Goal: Task Accomplishment & Management: Use online tool/utility

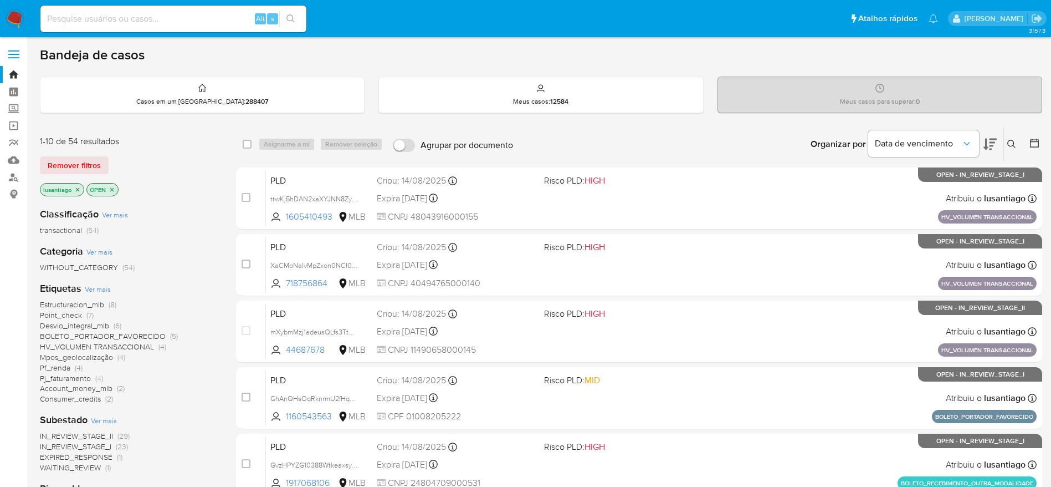
click at [199, 14] on input at bounding box center [173, 19] width 266 height 14
paste input "399538896"
type input "399538896"
click at [300, 22] on button "search-icon" at bounding box center [290, 19] width 23 height 16
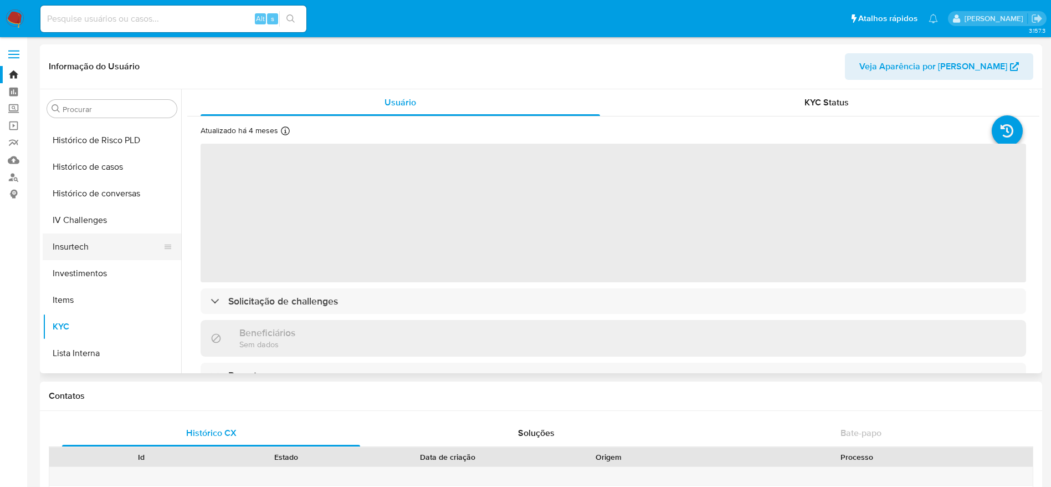
scroll to position [355, 0]
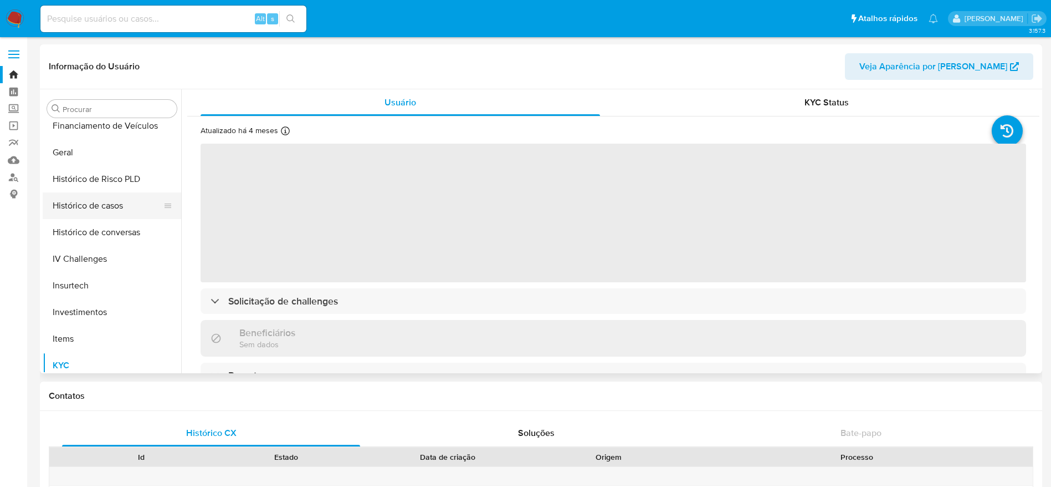
click at [87, 201] on button "Histórico de casos" at bounding box center [108, 205] width 130 height 27
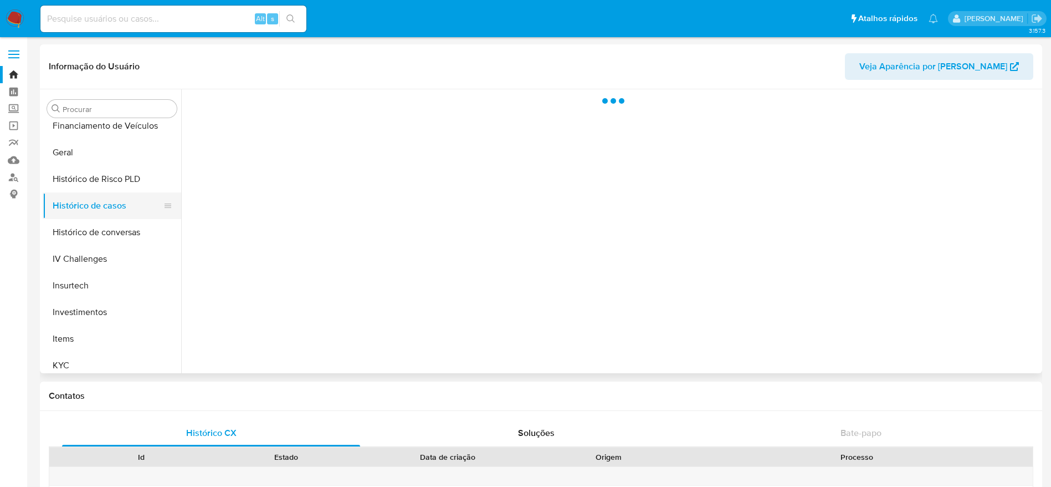
select select "10"
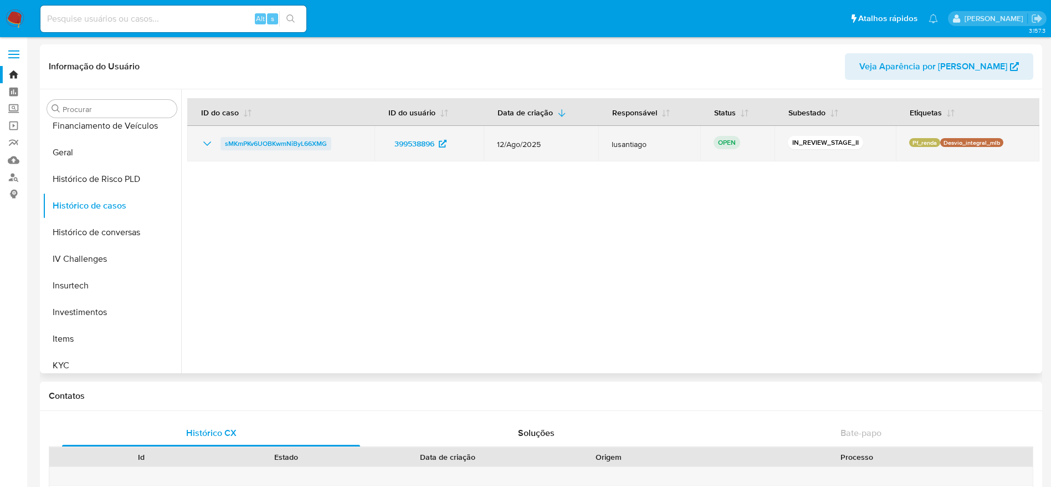
click at [251, 144] on span "sMKmPKv6UOBKwmNiByL66XMG" at bounding box center [276, 143] width 102 height 13
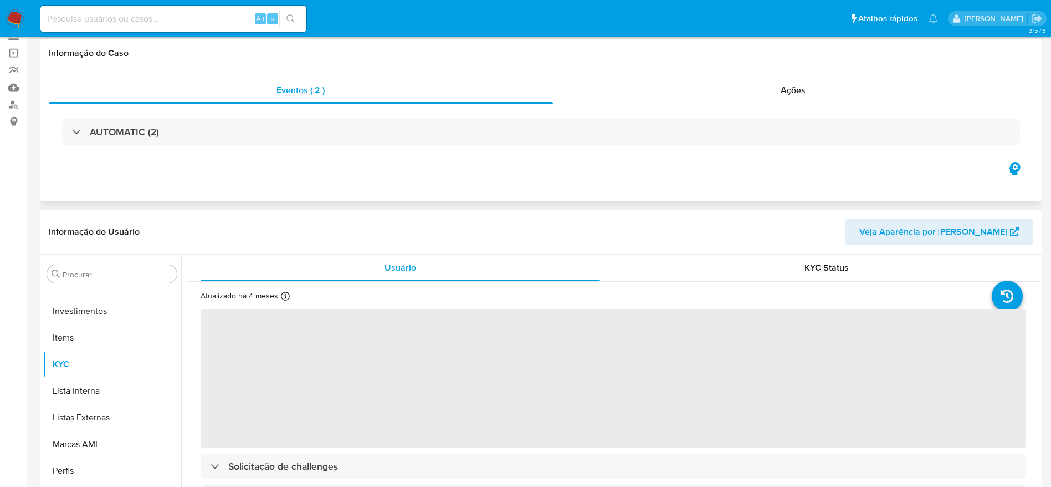
scroll to position [166, 0]
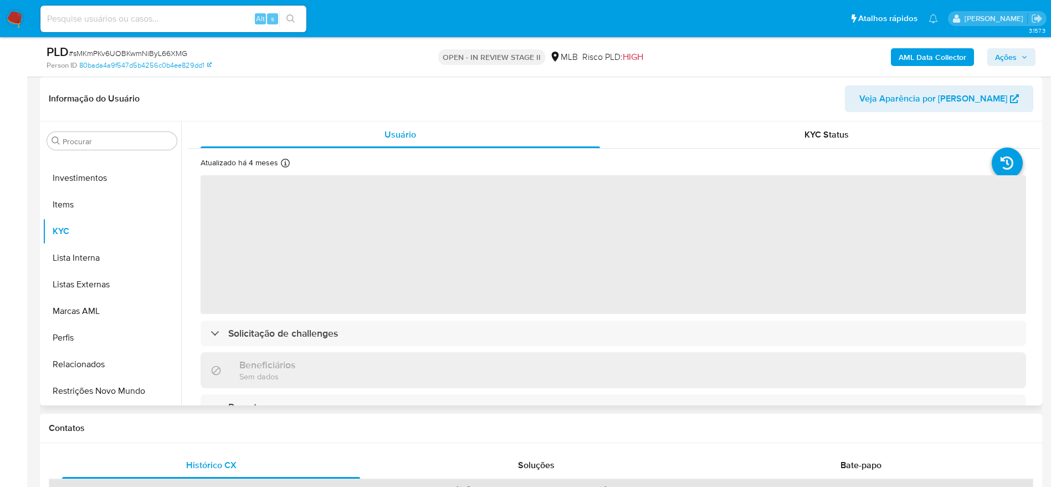
select select "10"
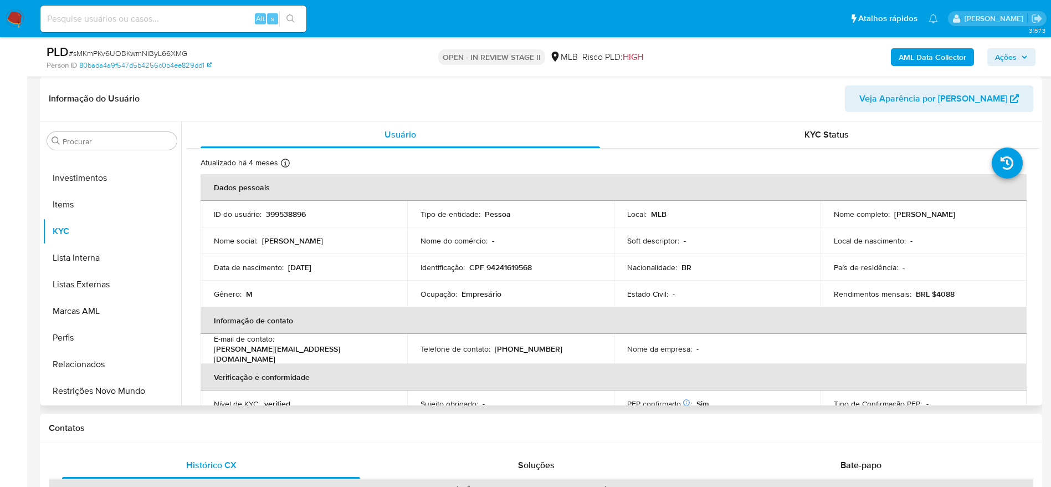
click at [501, 267] on p "CPF 94241619568" at bounding box center [500, 267] width 63 height 10
copy p "94241619568"
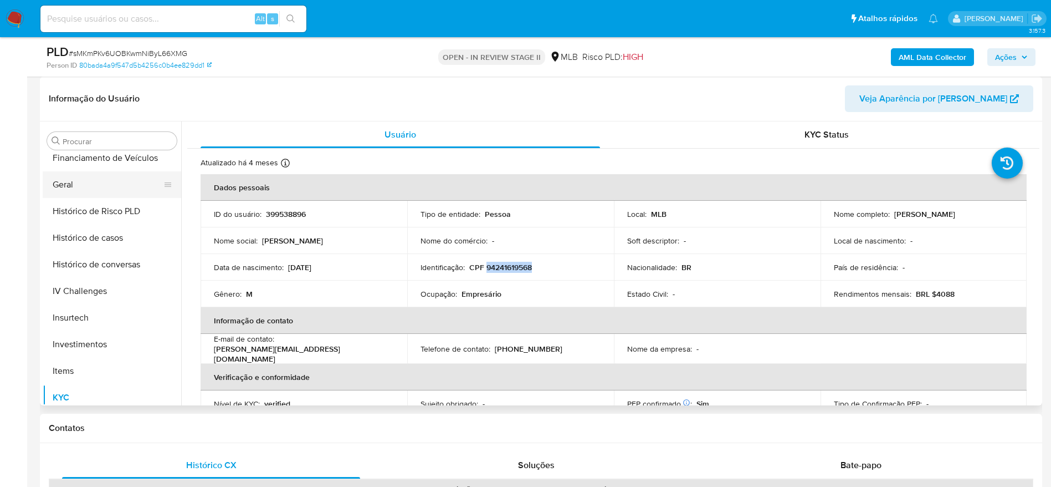
click at [82, 192] on button "Geral" at bounding box center [108, 184] width 130 height 27
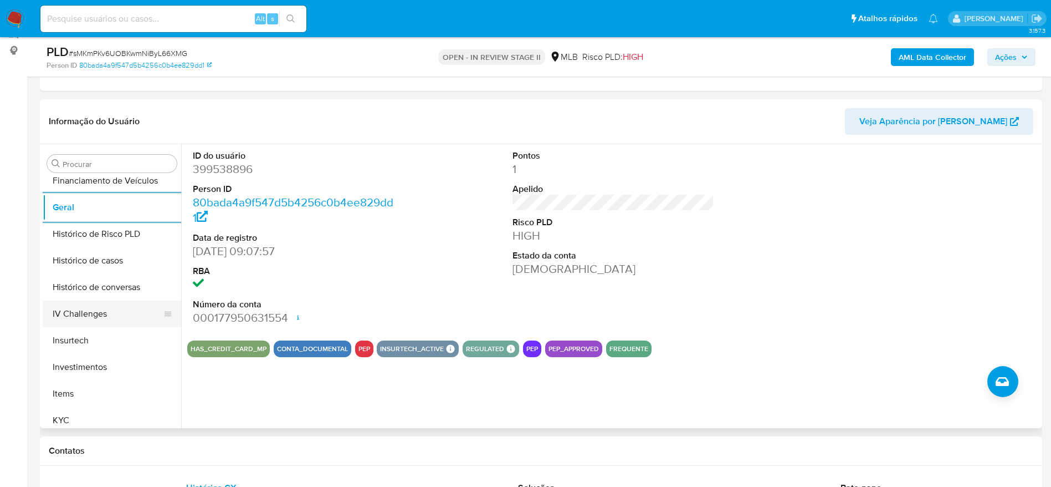
scroll to position [521, 0]
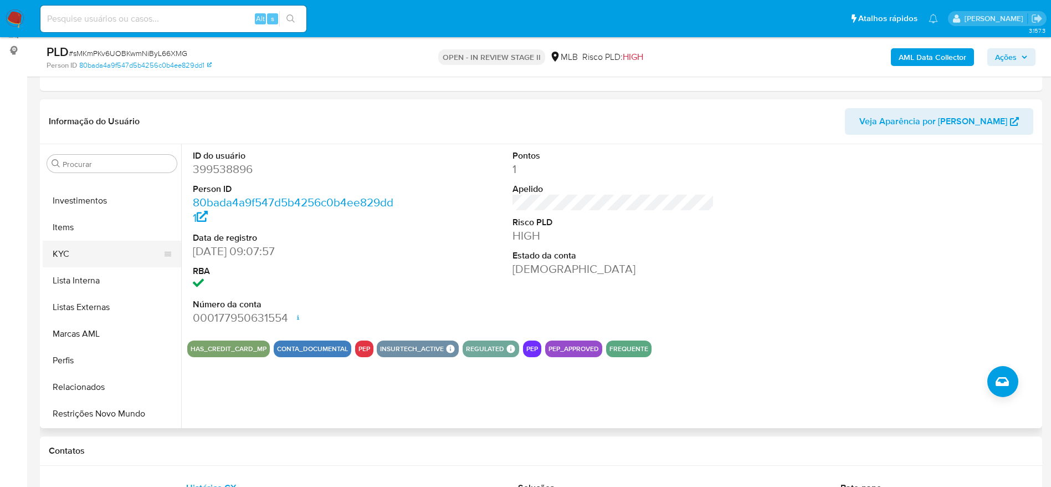
click at [97, 264] on button "KYC" at bounding box center [108, 254] width 130 height 27
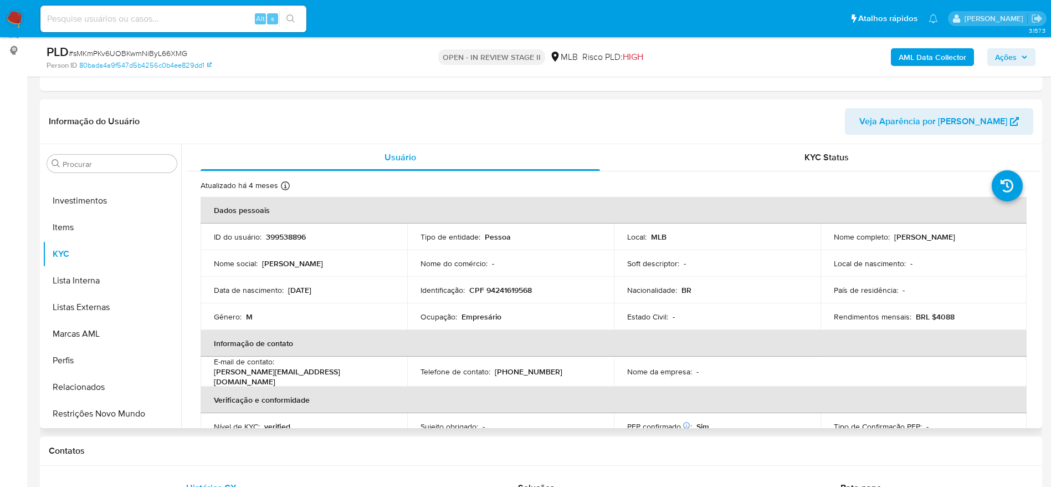
click at [1040, 167] on div "Procurar Adiantamentos de Dinheiro Anexos CBT Cartões Contas Bancárias Dados Mo…" at bounding box center [541, 286] width 1003 height 284
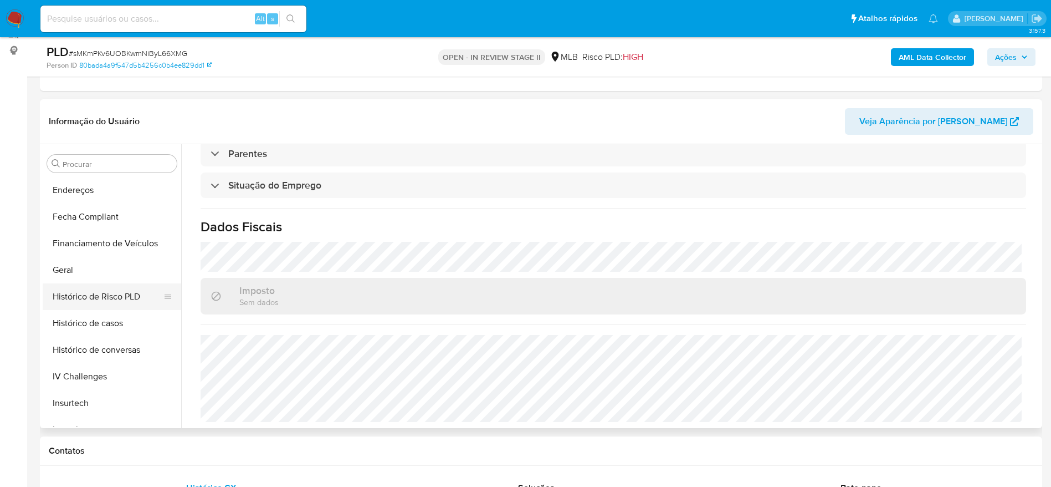
scroll to position [272, 0]
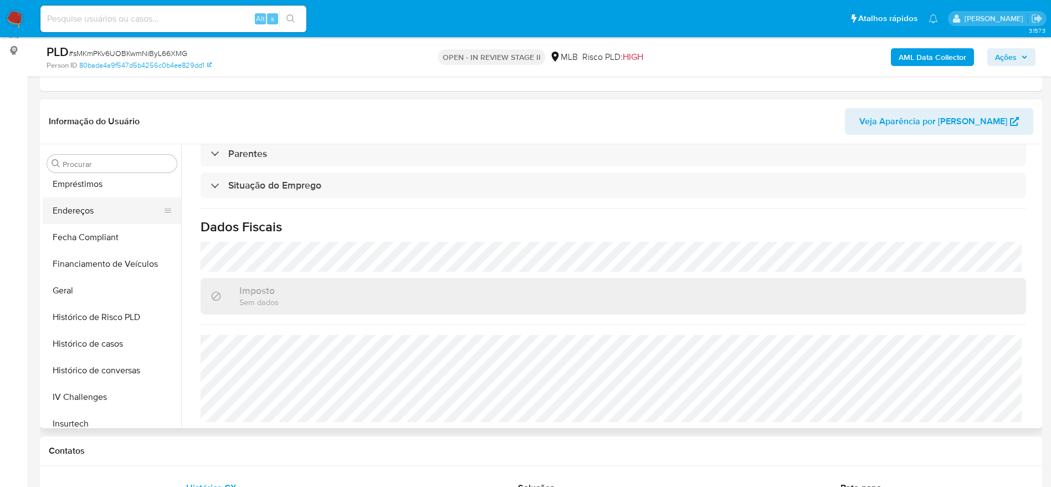
click at [85, 222] on button "Endereços" at bounding box center [108, 210] width 130 height 27
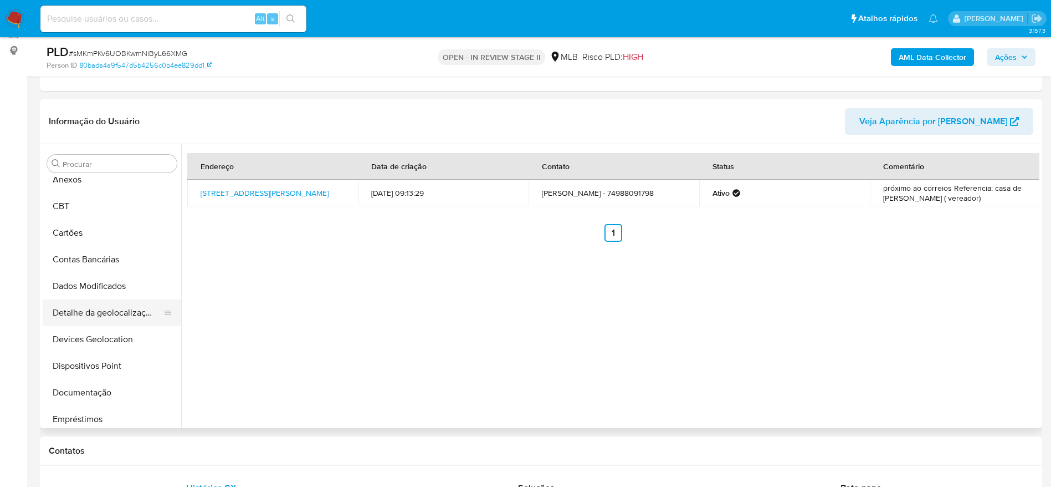
scroll to position [23, 0]
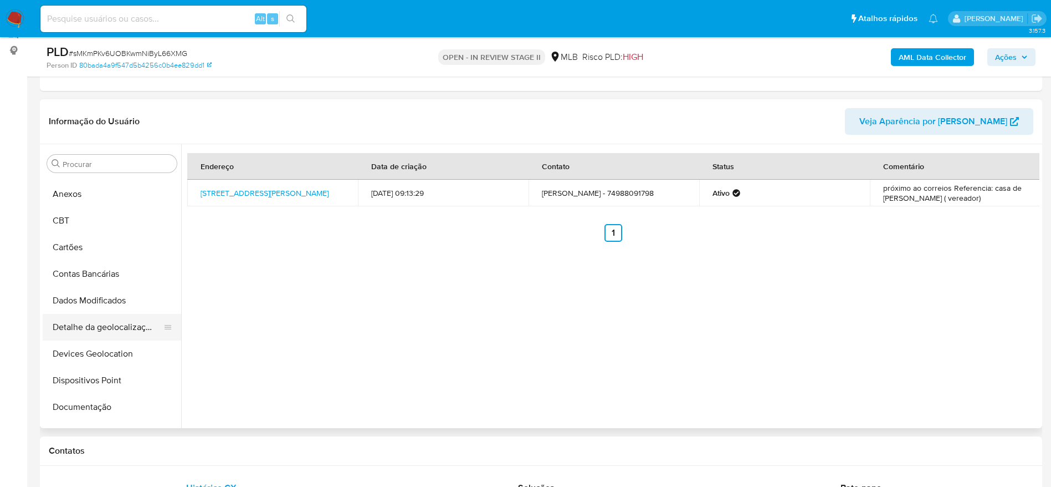
drag, startPoint x: 109, startPoint y: 331, endPoint x: 129, endPoint y: 330, distance: 20.5
click at [109, 331] on button "Detalhe da geolocalização" at bounding box center [108, 327] width 130 height 27
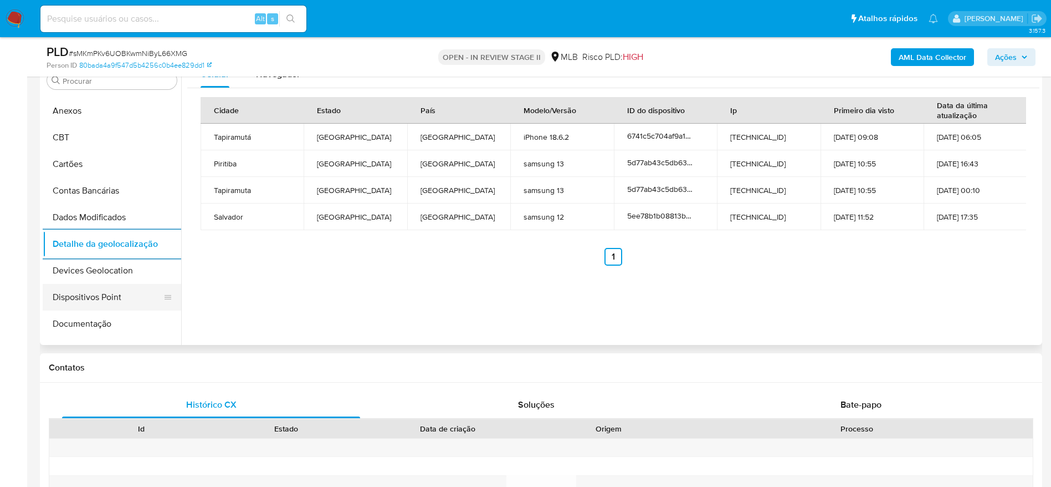
scroll to position [521, 0]
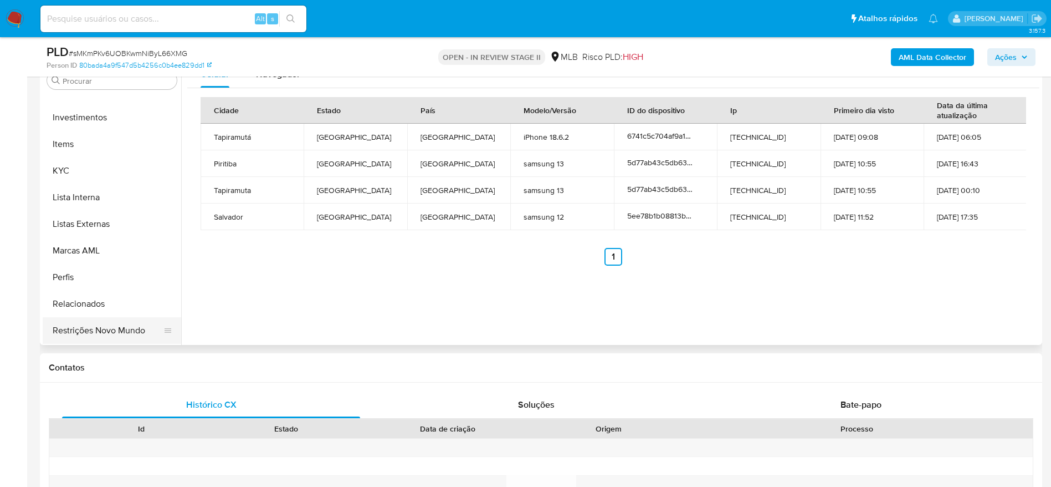
click at [99, 321] on button "Restrições Novo Mundo" at bounding box center [108, 330] width 130 height 27
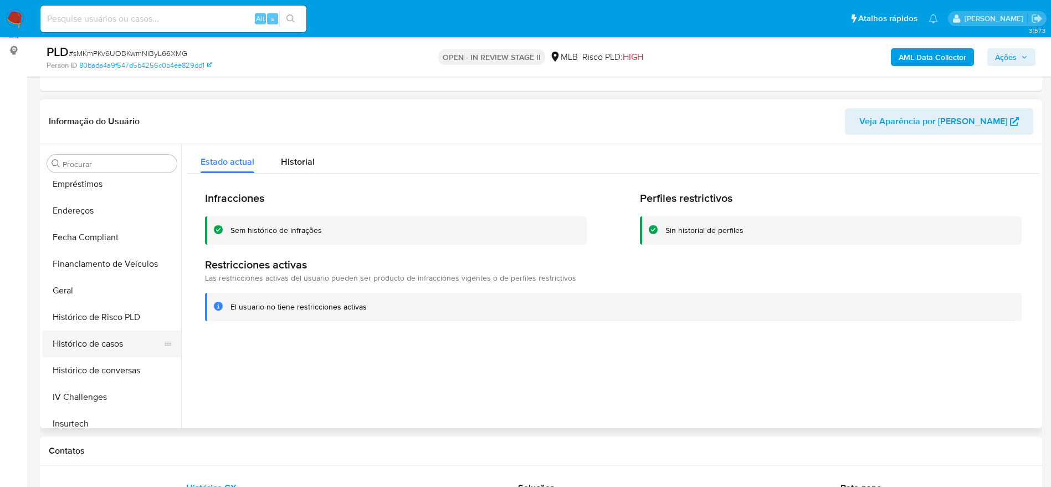
scroll to position [189, 0]
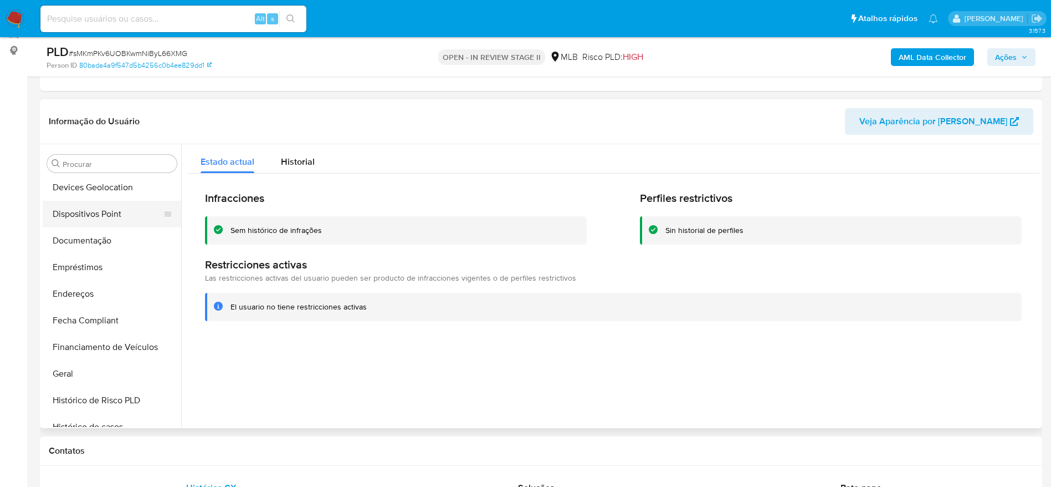
click at [92, 216] on button "Dispositivos Point" at bounding box center [108, 214] width 130 height 27
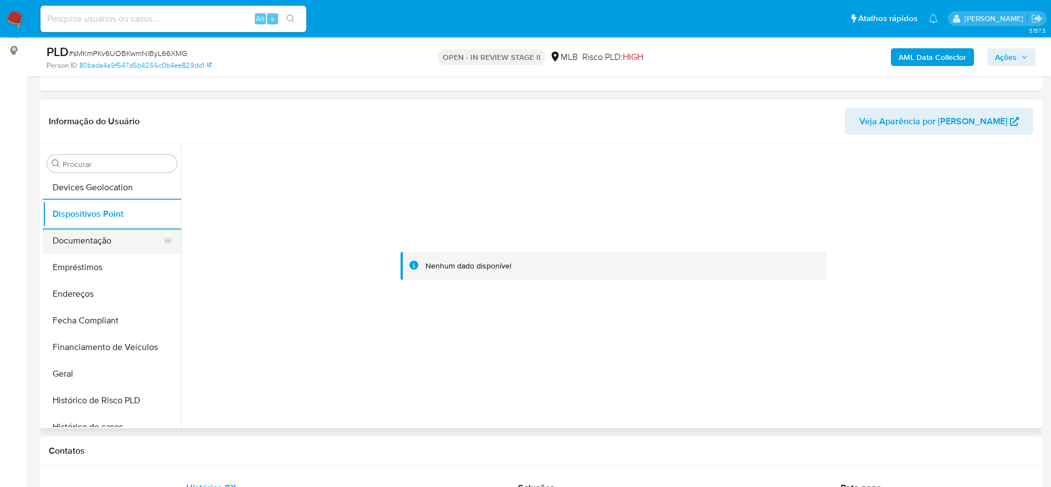
click at [105, 243] on button "Documentação" at bounding box center [108, 240] width 130 height 27
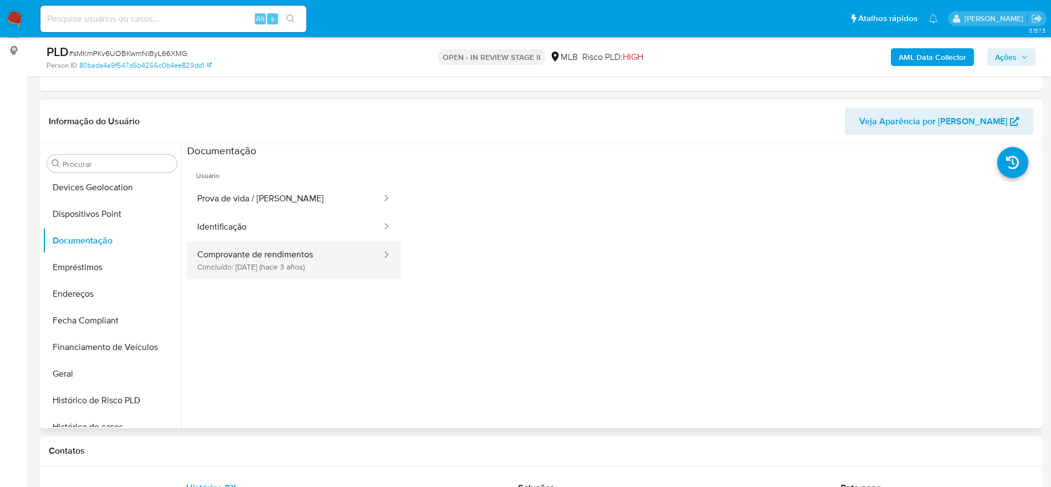
click at [268, 263] on button "Comprovante de rendimentos Concluído: 28/01/2023 (hace 3 años)" at bounding box center [285, 260] width 196 height 38
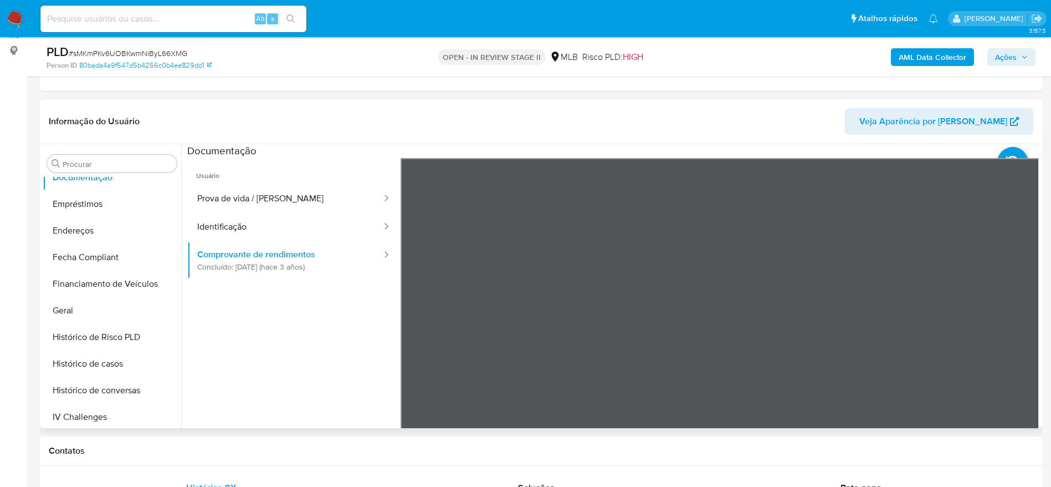
scroll to position [438, 0]
click at [88, 336] on button "KYC" at bounding box center [108, 337] width 130 height 27
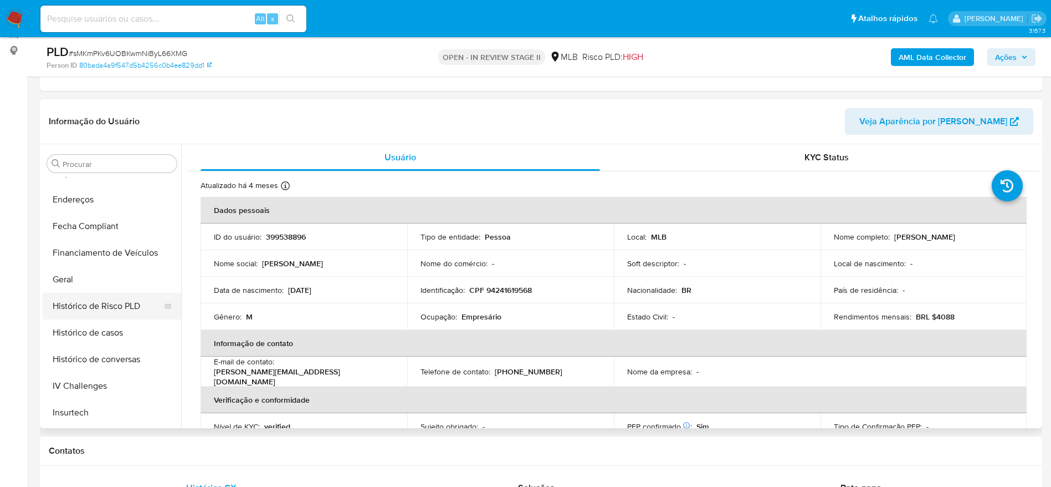
scroll to position [272, 0]
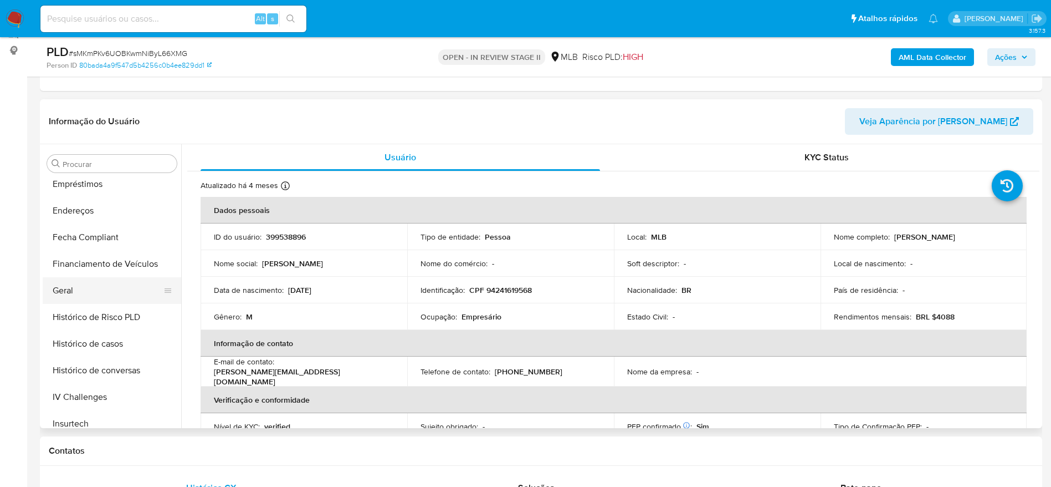
click at [82, 291] on button "Geral" at bounding box center [108, 290] width 130 height 27
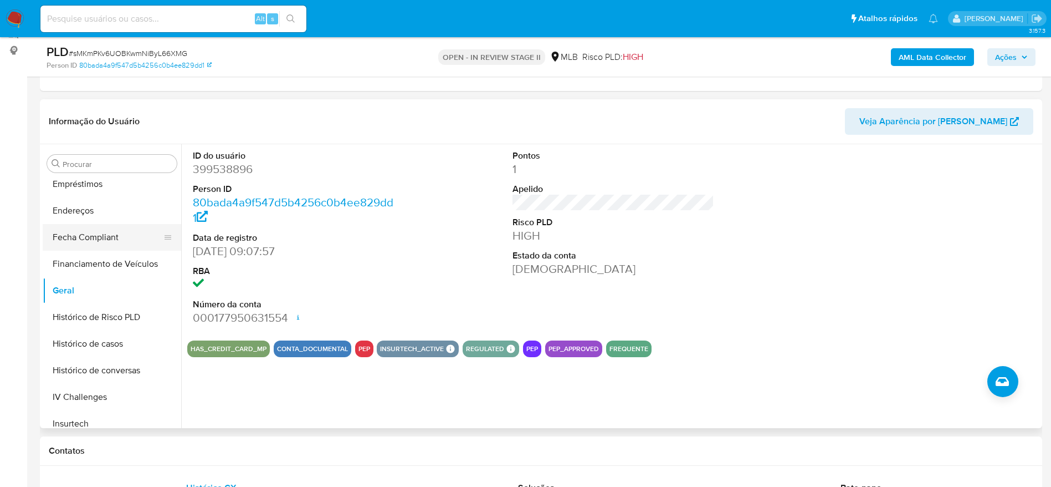
scroll to position [189, 0]
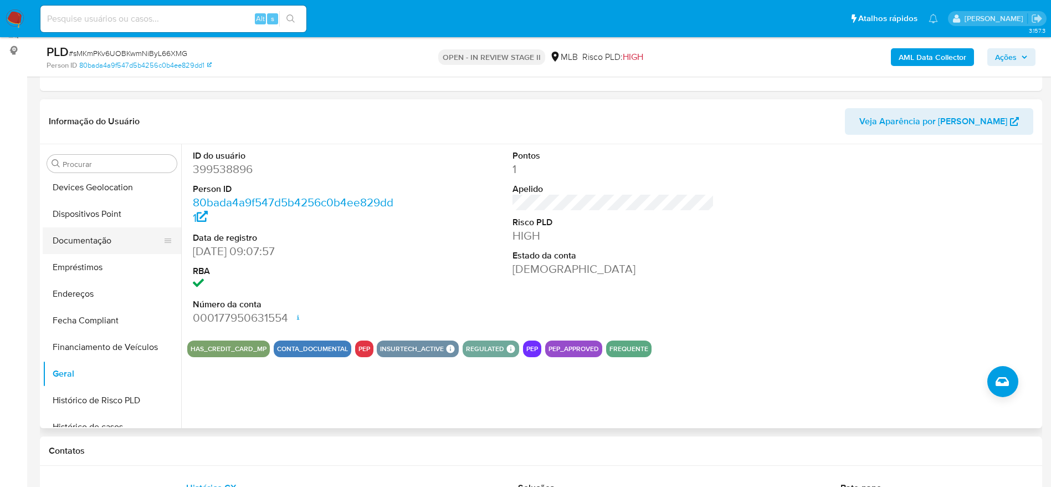
click at [79, 249] on button "Documentação" at bounding box center [108, 240] width 130 height 27
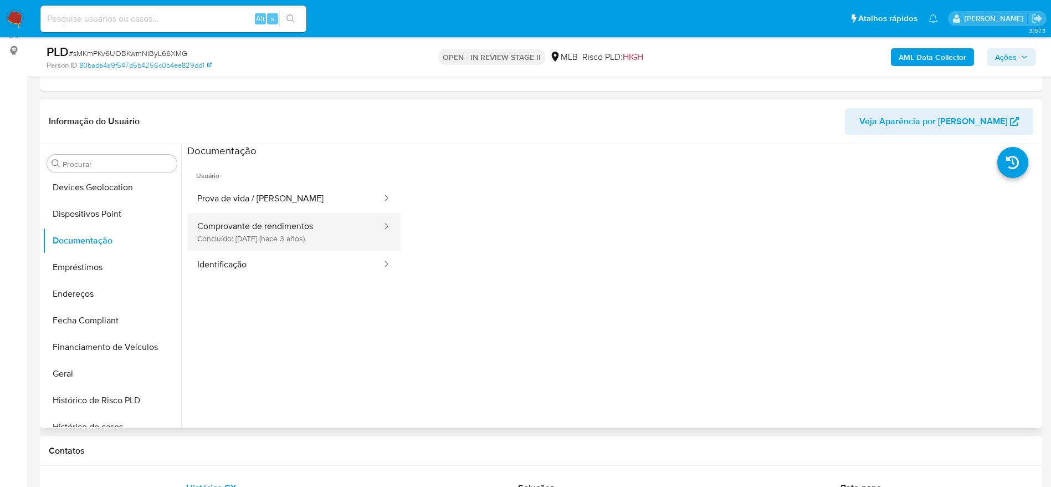
click at [272, 231] on button "Comprovante de rendimentos Concluído: 28/01/2023 (hace 3 años)" at bounding box center [285, 232] width 196 height 38
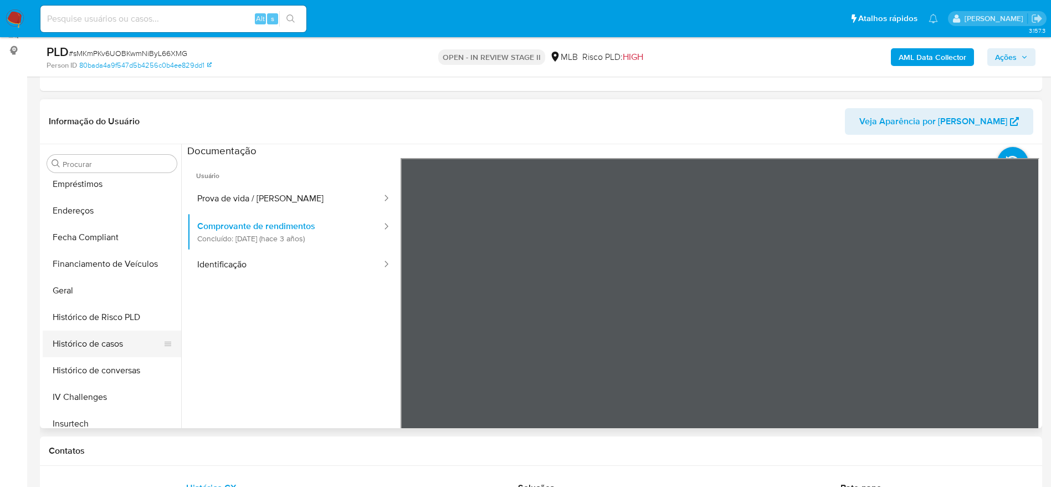
click at [108, 341] on button "Histórico de casos" at bounding box center [108, 343] width 130 height 27
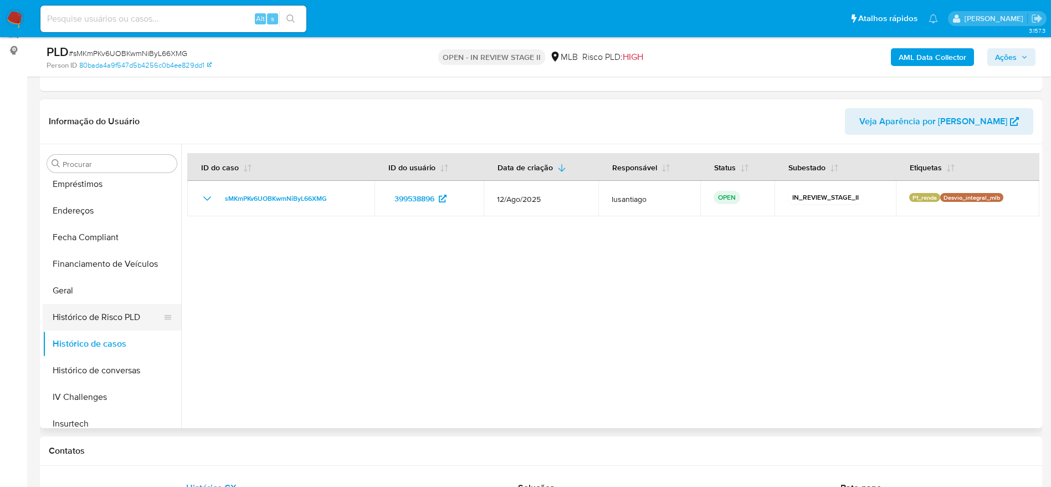
click at [92, 304] on button "Histórico de Risco PLD" at bounding box center [108, 317] width 130 height 27
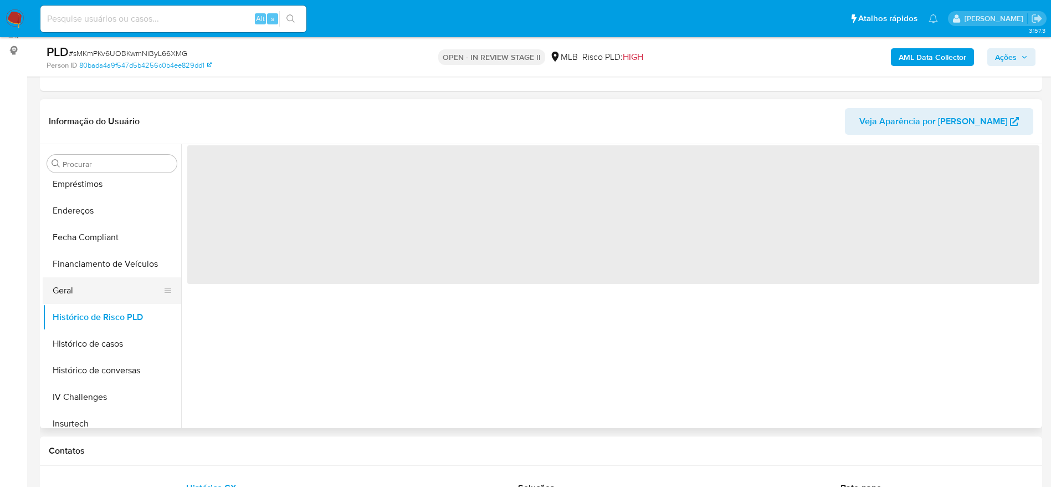
click at [99, 293] on button "Geral" at bounding box center [108, 290] width 130 height 27
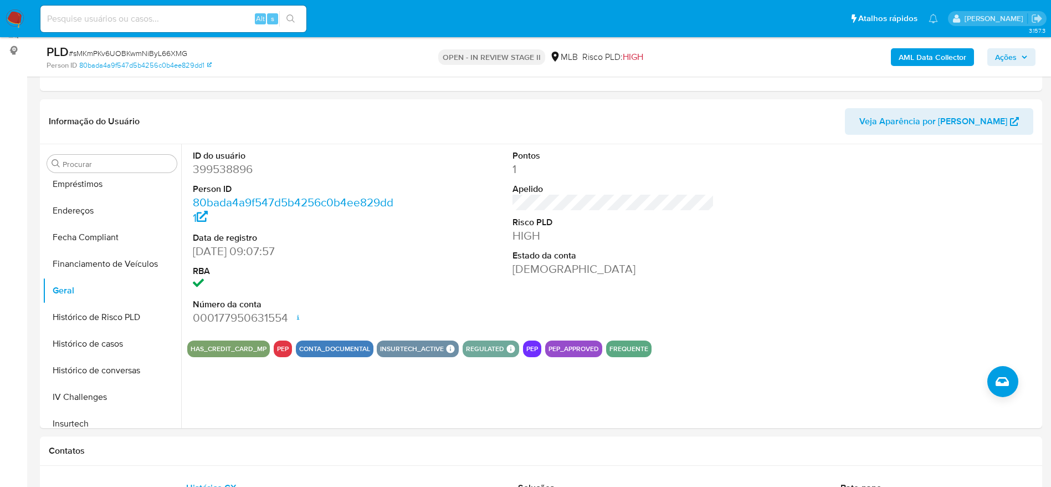
click at [959, 62] on b "AML Data Collector" at bounding box center [933, 57] width 68 height 18
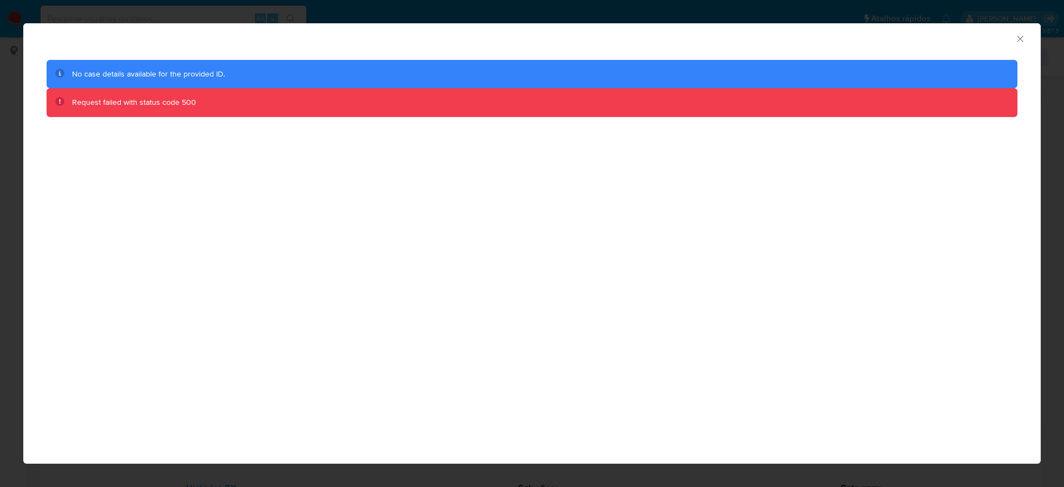
click at [1024, 39] on icon "Fechar a janela" at bounding box center [1020, 38] width 11 height 11
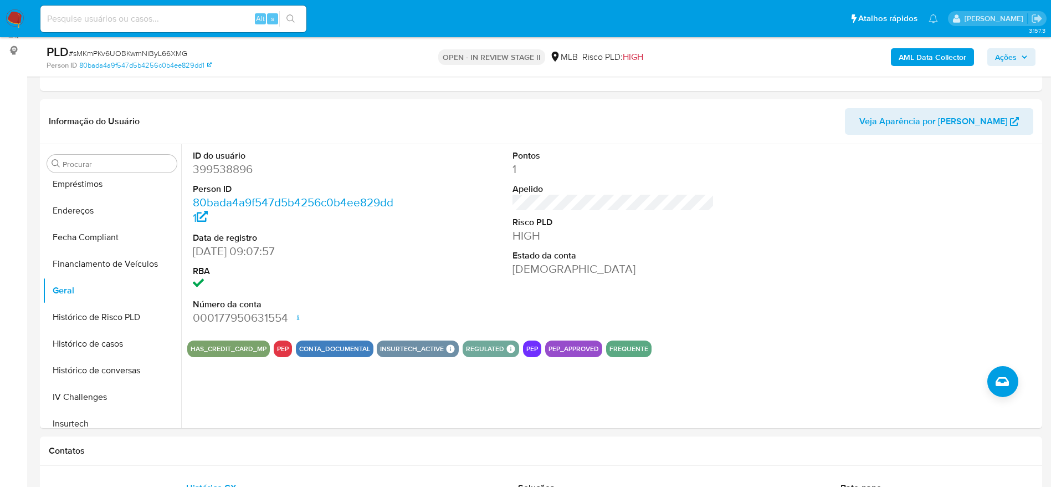
click at [939, 56] on b "AML Data Collector" at bounding box center [933, 57] width 68 height 18
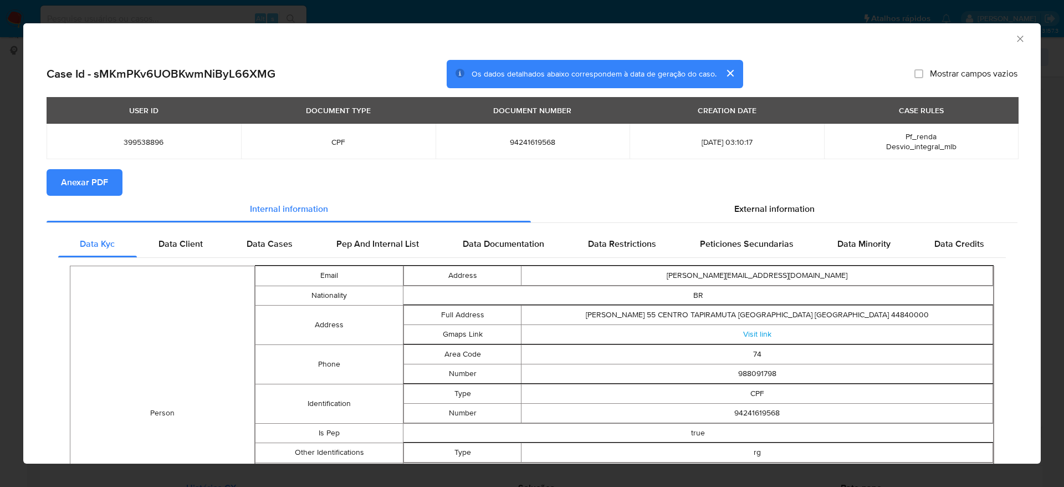
click at [93, 182] on span "Anexar PDF" at bounding box center [84, 182] width 47 height 24
click at [1015, 38] on icon "Fechar a janela" at bounding box center [1020, 38] width 11 height 11
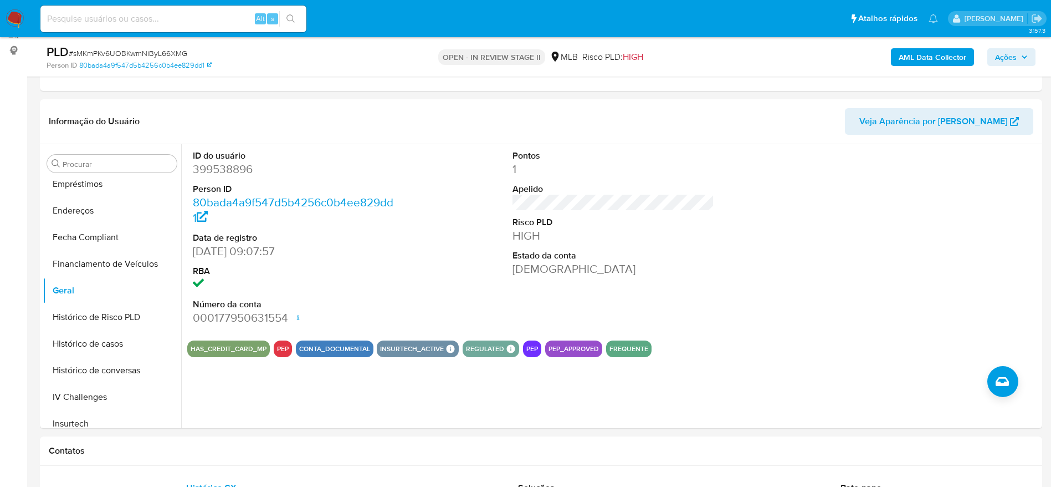
click at [1000, 55] on span "Ações" at bounding box center [1006, 57] width 22 height 18
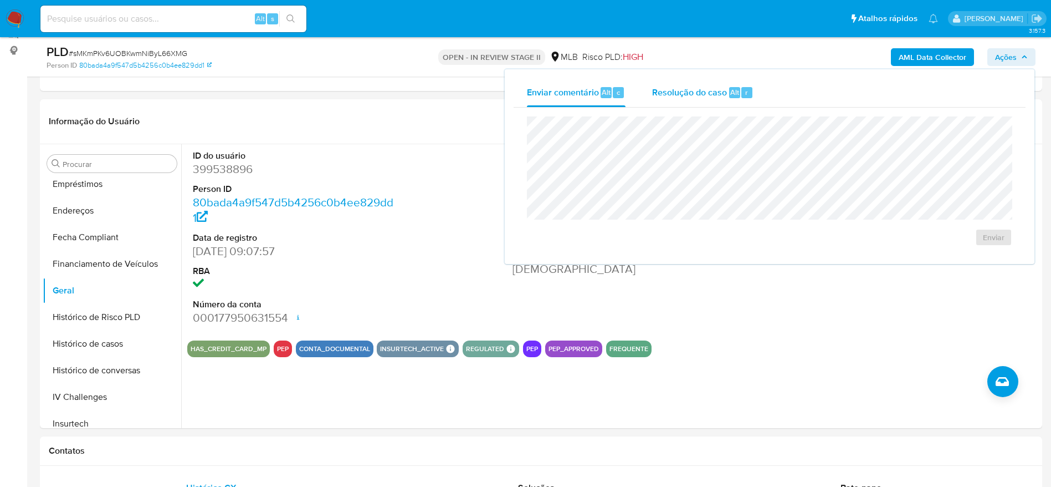
click at [696, 89] on span "Resolução do caso" at bounding box center [689, 91] width 75 height 13
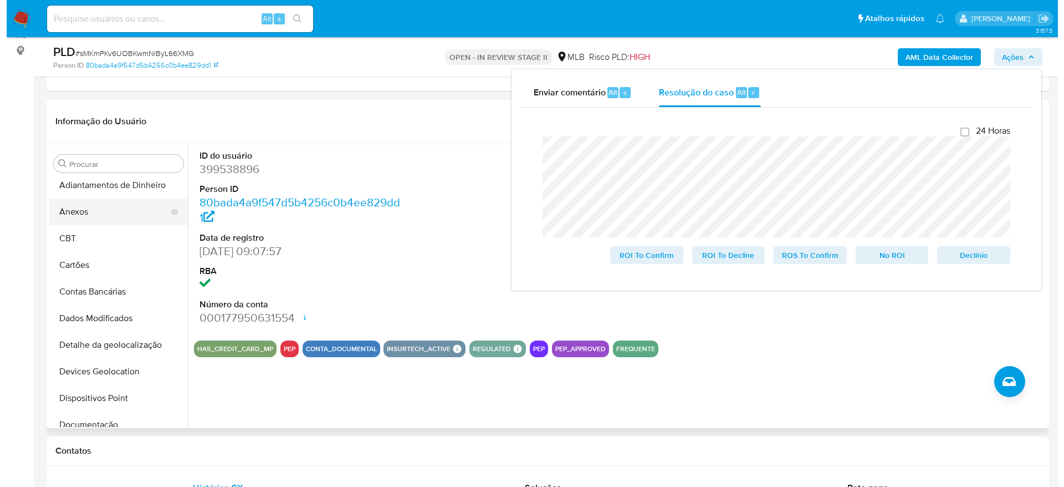
scroll to position [0, 0]
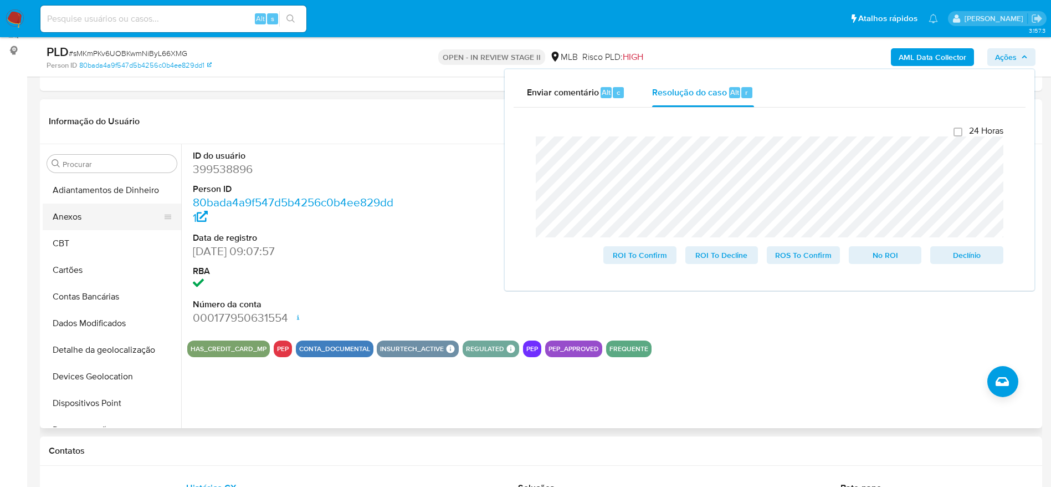
click at [86, 217] on button "Anexos" at bounding box center [108, 216] width 130 height 27
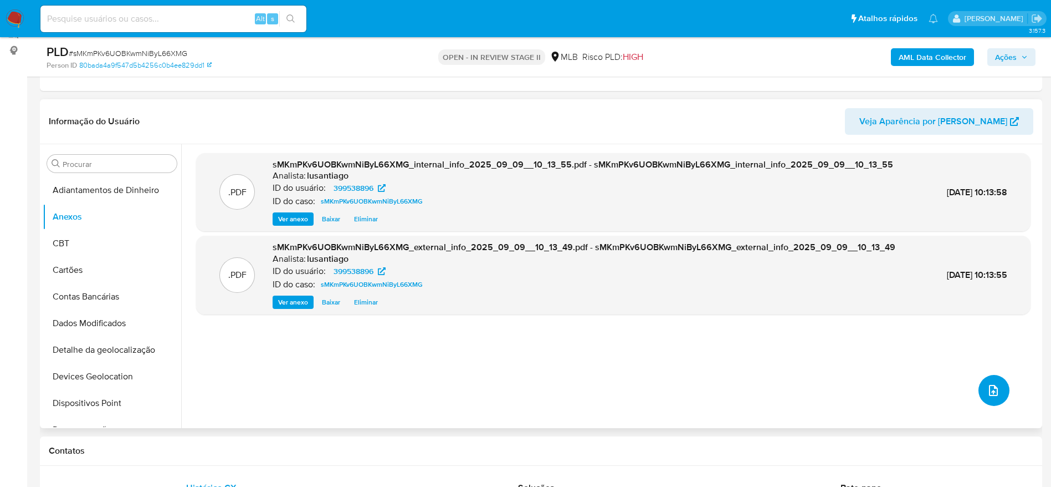
click at [990, 379] on button "upload-file" at bounding box center [994, 390] width 31 height 31
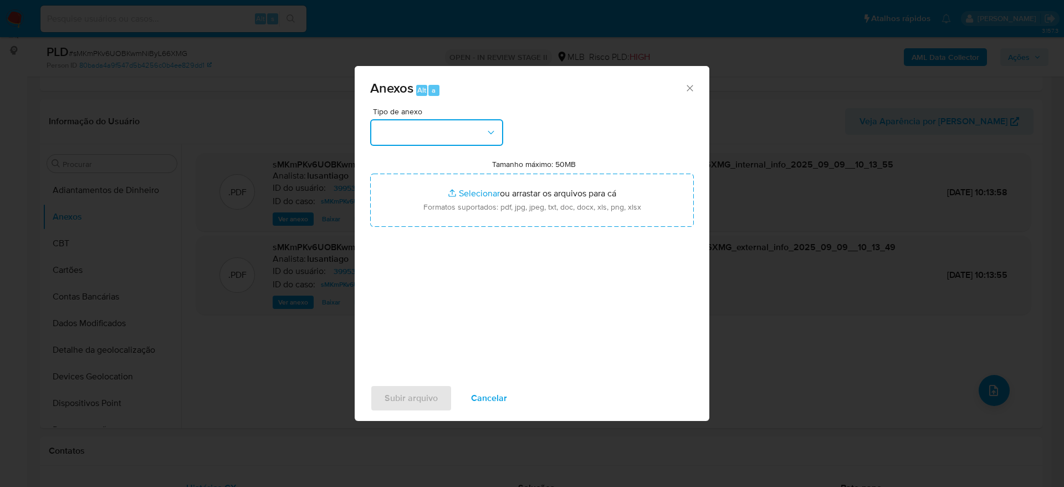
click at [448, 135] on button "button" at bounding box center [436, 132] width 133 height 27
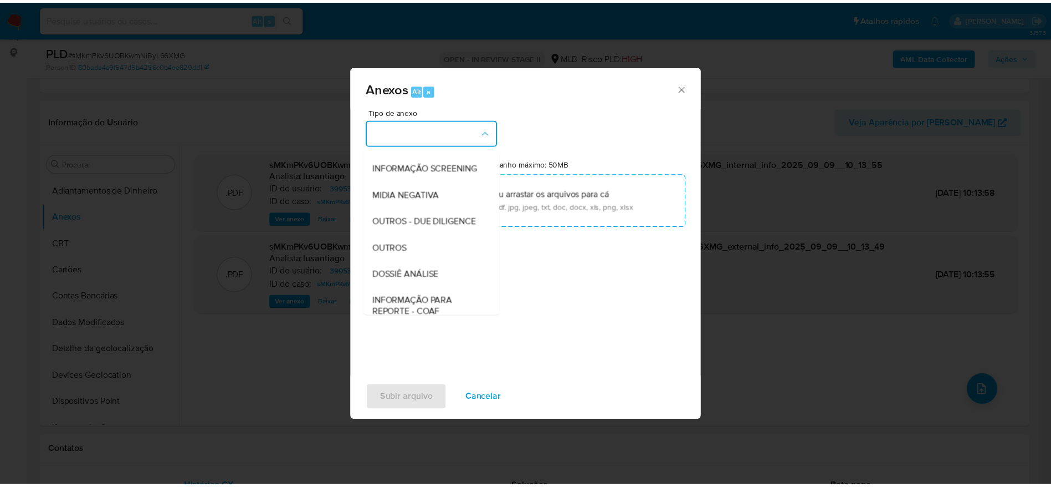
scroll to position [171, 0]
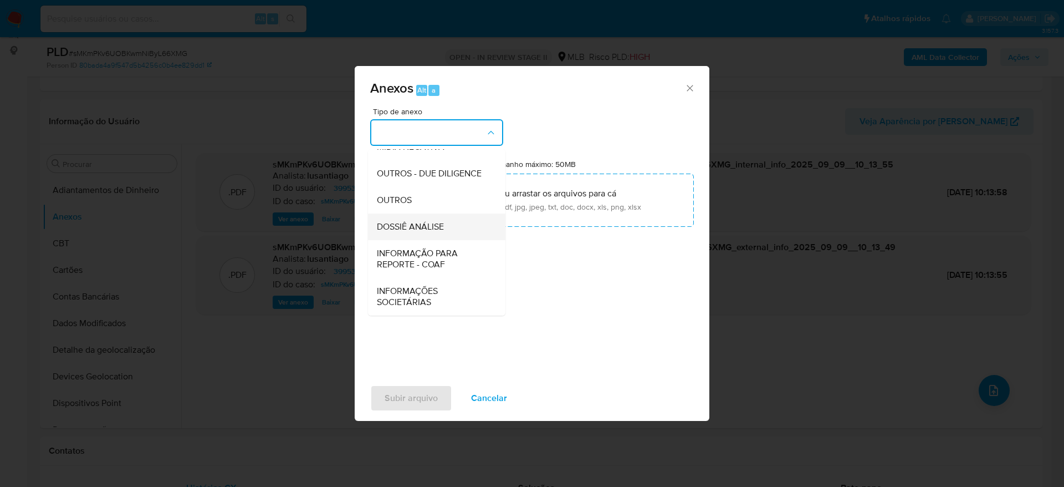
click at [440, 227] on span "DOSSIÊ ANÁLISE" at bounding box center [410, 226] width 67 height 11
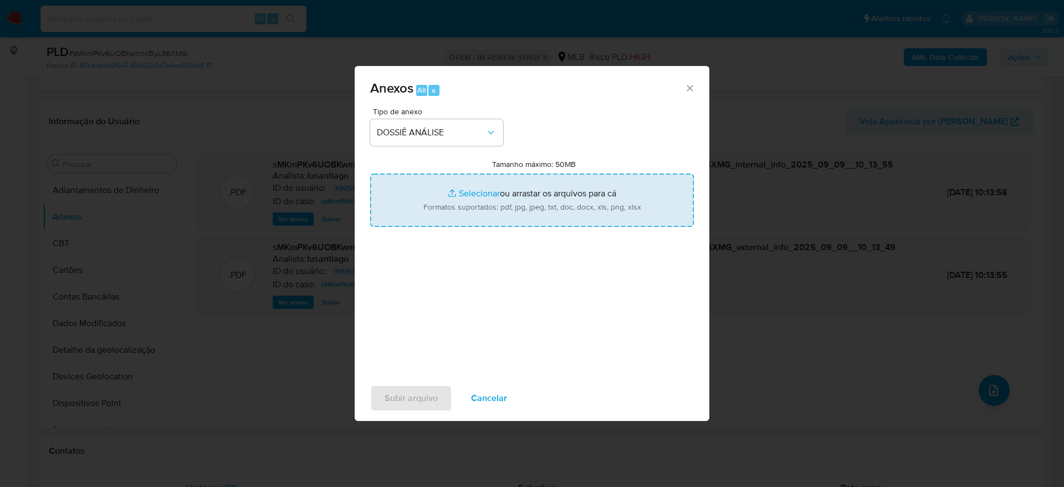
type input "C:\fakepath\Caselog sMKmPKv6UOBKwmNiByL66XMG_2025_09_08_17_39_46 - CPF 94241619…"
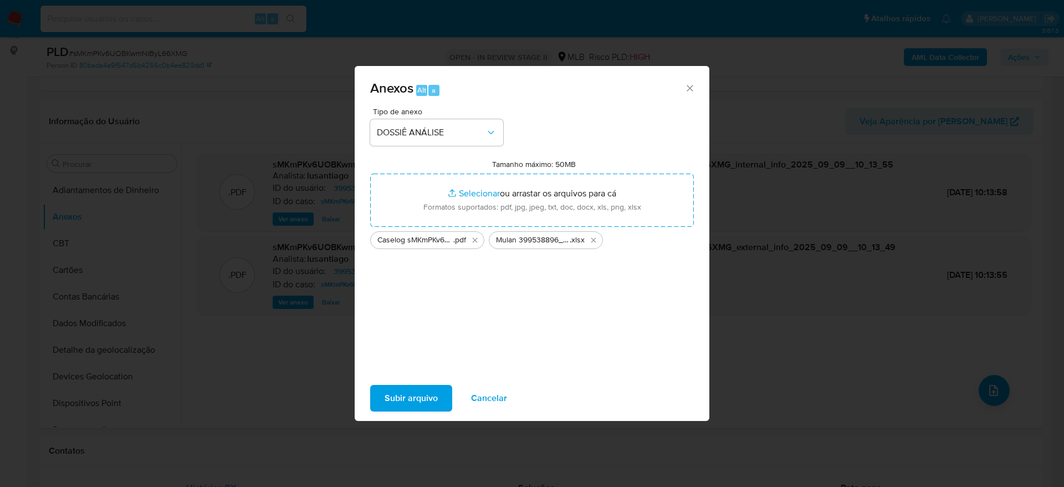
click at [417, 386] on span "Subir arquivo" at bounding box center [411, 398] width 53 height 24
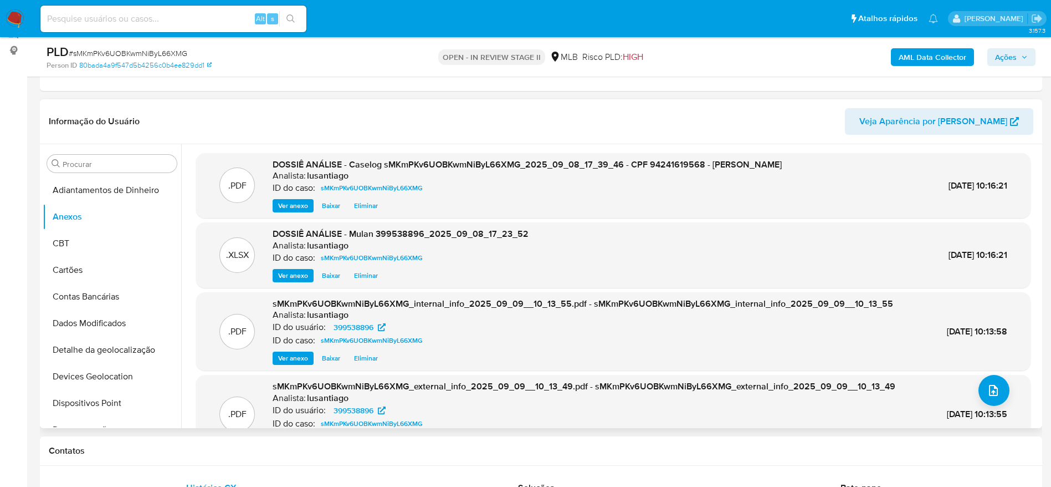
click at [287, 205] on span "Ver anexo" at bounding box center [293, 205] width 30 height 11
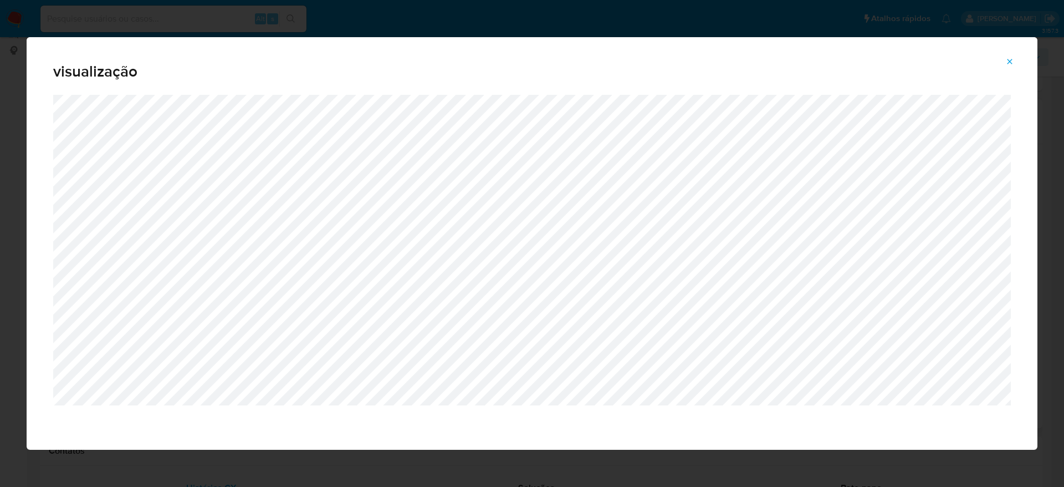
click at [1014, 58] on button "Attachment preview" at bounding box center [1010, 62] width 24 height 18
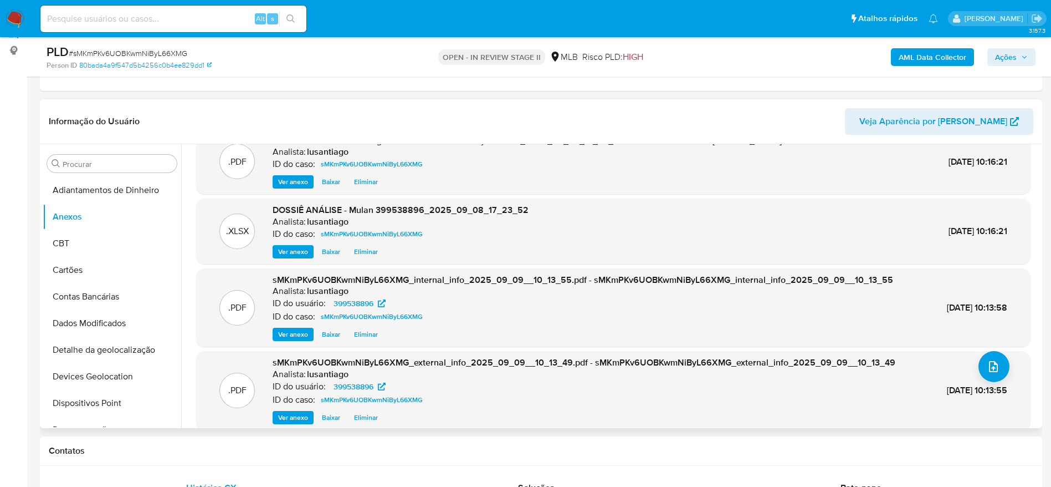
scroll to position [35, 0]
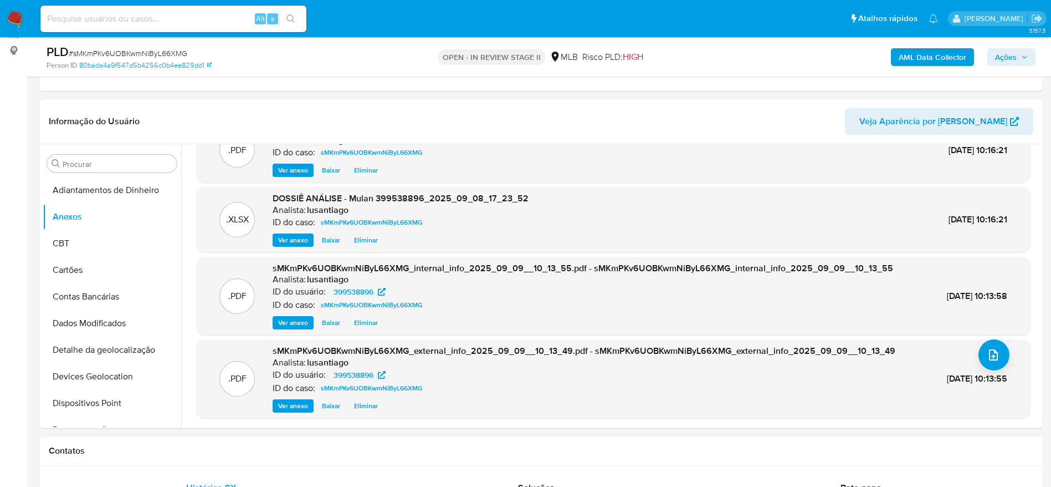
click at [1004, 52] on span "Ações" at bounding box center [1006, 57] width 22 height 18
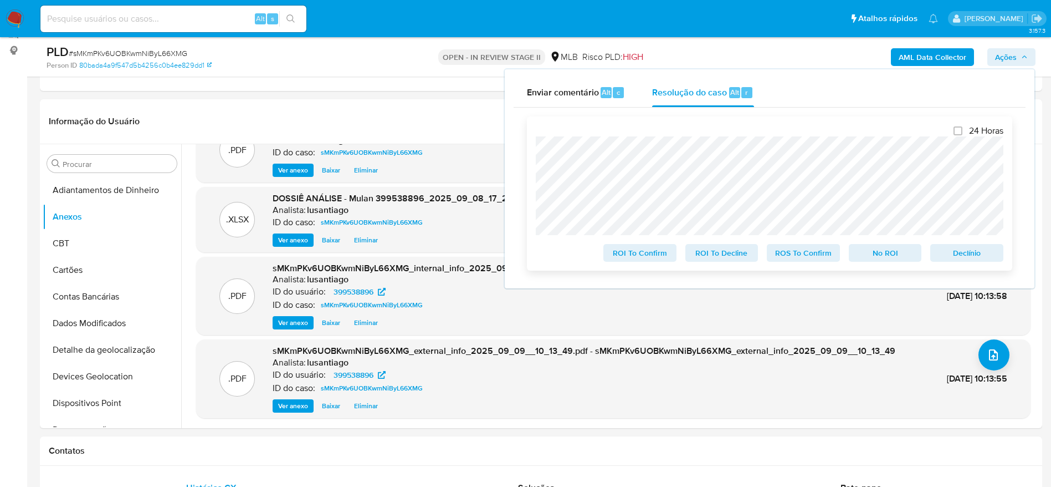
click at [878, 256] on span "No ROI" at bounding box center [886, 253] width 58 height 16
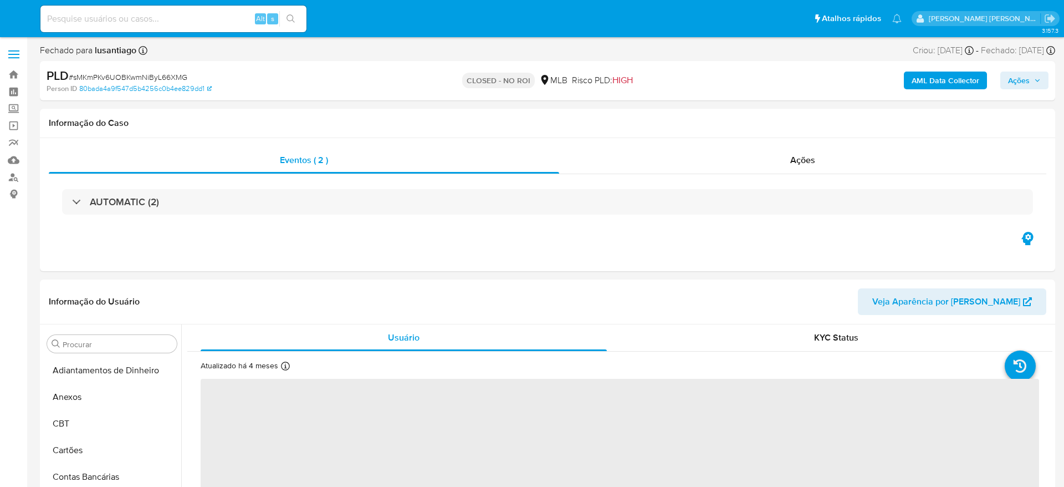
select select "10"
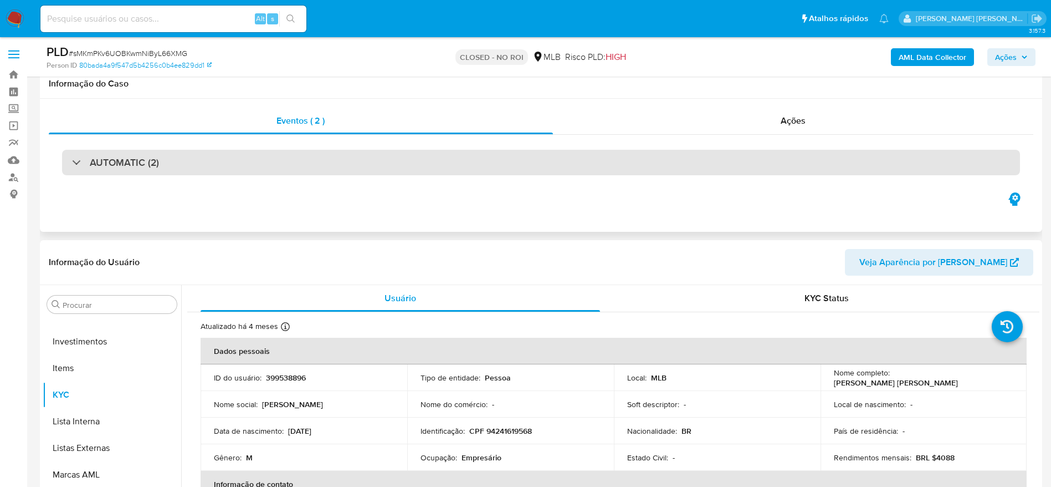
scroll to position [166, 0]
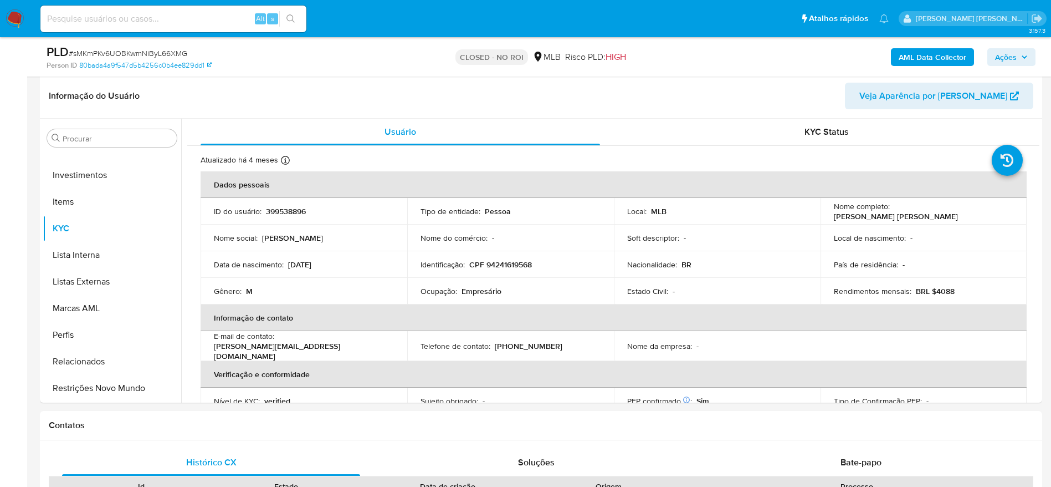
click at [178, 18] on input at bounding box center [173, 19] width 266 height 14
paste input "2008719004"
type input "2008719004"
click at [288, 13] on button "search-icon" at bounding box center [290, 19] width 23 height 16
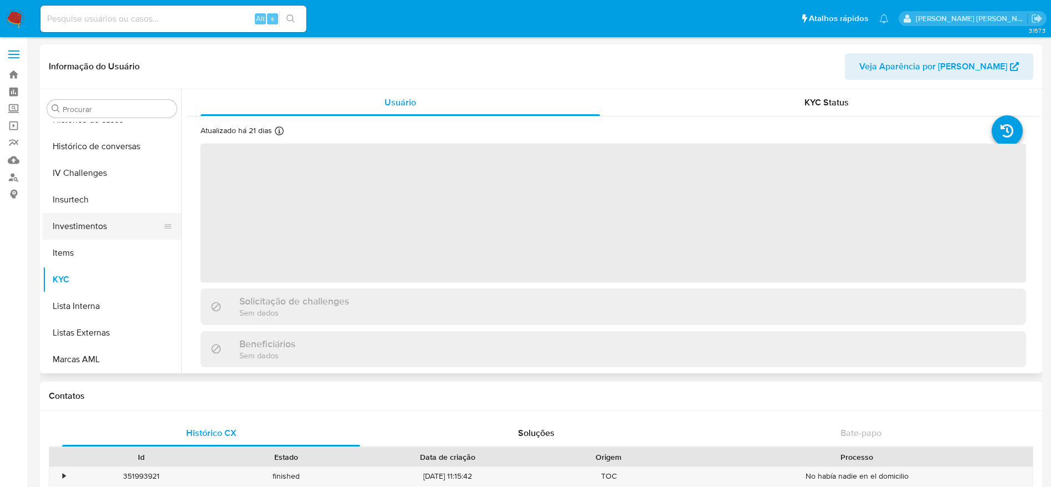
scroll to position [355, 0]
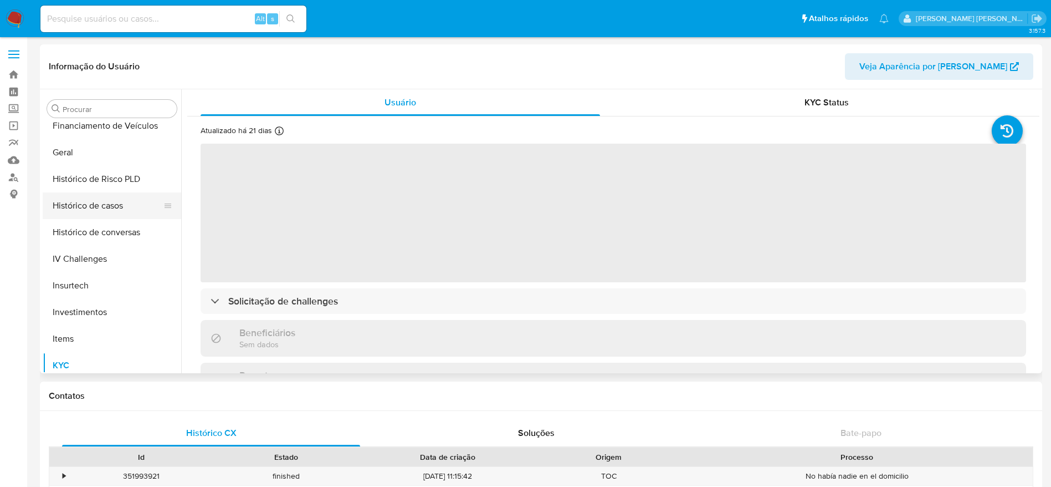
click at [81, 204] on button "Histórico de casos" at bounding box center [108, 205] width 130 height 27
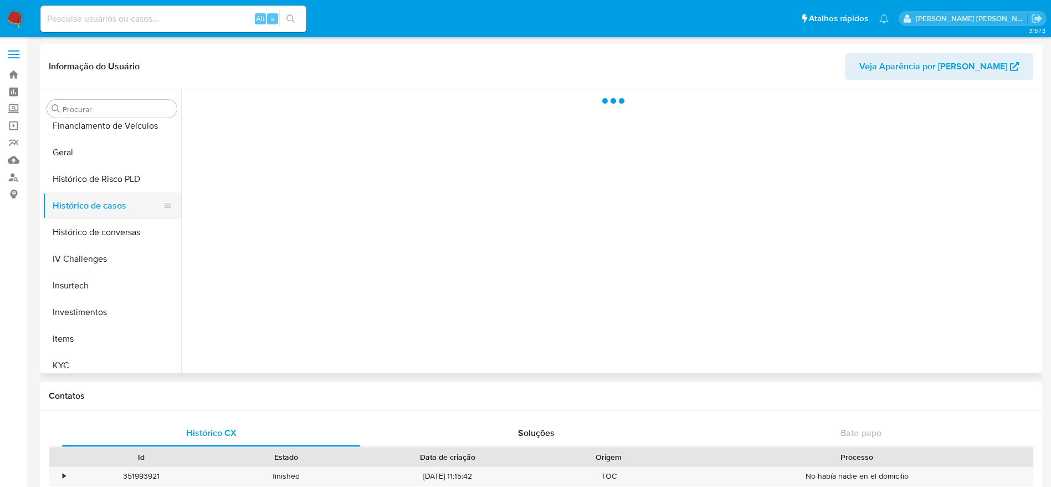
select select "10"
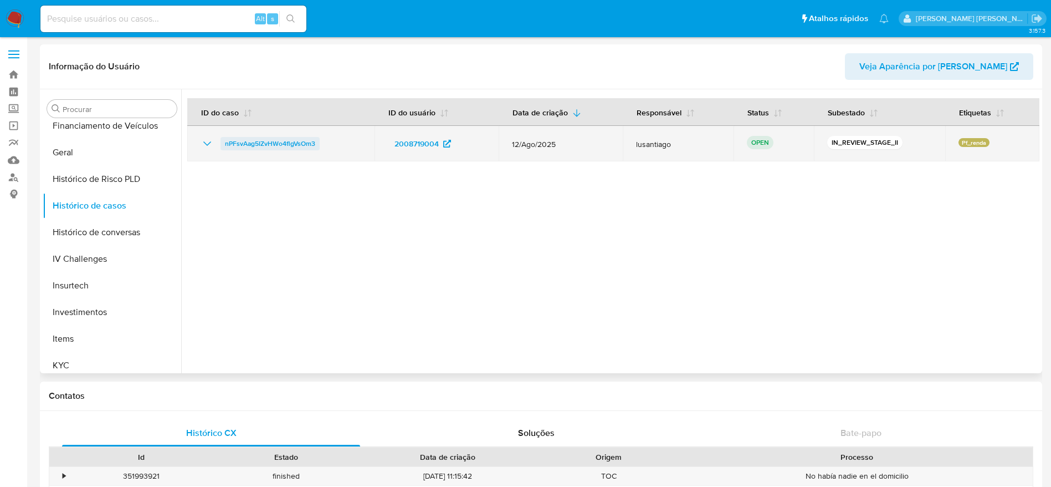
click at [268, 142] on span "nPFsvAag5IZvHWo4flgVsOm3" at bounding box center [270, 143] width 90 height 13
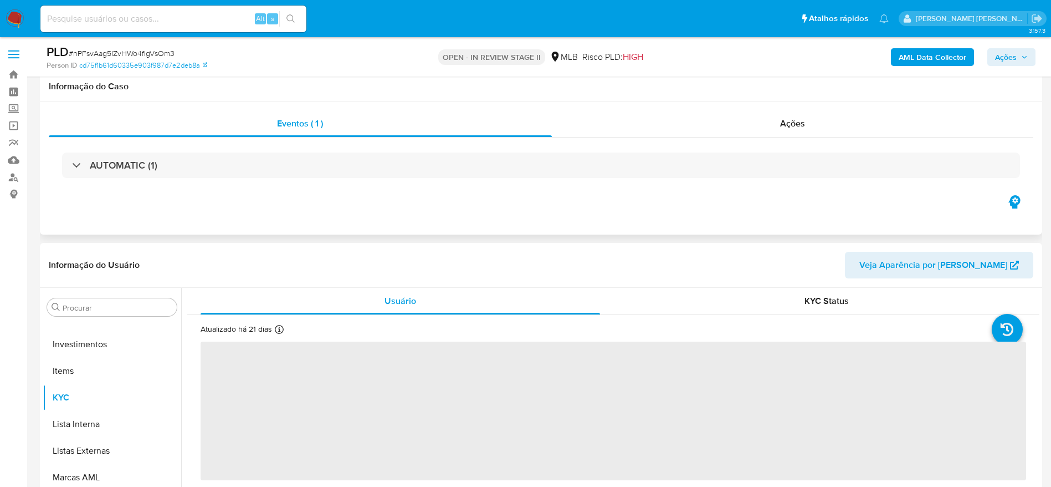
scroll to position [166, 0]
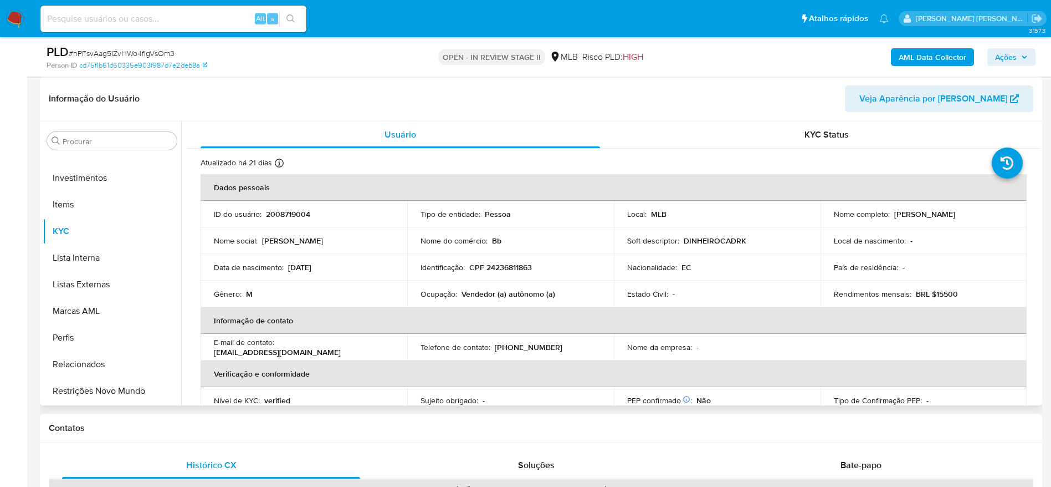
select select "10"
click at [518, 268] on p "CPF 24236811863" at bounding box center [500, 267] width 63 height 10
copy p "24236811863"
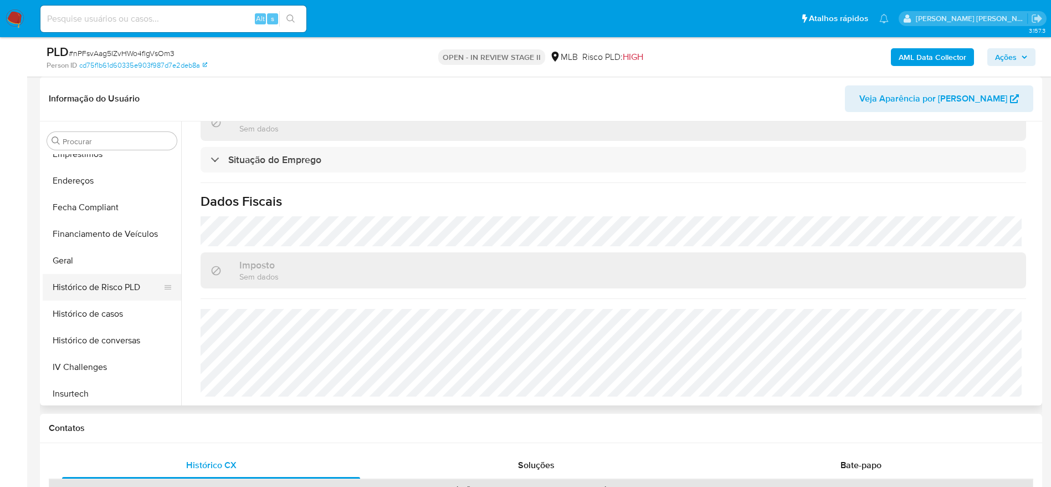
scroll to position [272, 0]
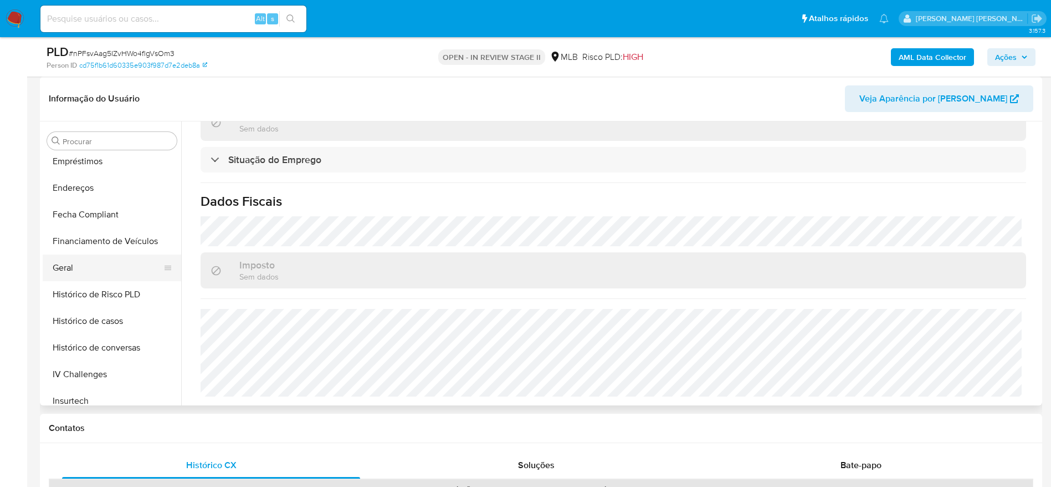
click at [101, 277] on button "Geral" at bounding box center [108, 267] width 130 height 27
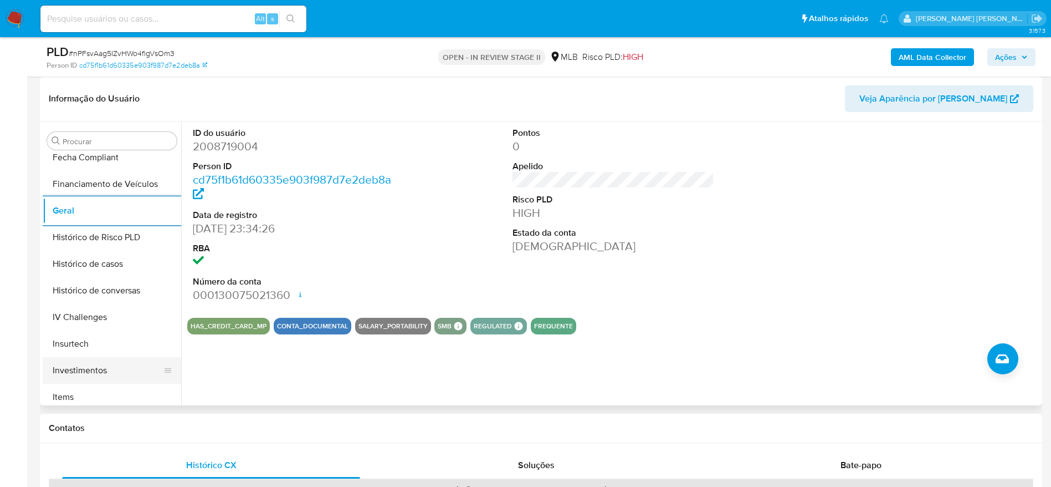
scroll to position [355, 0]
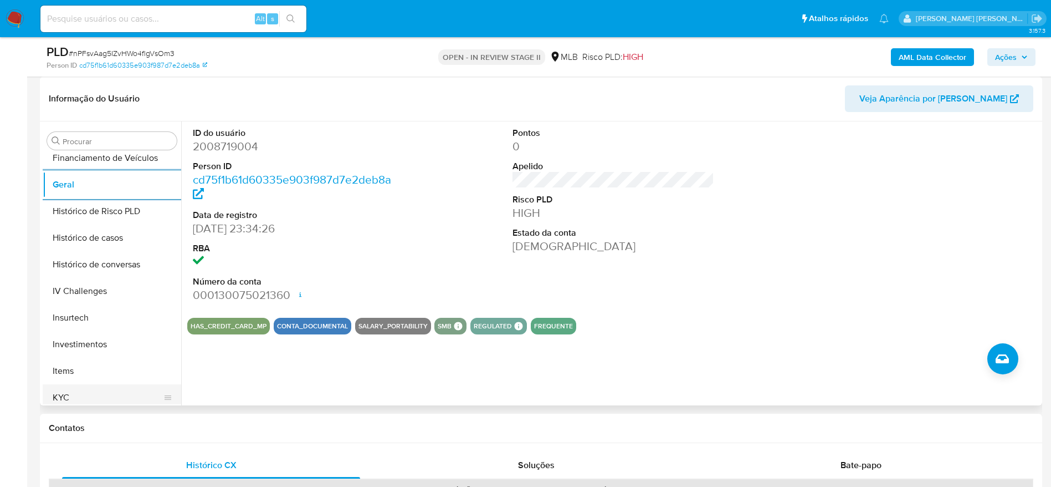
click at [93, 396] on button "KYC" at bounding box center [108, 397] width 130 height 27
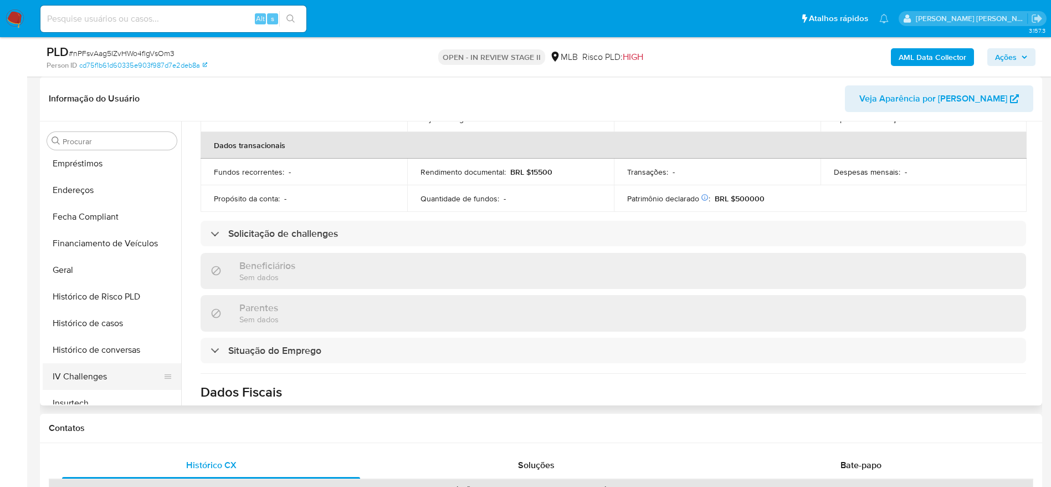
scroll to position [106, 0]
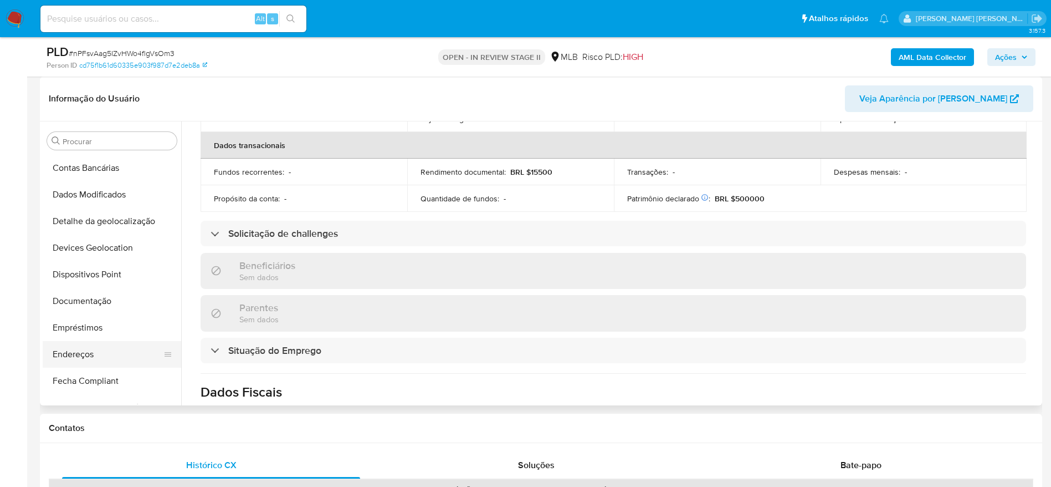
click at [83, 360] on button "Endereços" at bounding box center [108, 354] width 130 height 27
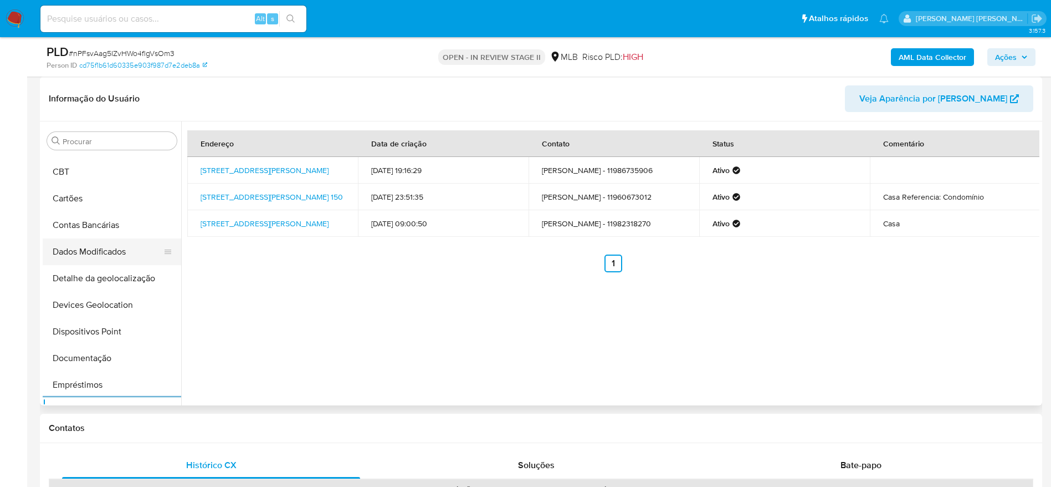
scroll to position [23, 0]
click at [115, 306] on button "Detalhe da geolocalização" at bounding box center [108, 304] width 130 height 27
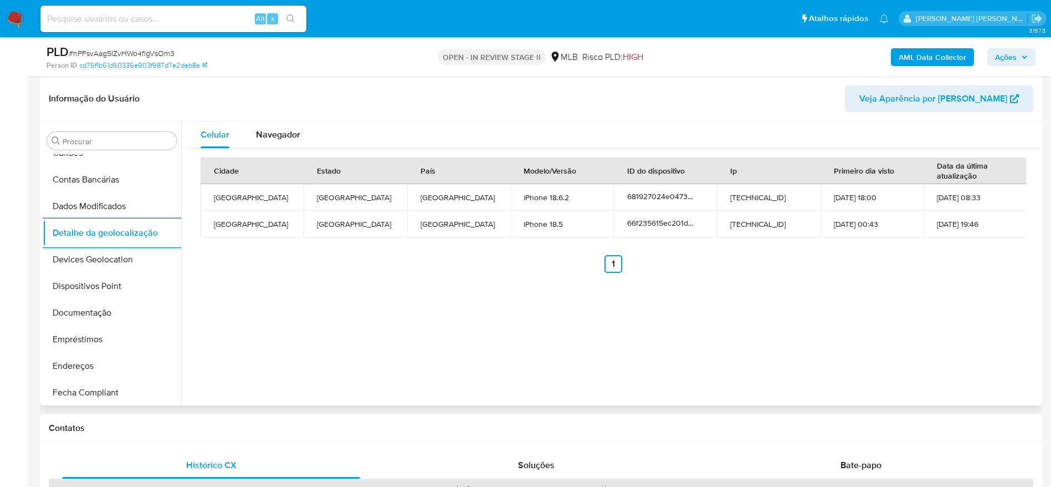
scroll to position [521, 0]
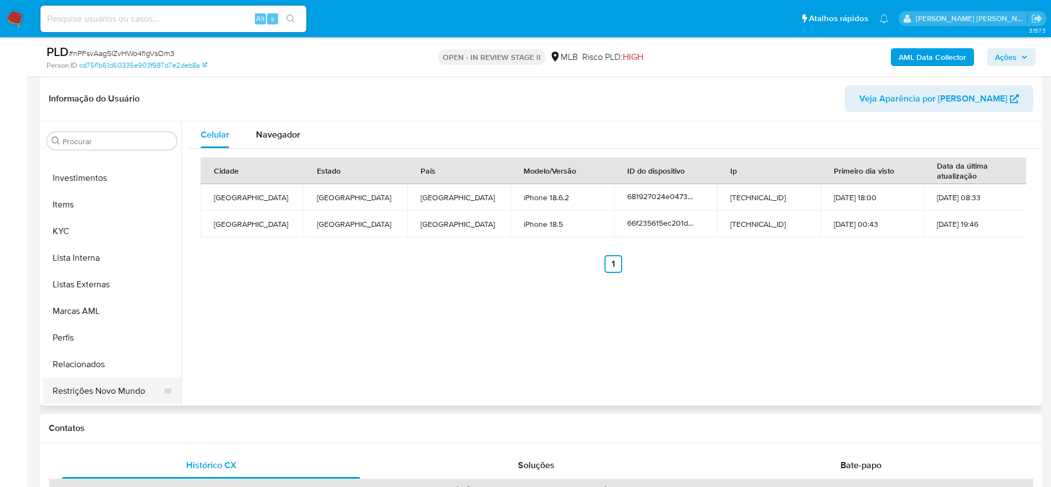
drag, startPoint x: 86, startPoint y: 391, endPoint x: 109, endPoint y: 392, distance: 23.3
click at [86, 391] on button "Restrições Novo Mundo" at bounding box center [108, 390] width 130 height 27
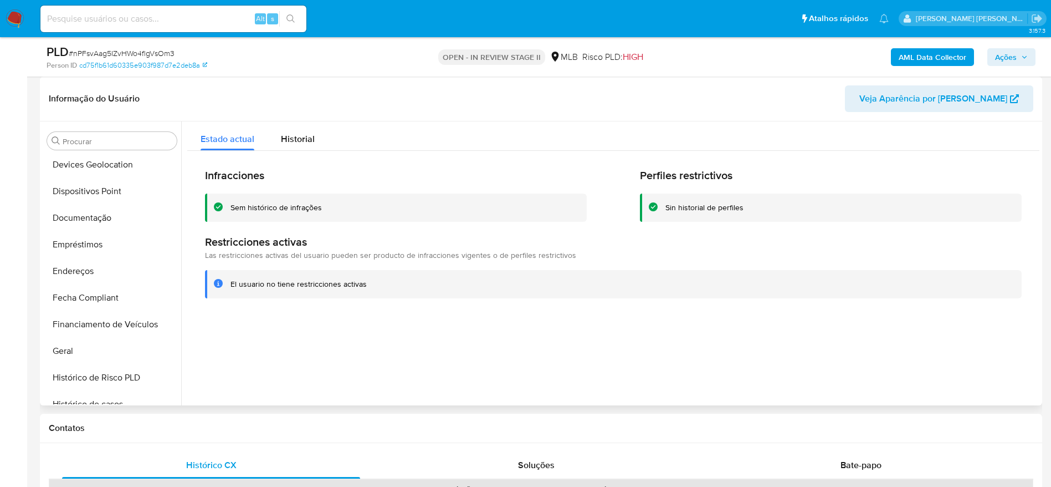
scroll to position [0, 0]
click at [112, 381] on button "Dispositivos Point" at bounding box center [108, 380] width 130 height 27
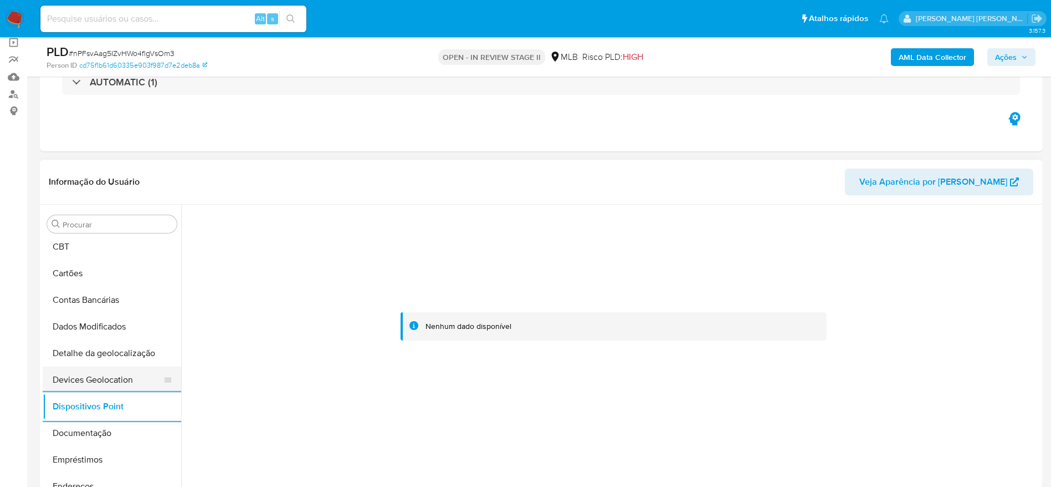
scroll to position [83, 0]
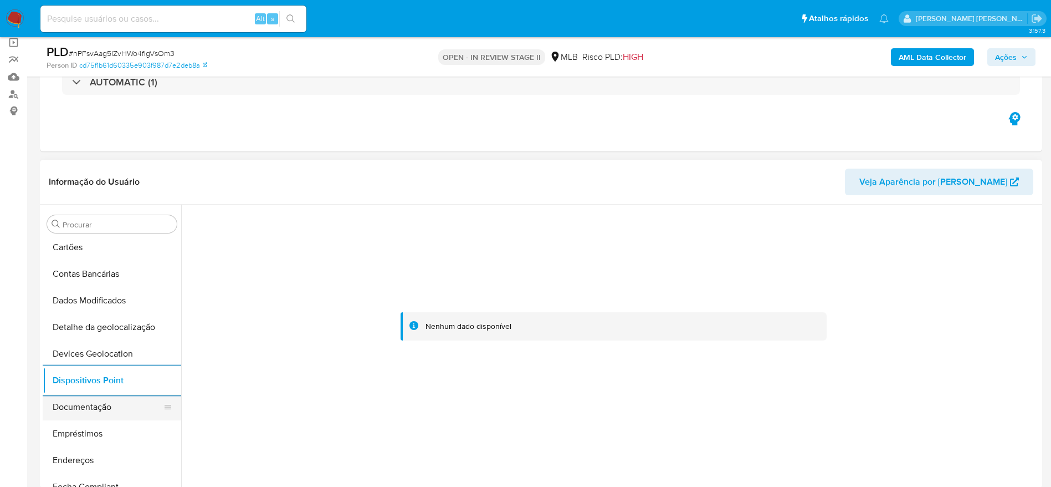
drag, startPoint x: 104, startPoint y: 401, endPoint x: 114, endPoint y: 408, distance: 12.3
click at [104, 402] on button "Documentação" at bounding box center [108, 406] width 130 height 27
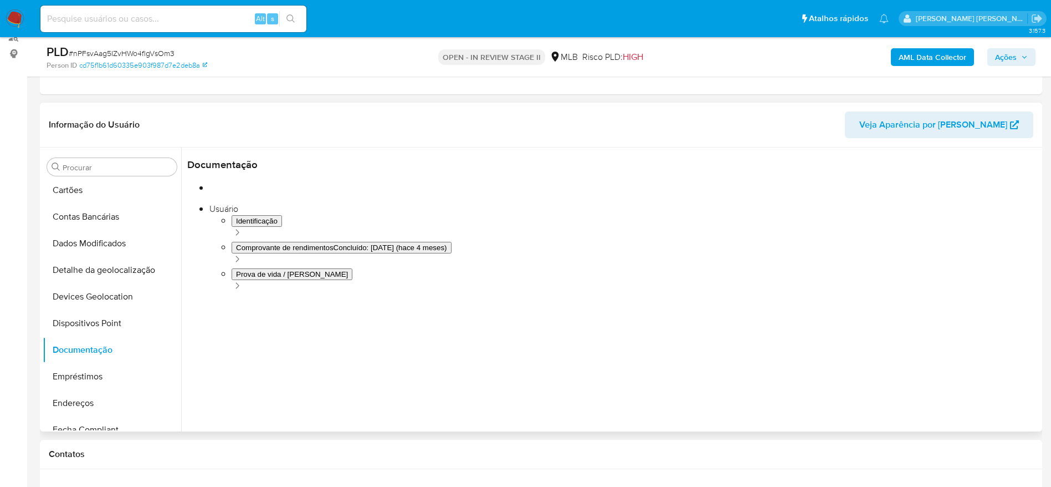
scroll to position [166, 0]
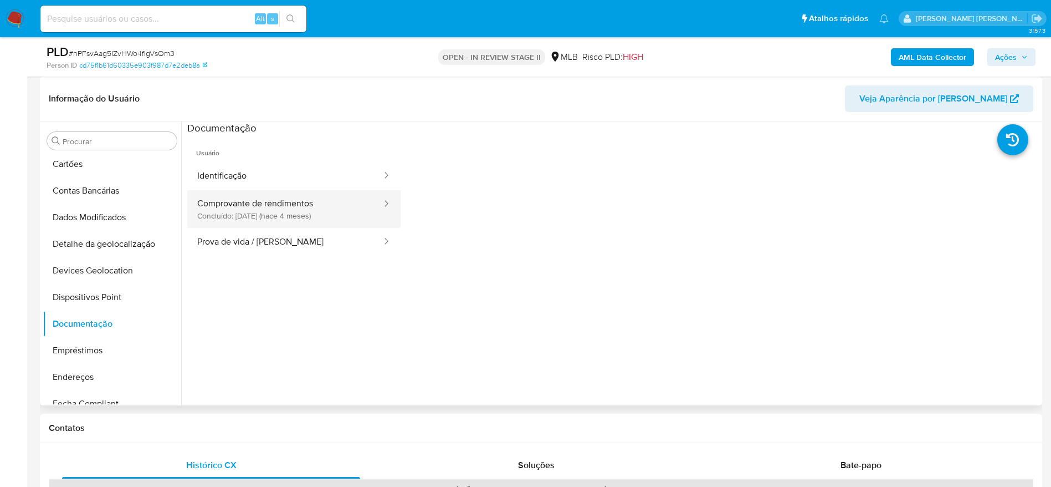
click at [214, 209] on button "Comprovante de rendimentos Concluído: 12/05/2025 (hace 4 meses)" at bounding box center [285, 209] width 196 height 38
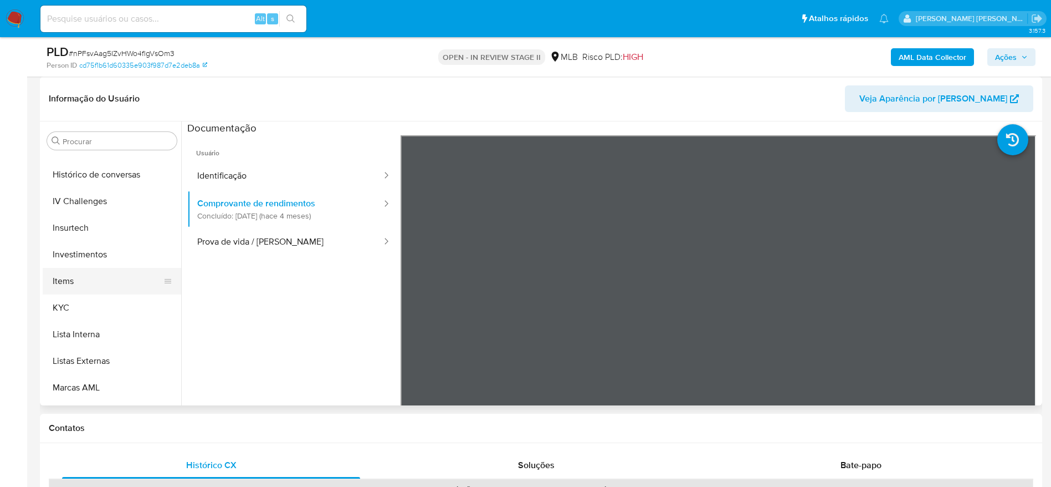
scroll to position [499, 0]
click at [81, 256] on button "KYC" at bounding box center [108, 254] width 130 height 27
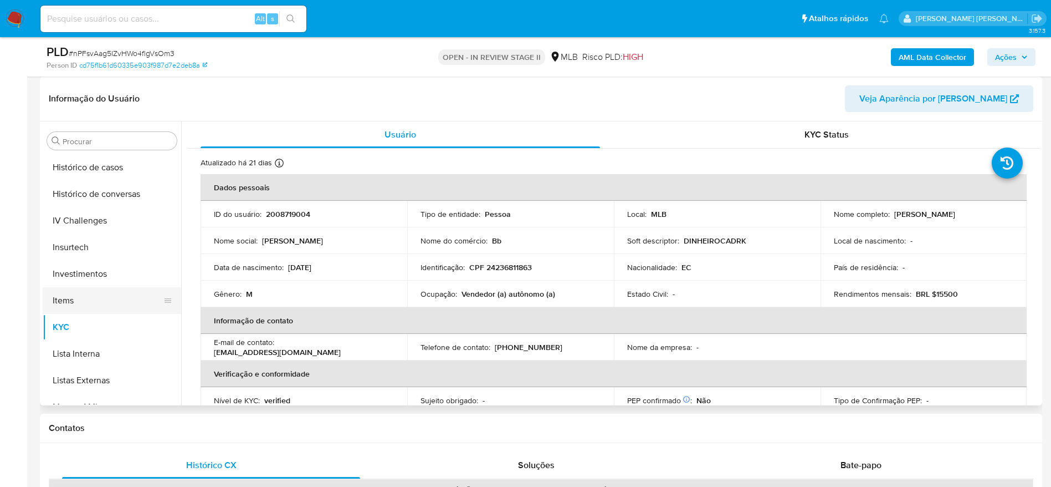
scroll to position [333, 0]
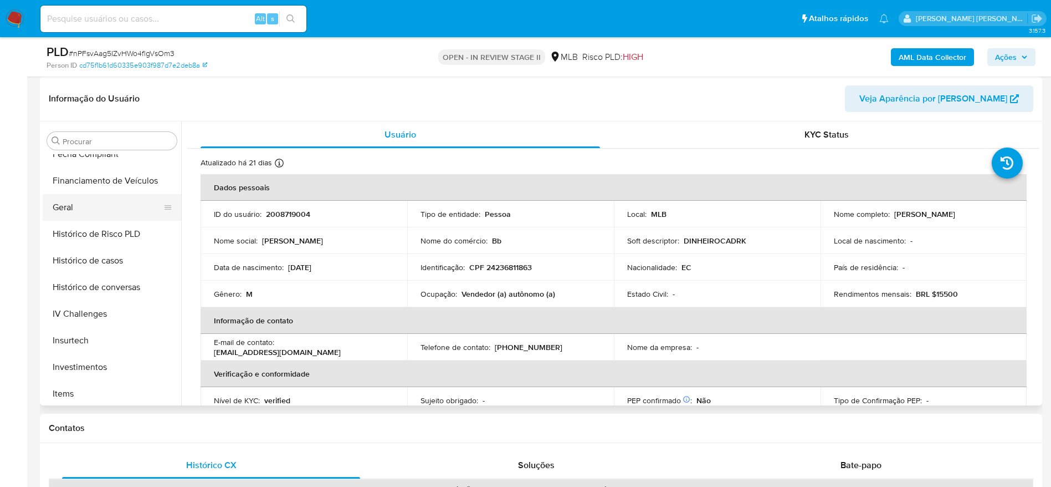
click at [84, 202] on button "Geral" at bounding box center [108, 207] width 130 height 27
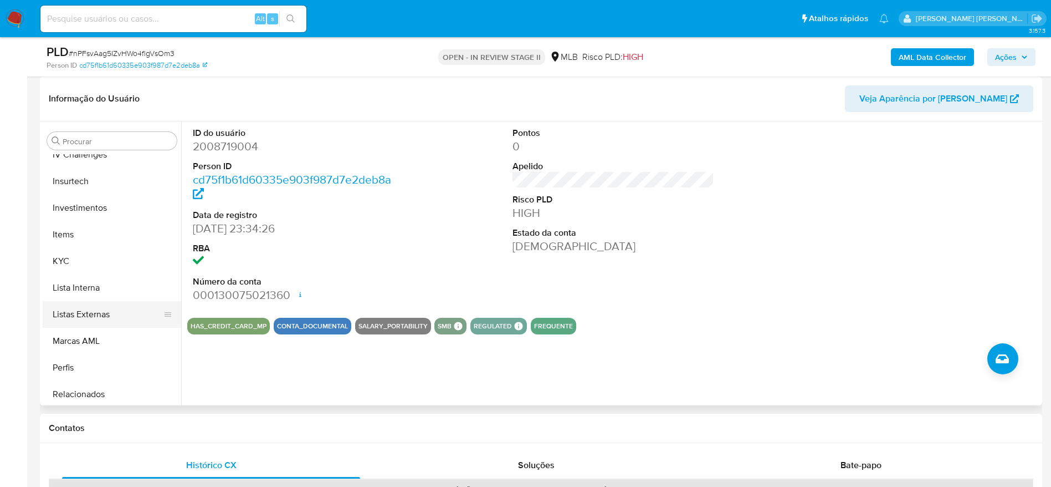
scroll to position [499, 0]
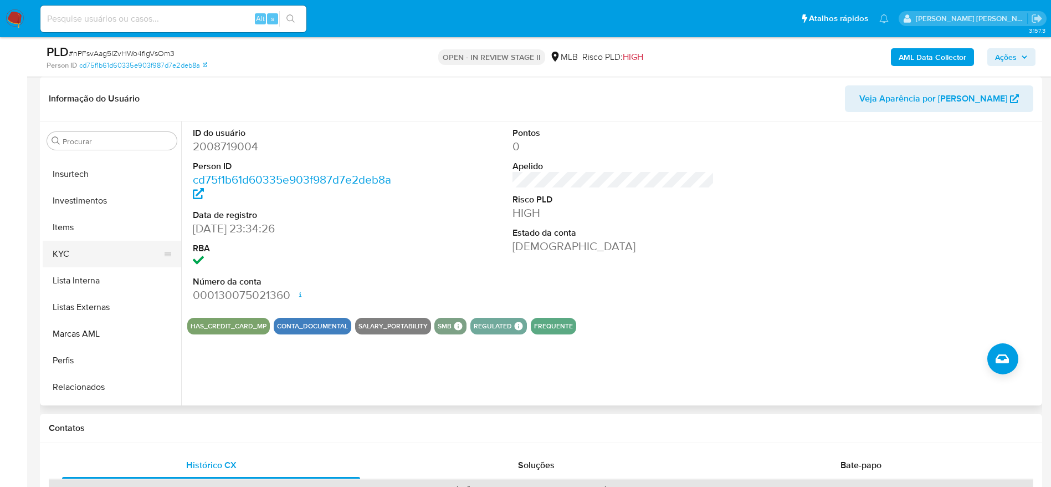
click at [90, 246] on button "KYC" at bounding box center [108, 254] width 130 height 27
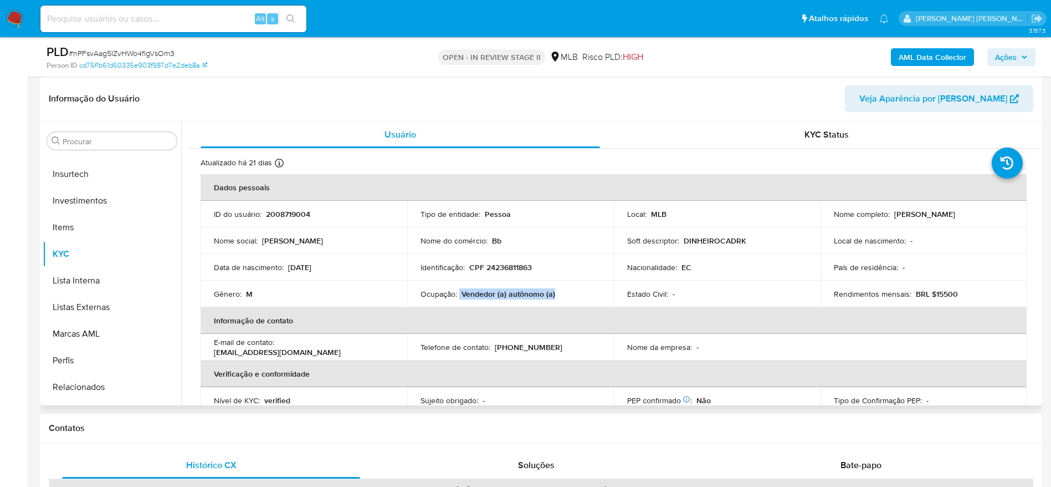
drag, startPoint x: 559, startPoint y: 298, endPoint x: 458, endPoint y: 294, distance: 100.4
click at [458, 294] on div "Ocupação : Vendedor (a) autônomo (a)" at bounding box center [511, 294] width 180 height 10
copy div "Vendedor (a) autônomo (a)"
drag, startPoint x: 1011, startPoint y: 56, endPoint x: 995, endPoint y: 62, distance: 17.0
click at [1007, 58] on span "Ações" at bounding box center [1006, 57] width 22 height 18
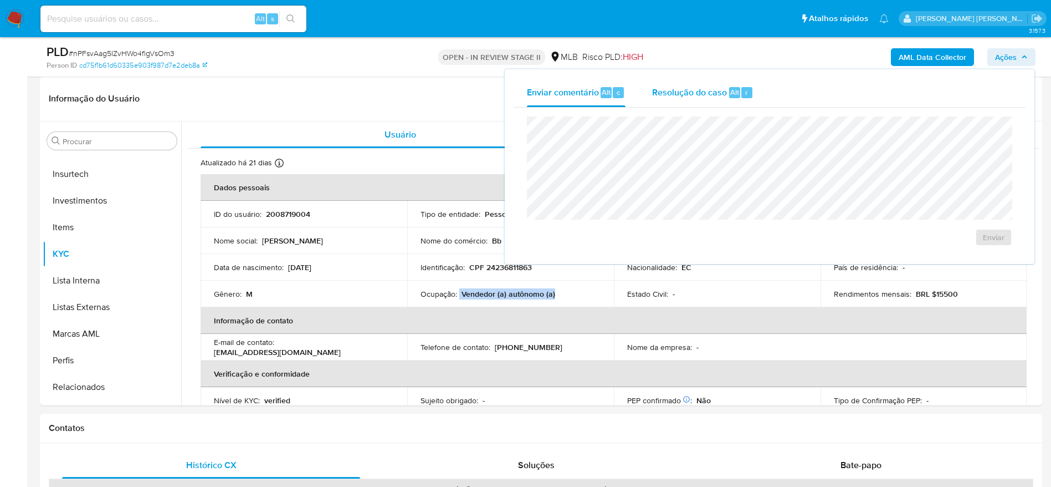
click at [673, 96] on span "Resolução do caso" at bounding box center [689, 91] width 75 height 13
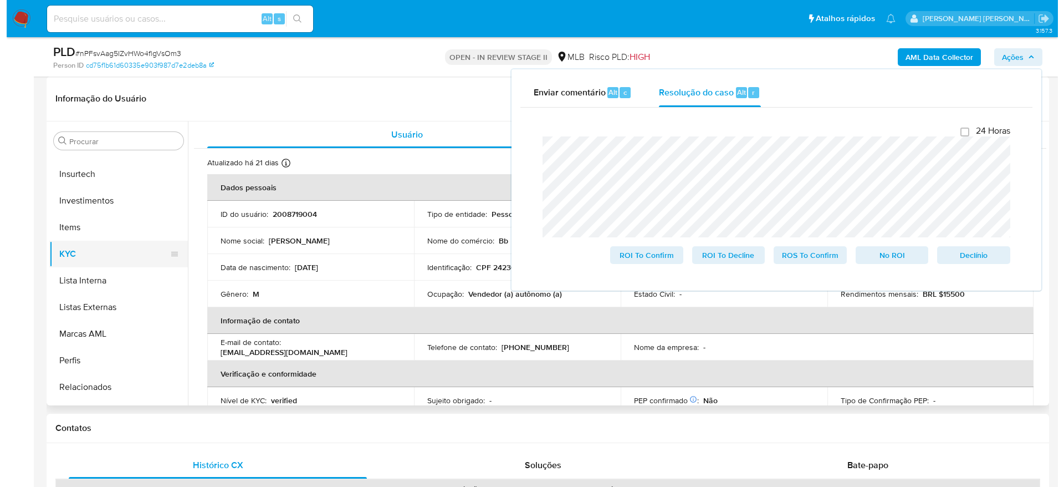
scroll to position [0, 0]
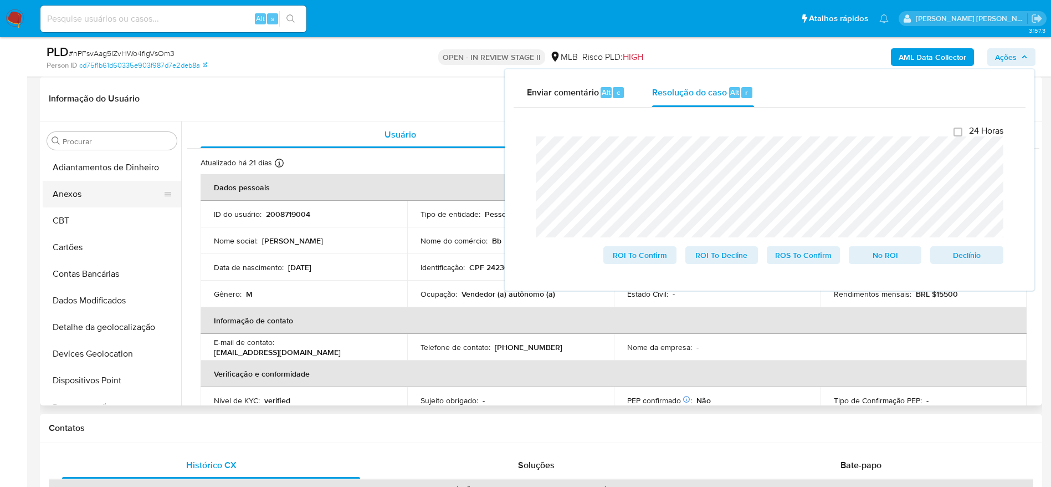
click at [105, 194] on button "Anexos" at bounding box center [108, 194] width 130 height 27
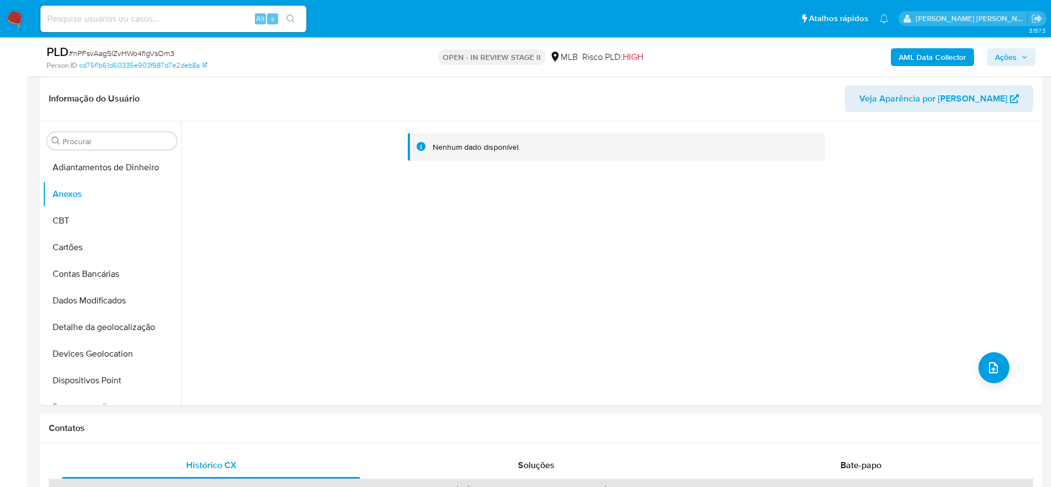
click at [1006, 58] on span "Ações" at bounding box center [1006, 57] width 22 height 18
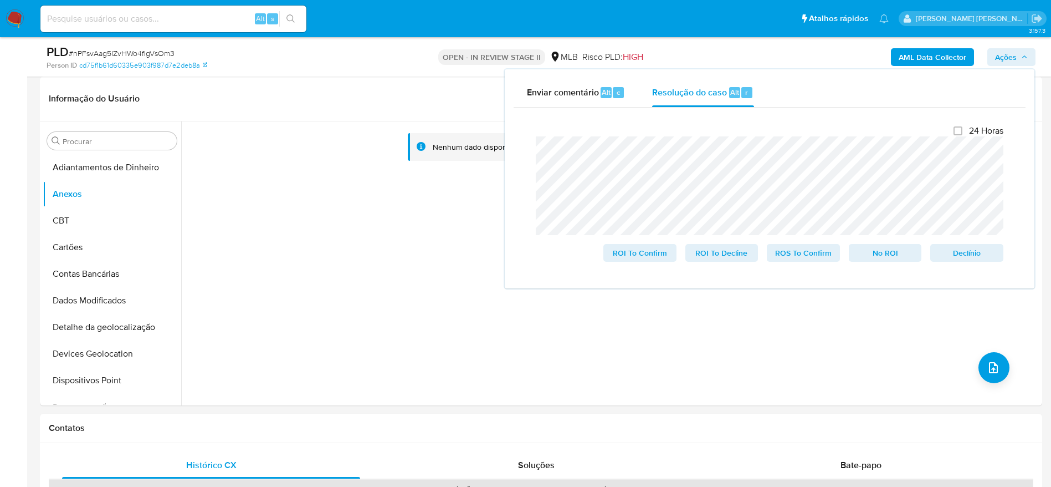
click at [1006, 58] on span "Ações" at bounding box center [1006, 57] width 22 height 18
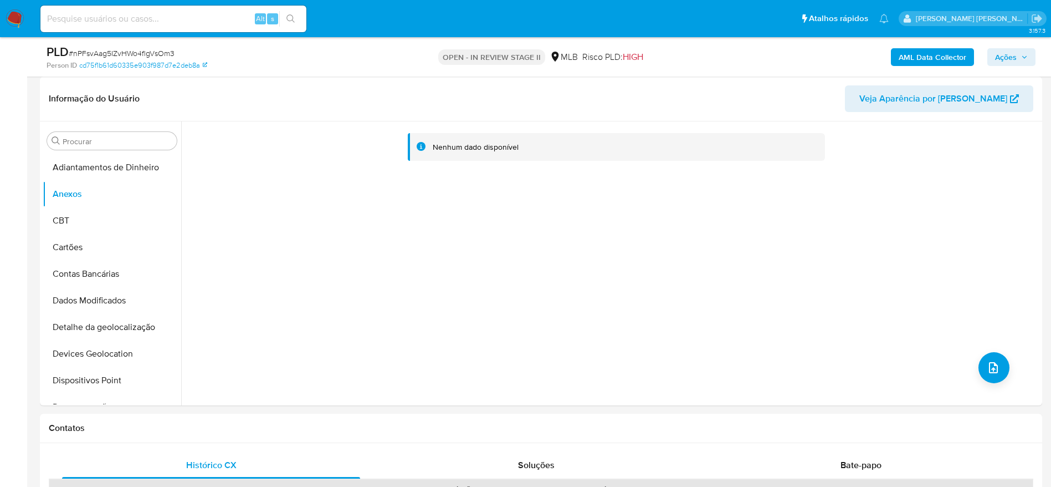
click at [939, 62] on b "AML Data Collector" at bounding box center [933, 57] width 68 height 18
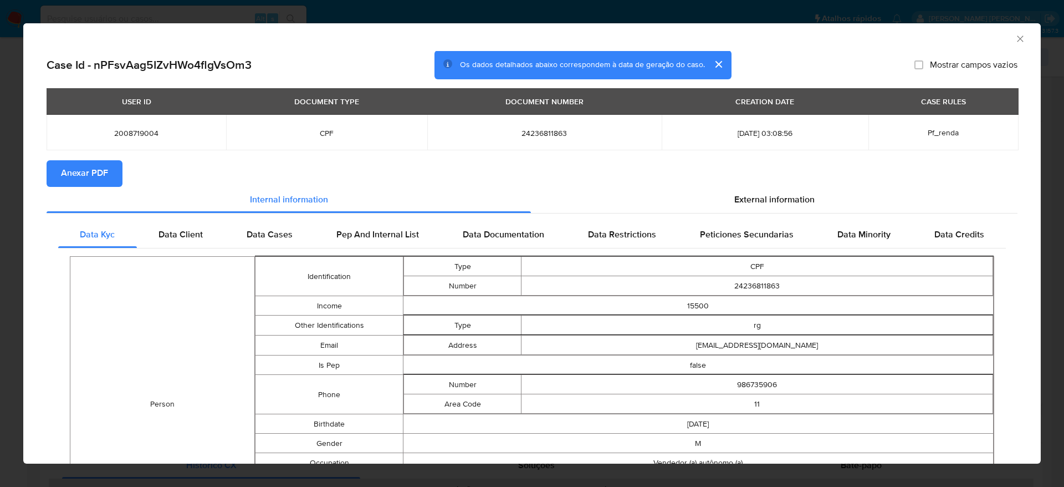
click at [108, 174] on button "Anexar PDF" at bounding box center [85, 173] width 76 height 27
click at [1015, 39] on icon "Fechar a janela" at bounding box center [1020, 38] width 11 height 11
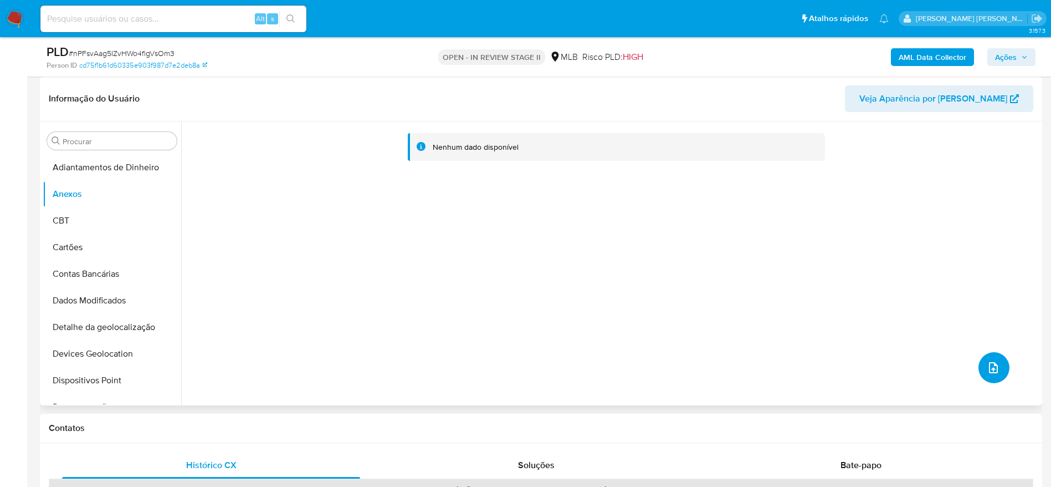
click at [990, 366] on icon "upload-file" at bounding box center [993, 367] width 13 height 13
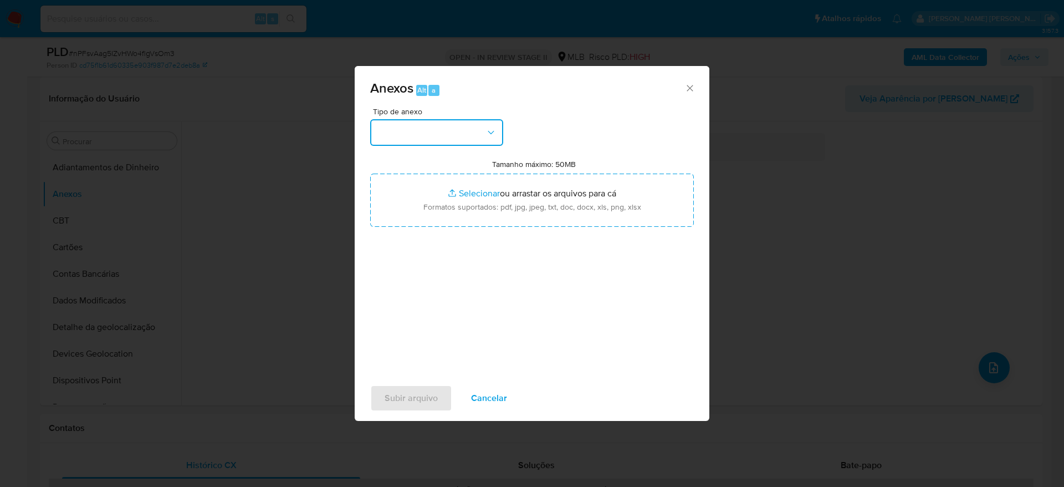
click at [437, 121] on button "button" at bounding box center [436, 132] width 133 height 27
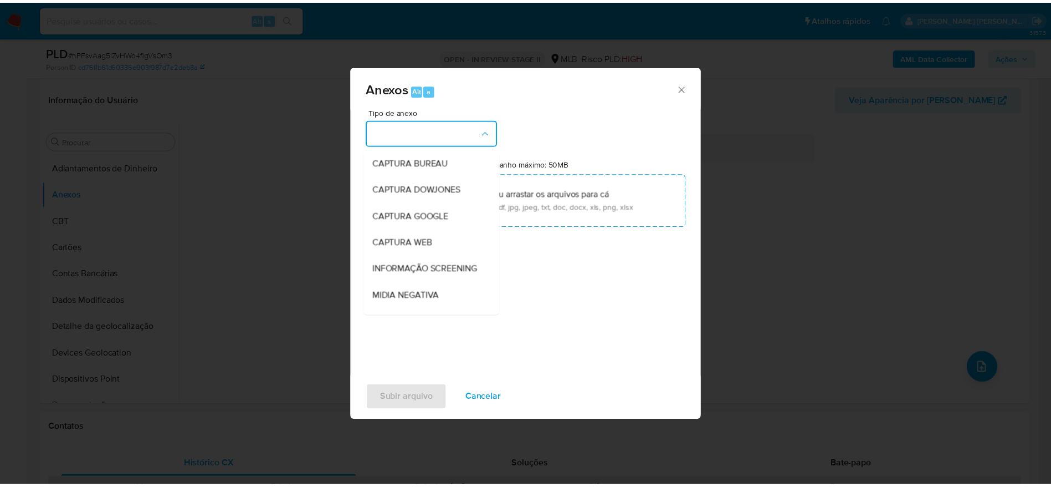
scroll to position [171, 0]
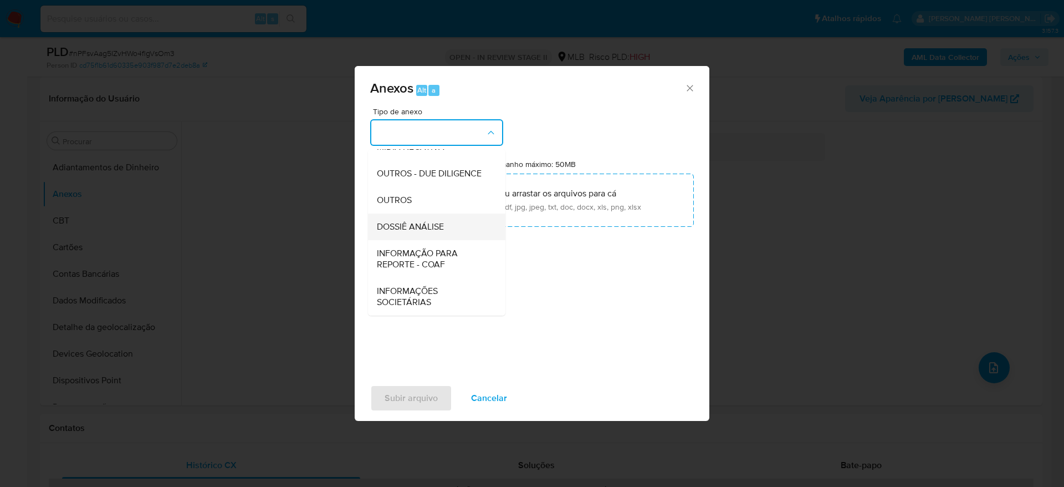
click at [417, 222] on span "DOSSIÊ ANÁLISE" at bounding box center [410, 226] width 67 height 11
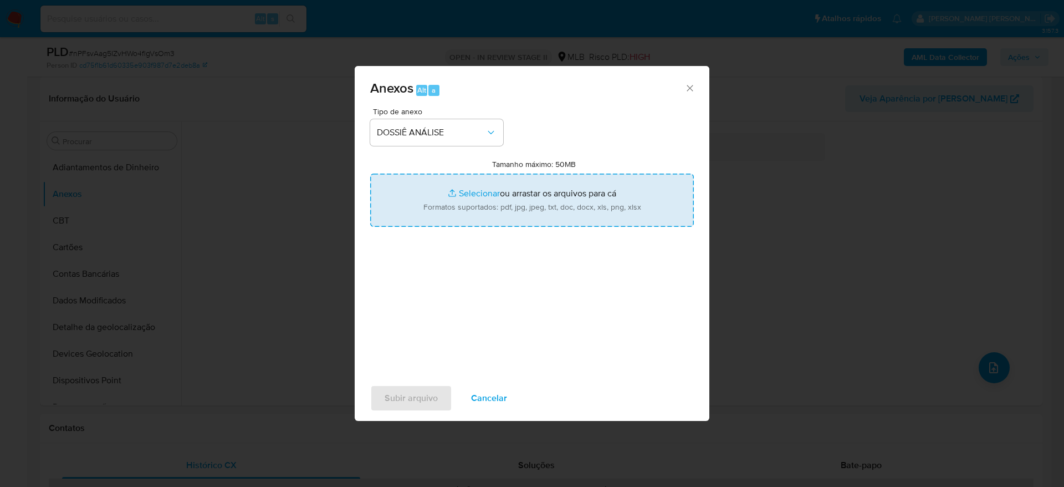
type input "C:\fakepath\Mulan 2008719004_2025_09_08_17_23_19.xlsx"
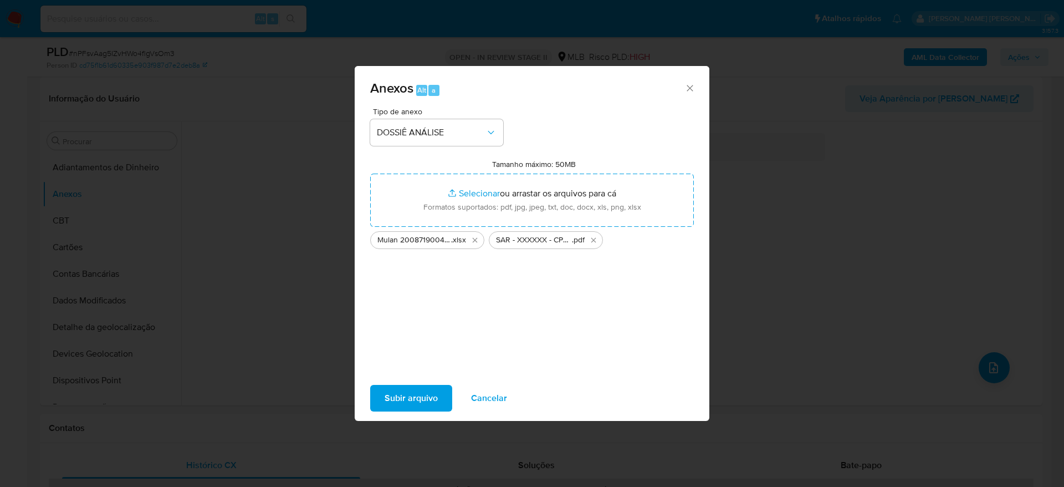
click at [410, 394] on span "Subir arquivo" at bounding box center [411, 398] width 53 height 24
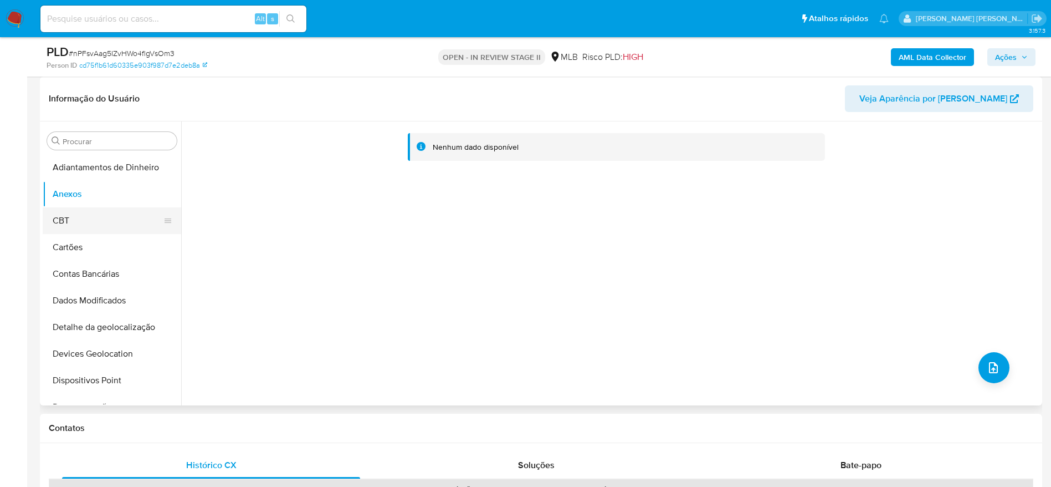
click at [75, 214] on button "CBT" at bounding box center [108, 220] width 130 height 27
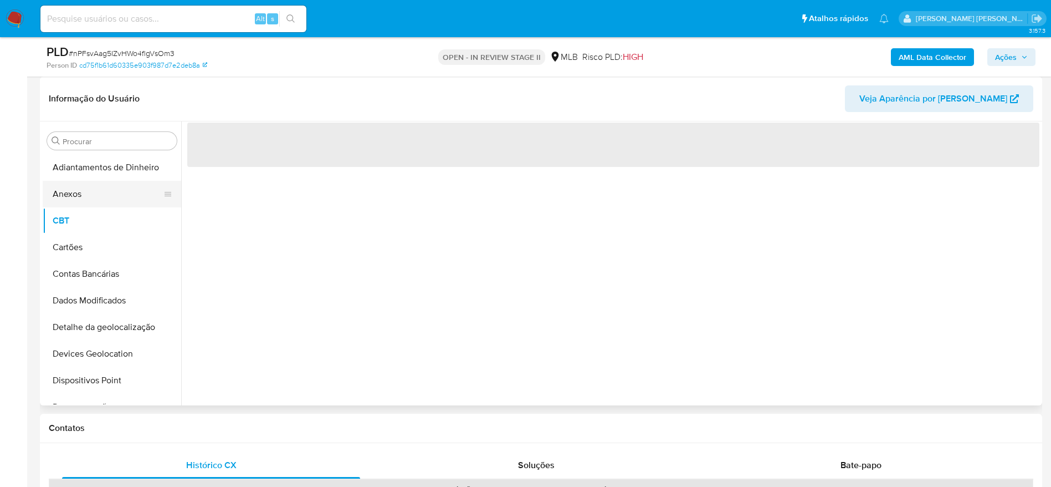
click at [80, 198] on button "Anexos" at bounding box center [108, 194] width 130 height 27
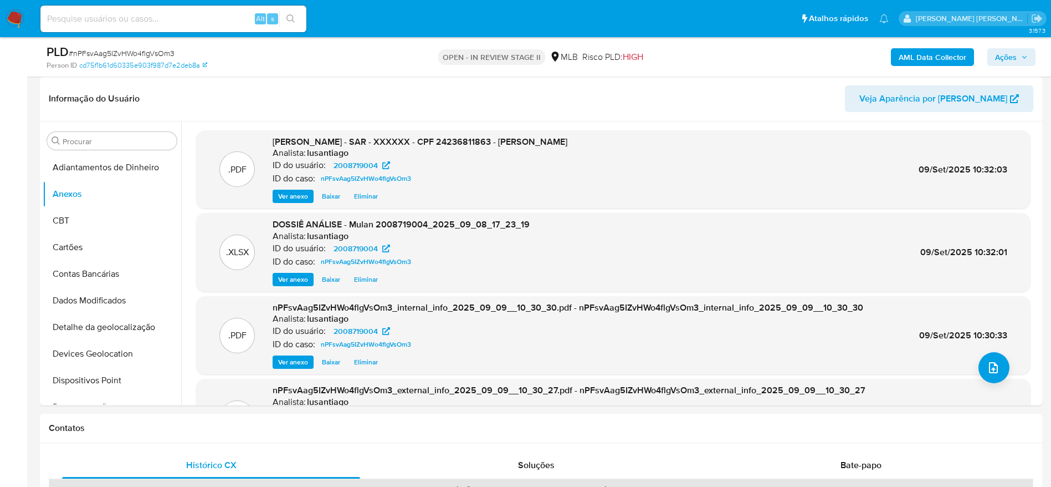
click at [1019, 56] on span "Ações" at bounding box center [1011, 57] width 33 height 16
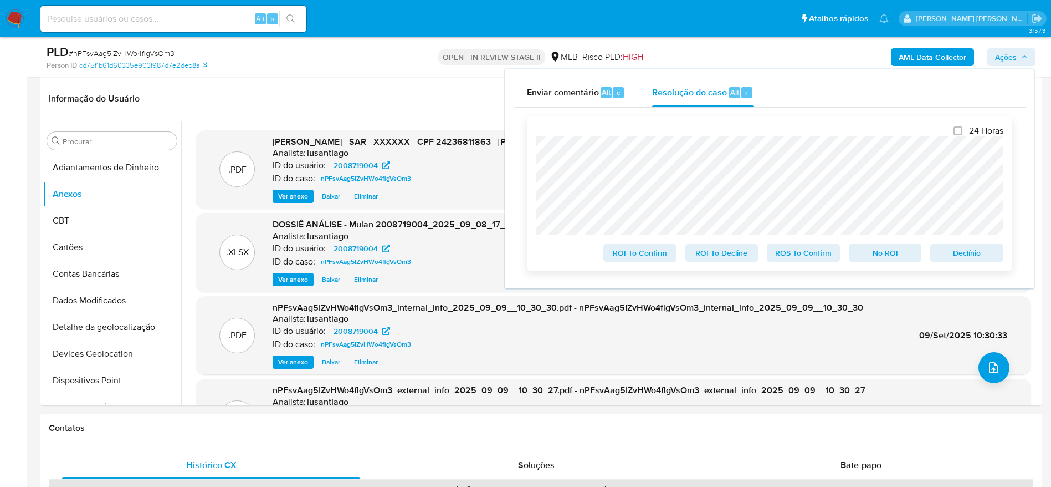
click at [791, 257] on span "ROS To Confirm" at bounding box center [804, 253] width 58 height 16
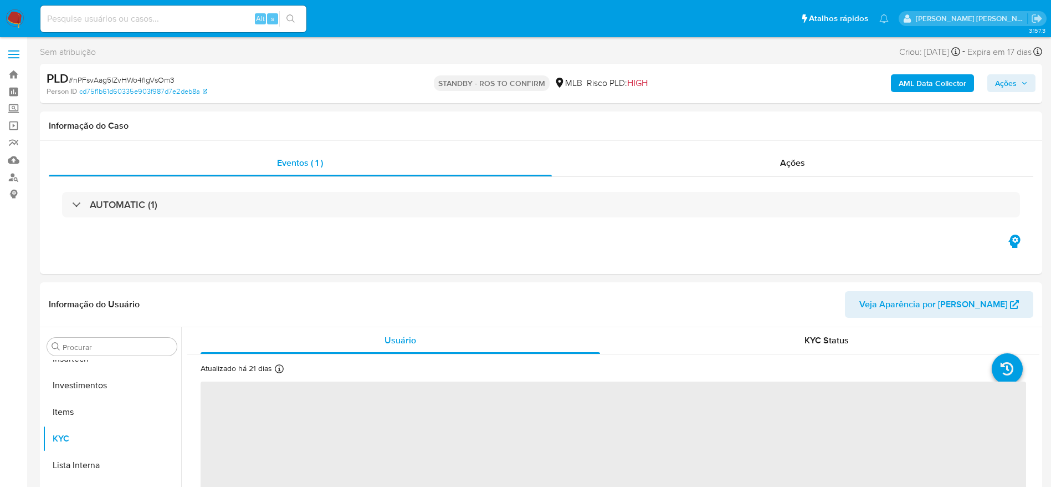
scroll to position [521, 0]
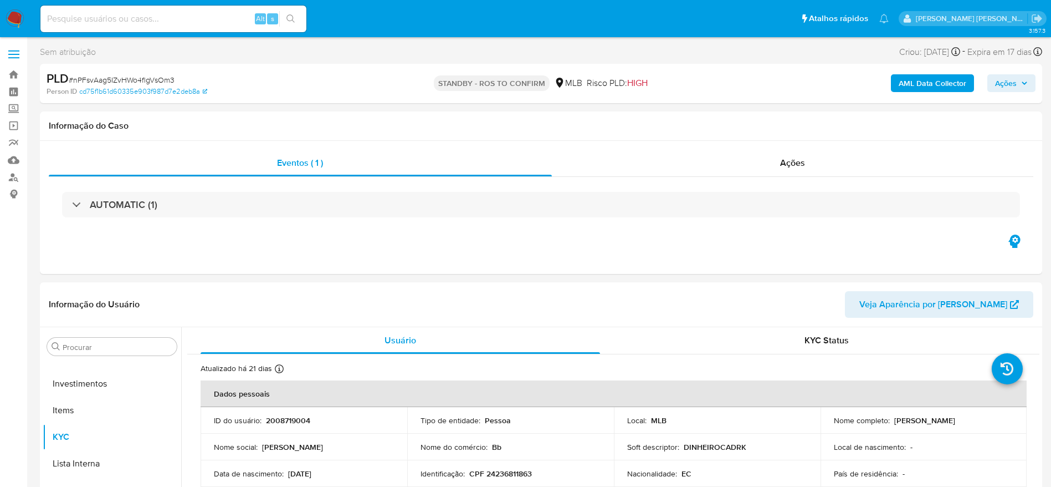
select select "10"
click at [11, 78] on link "Bandeja" at bounding box center [66, 74] width 132 height 17
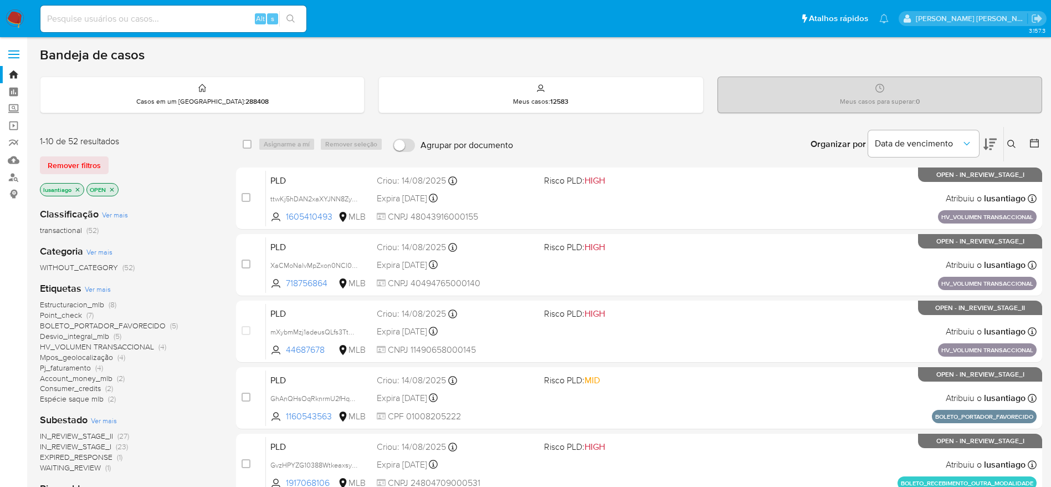
click at [201, 13] on input at bounding box center [173, 19] width 266 height 14
paste input "605866107"
type input "605866107"
click at [294, 15] on icon "search-icon" at bounding box center [291, 18] width 9 height 9
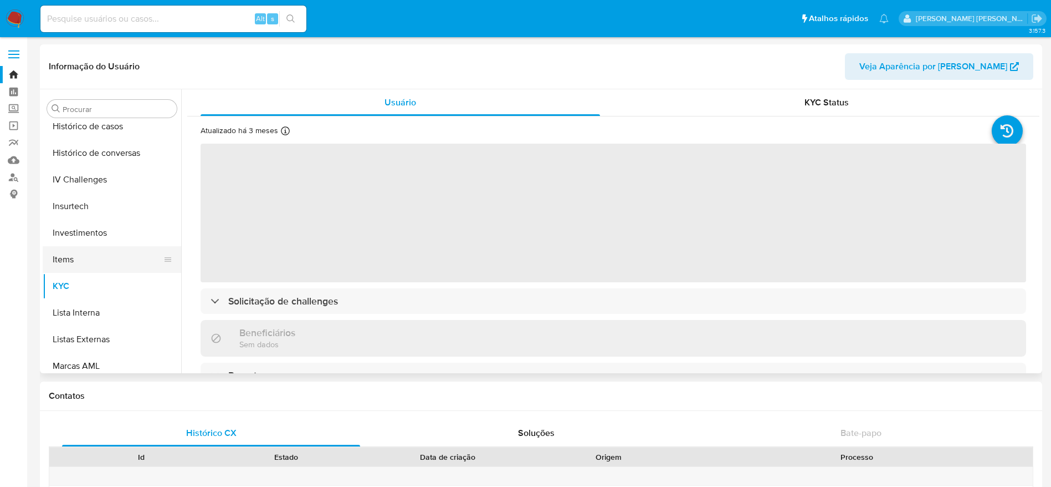
scroll to position [355, 0]
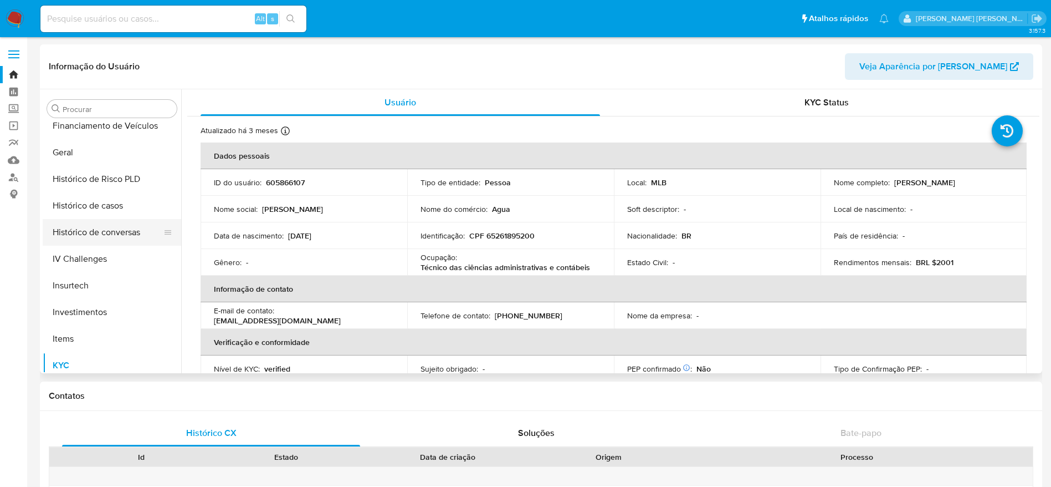
click at [123, 227] on button "Histórico de conversas" at bounding box center [108, 232] width 130 height 27
select select "10"
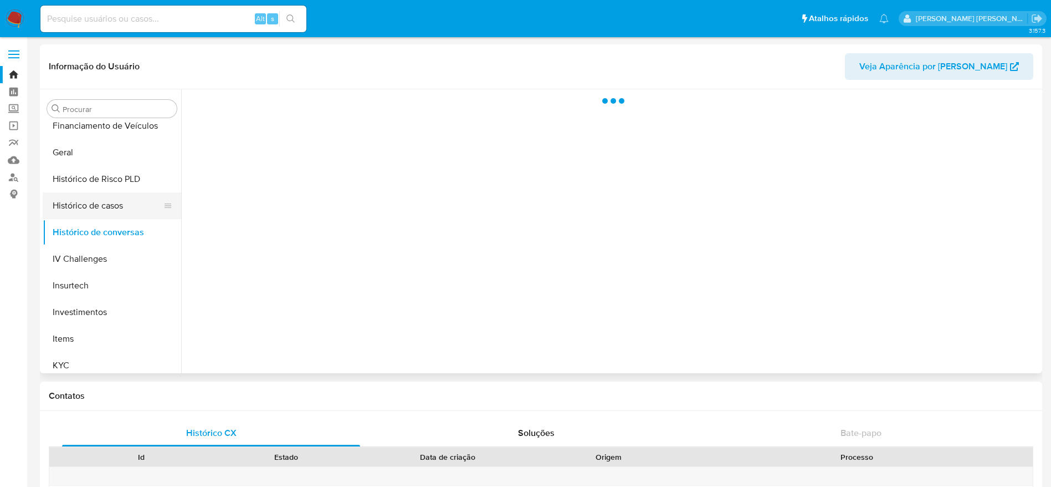
click at [97, 209] on button "Histórico de casos" at bounding box center [108, 205] width 130 height 27
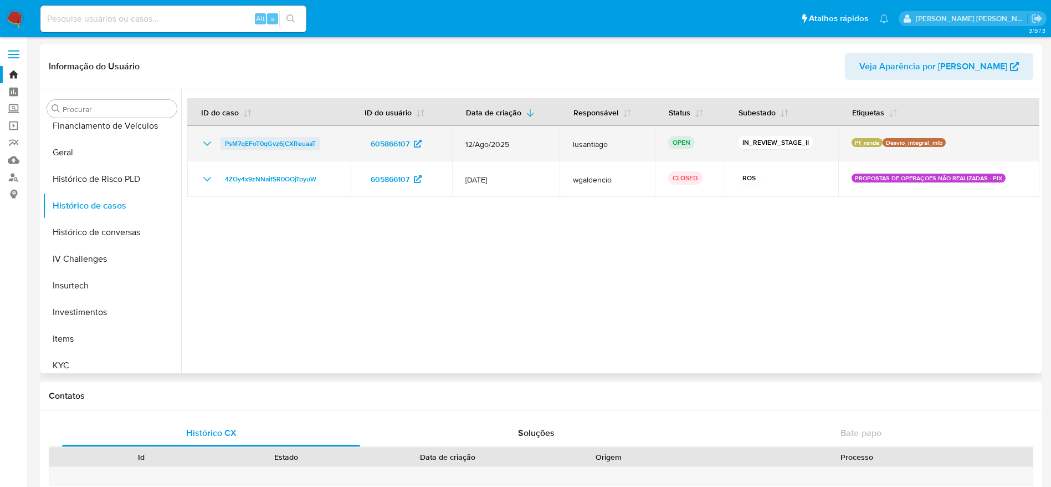
click at [281, 141] on span "PsM7qEFoT0qGvz6jCXReuaaT" at bounding box center [270, 143] width 91 height 13
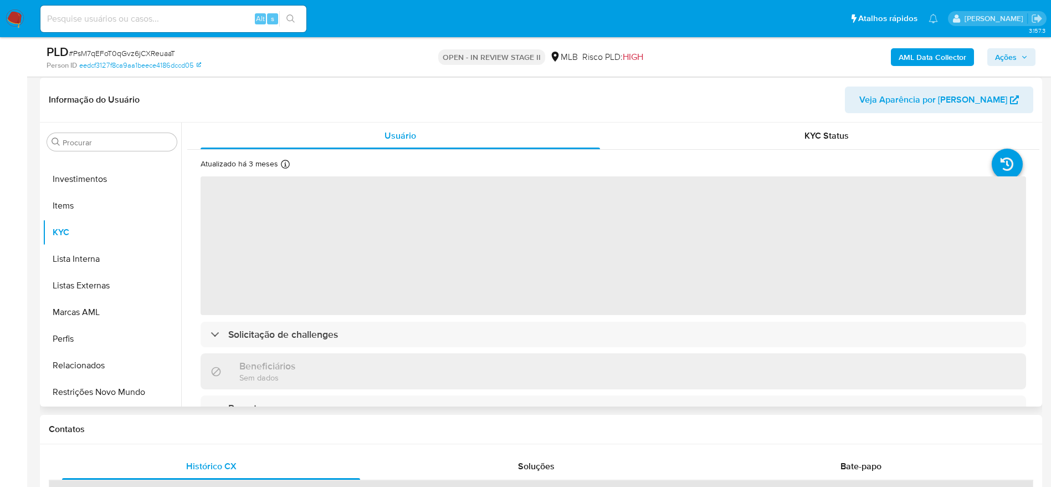
scroll to position [166, 0]
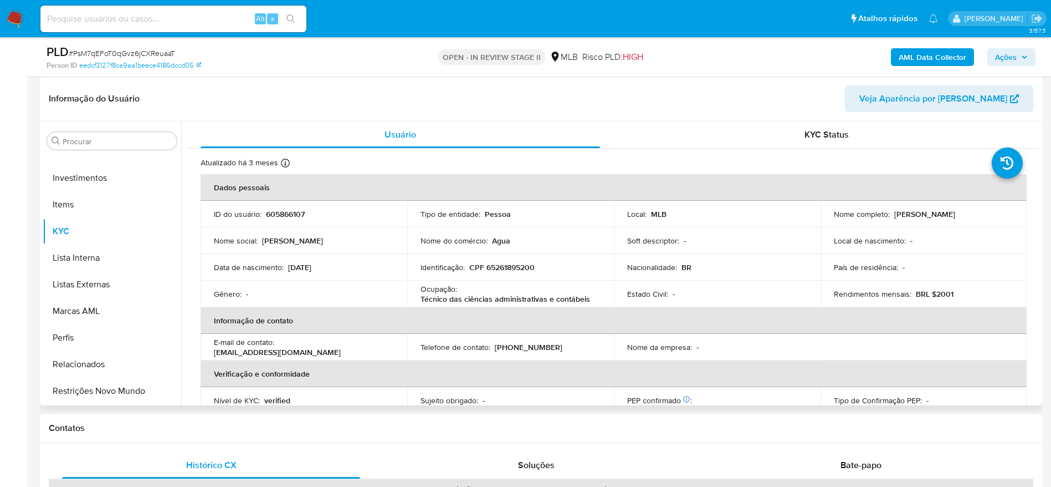
select select "10"
click at [513, 269] on p "CPF 65261895200" at bounding box center [501, 267] width 65 height 10
copy p "65261895200"
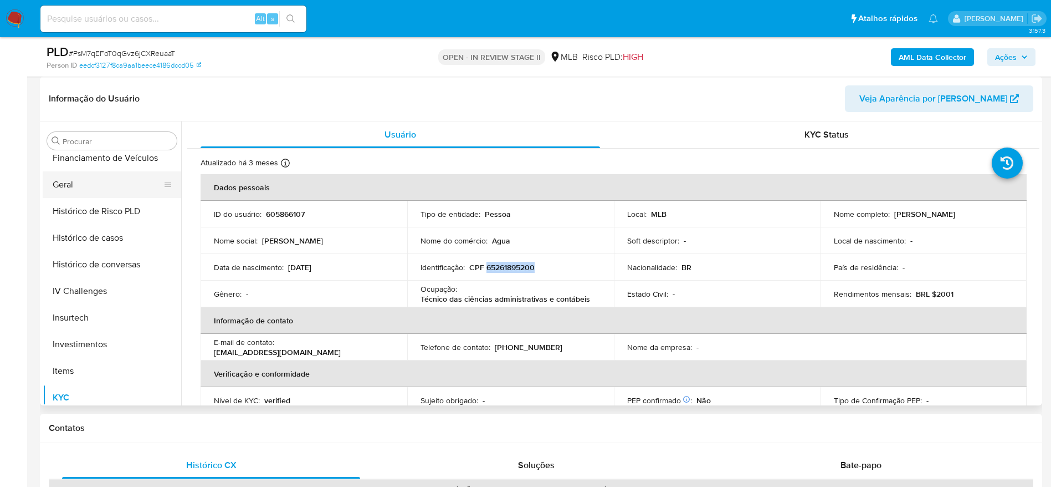
click at [85, 185] on button "Geral" at bounding box center [108, 184] width 130 height 27
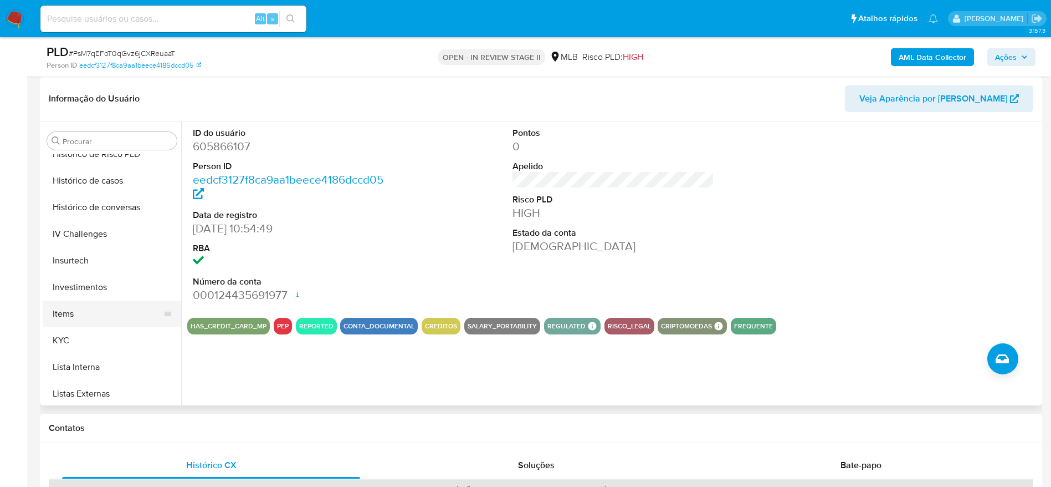
scroll to position [438, 0]
click at [101, 314] on button "KYC" at bounding box center [108, 314] width 130 height 27
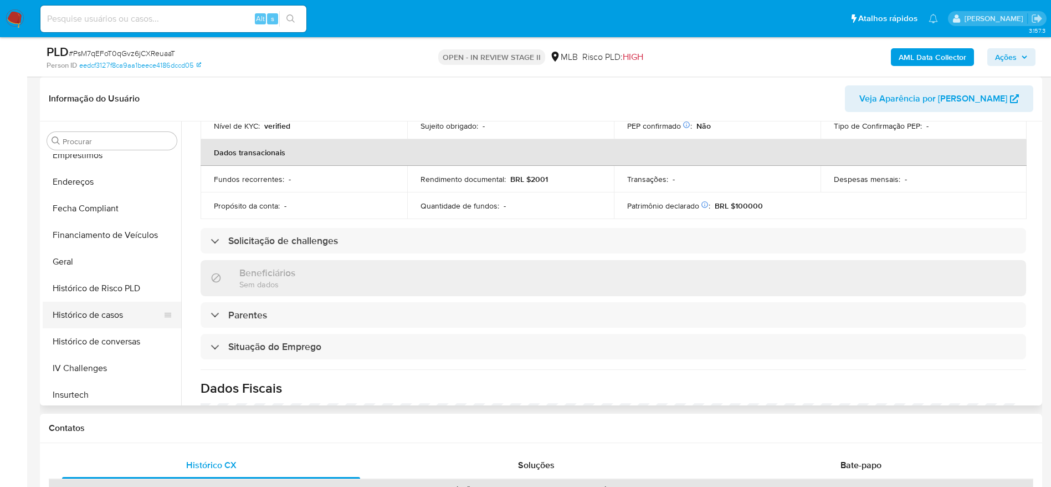
scroll to position [272, 0]
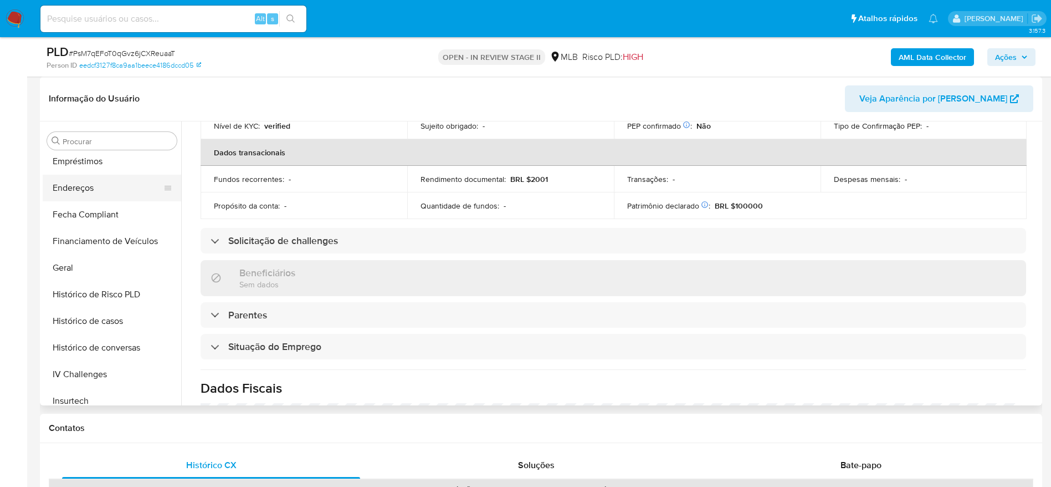
click at [98, 198] on button "Endereços" at bounding box center [108, 188] width 130 height 27
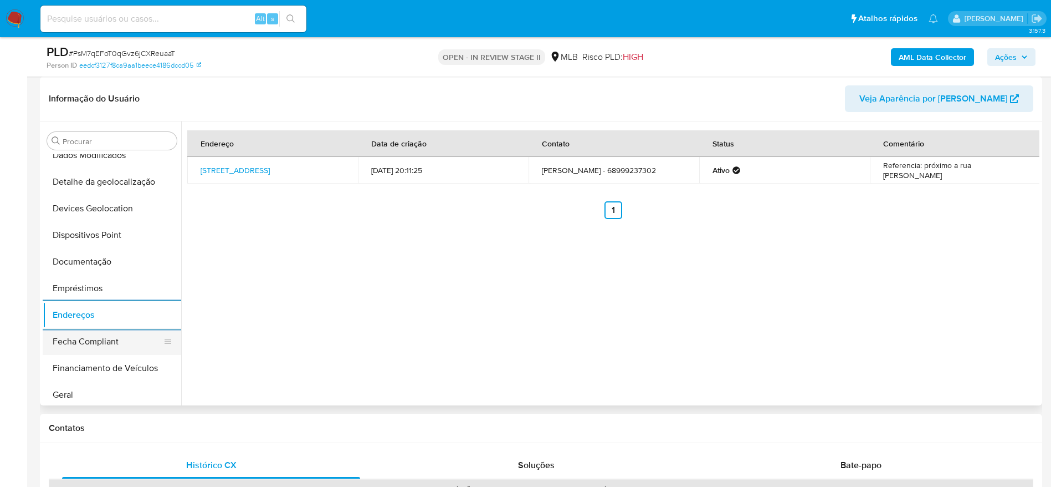
scroll to position [106, 0]
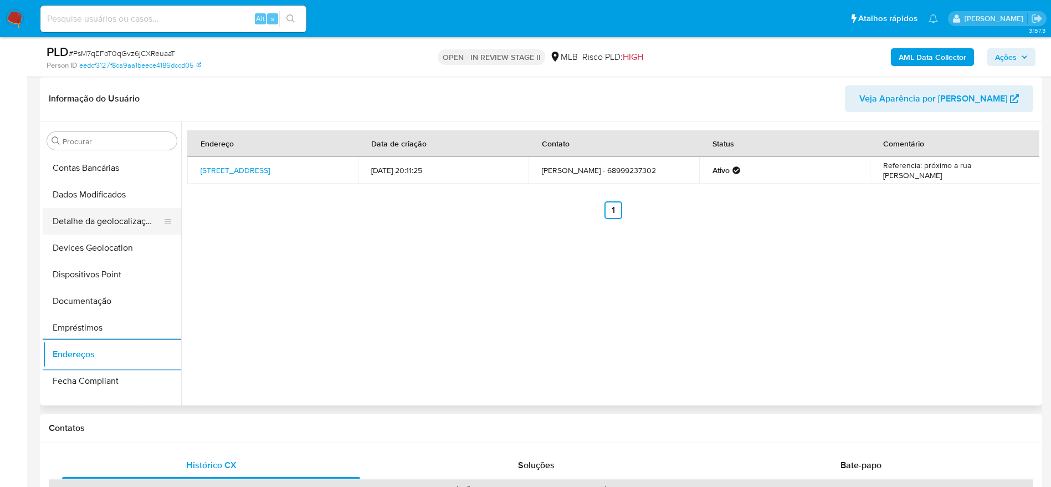
click at [95, 211] on button "Detalhe da geolocalização" at bounding box center [108, 221] width 130 height 27
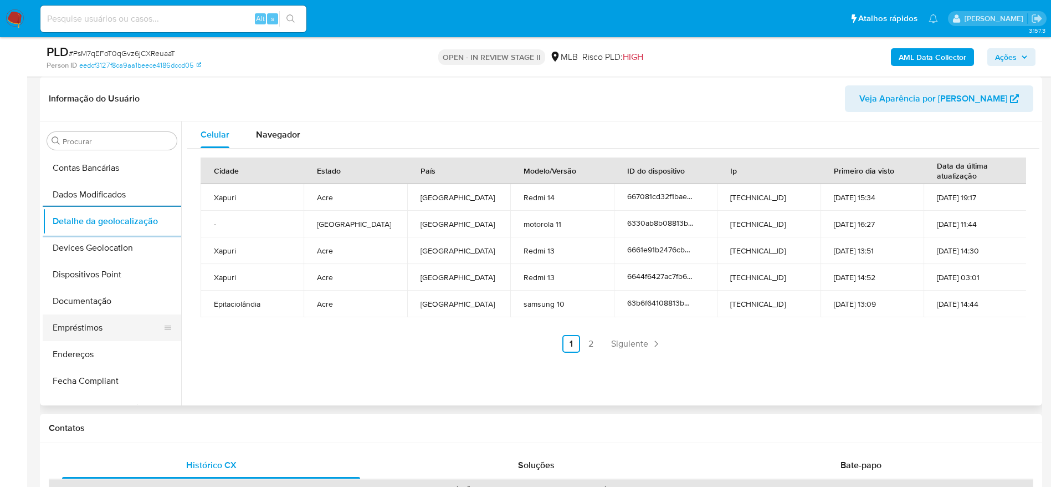
scroll to position [521, 0]
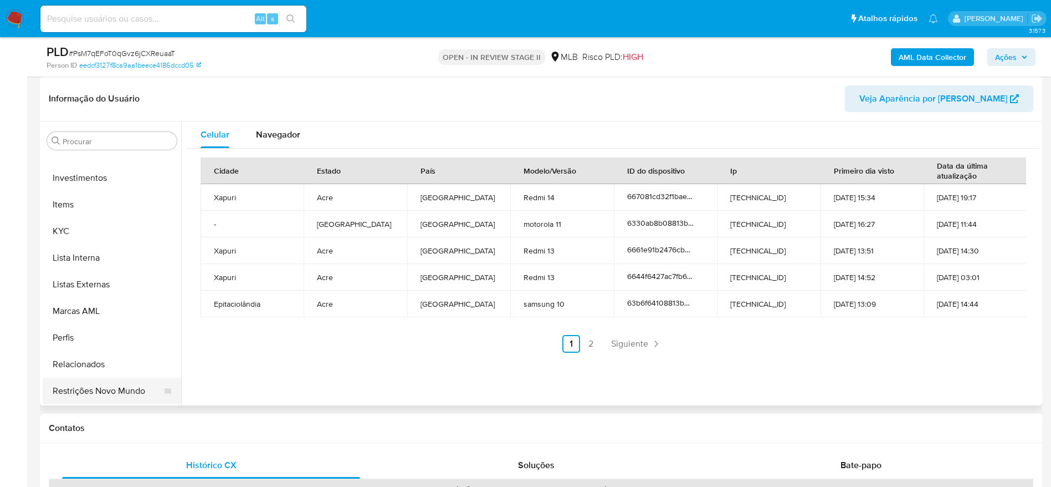
click at [91, 385] on button "Restrições Novo Mundo" at bounding box center [108, 390] width 130 height 27
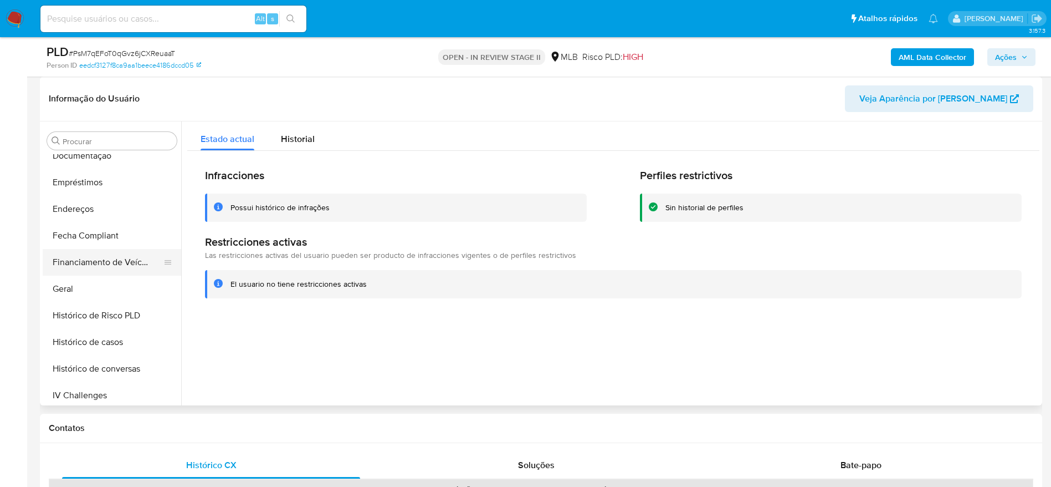
scroll to position [189, 0]
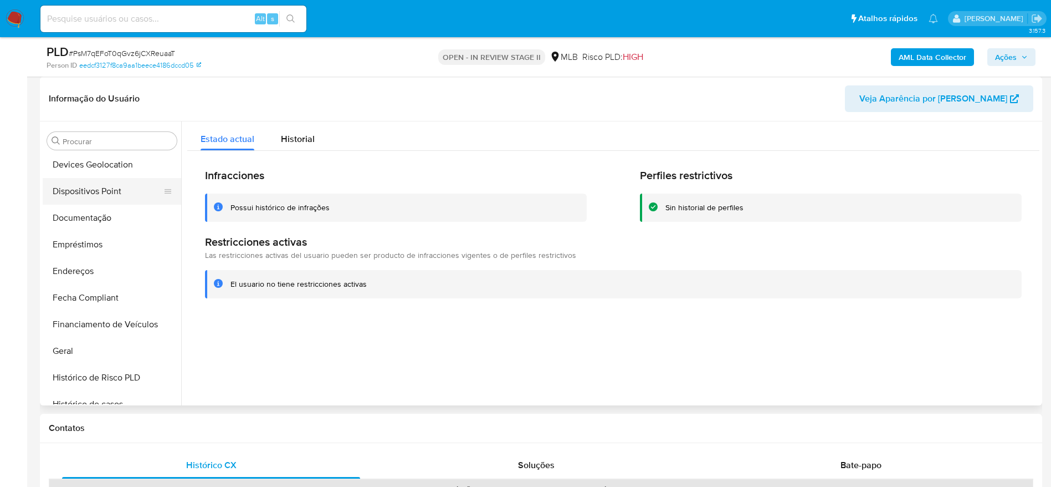
click at [90, 186] on button "Dispositivos Point" at bounding box center [108, 191] width 130 height 27
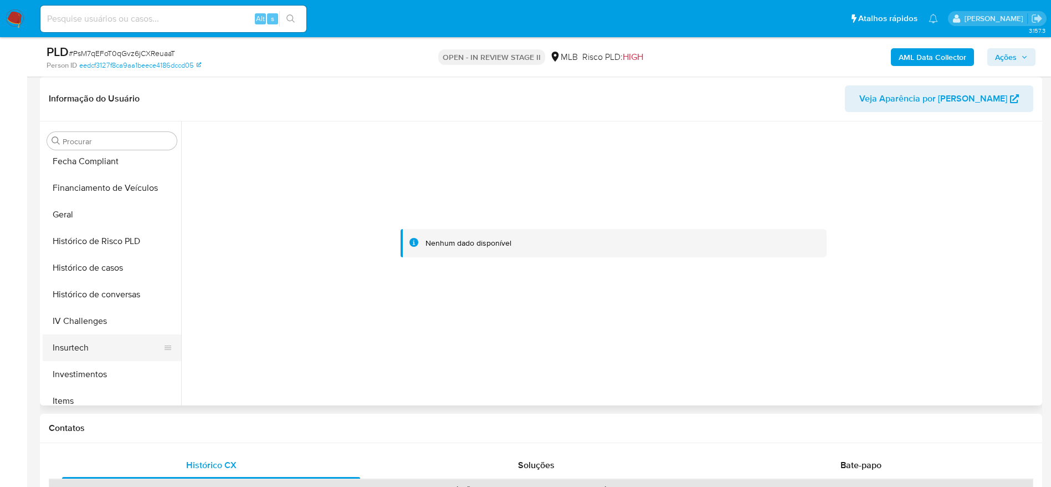
scroll to position [521, 0]
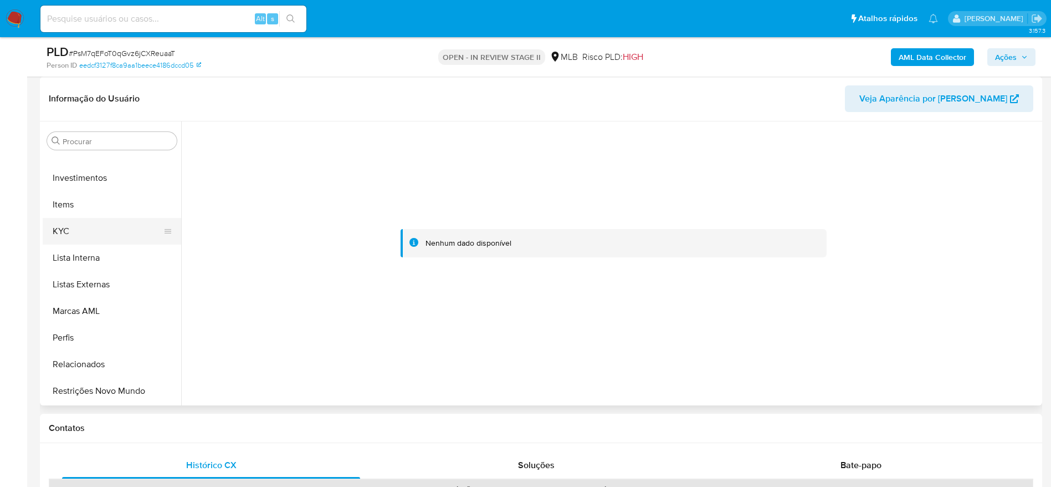
click at [77, 223] on button "KYC" at bounding box center [108, 231] width 130 height 27
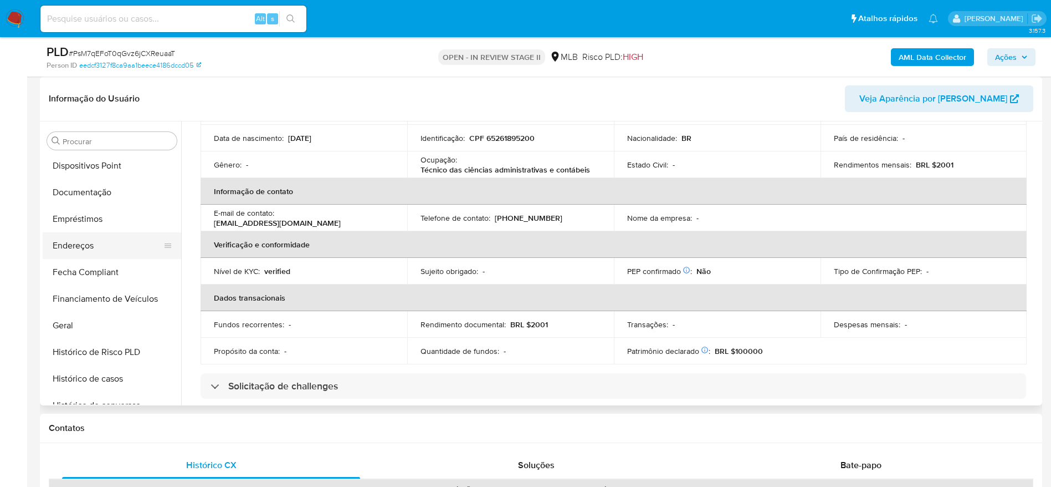
scroll to position [189, 0]
click at [99, 226] on button "Documentação" at bounding box center [108, 217] width 130 height 27
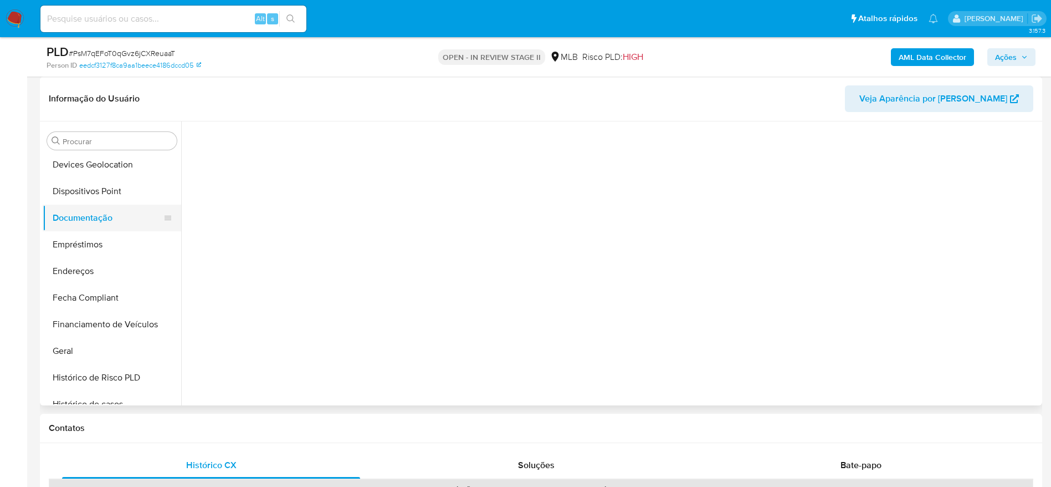
scroll to position [0, 0]
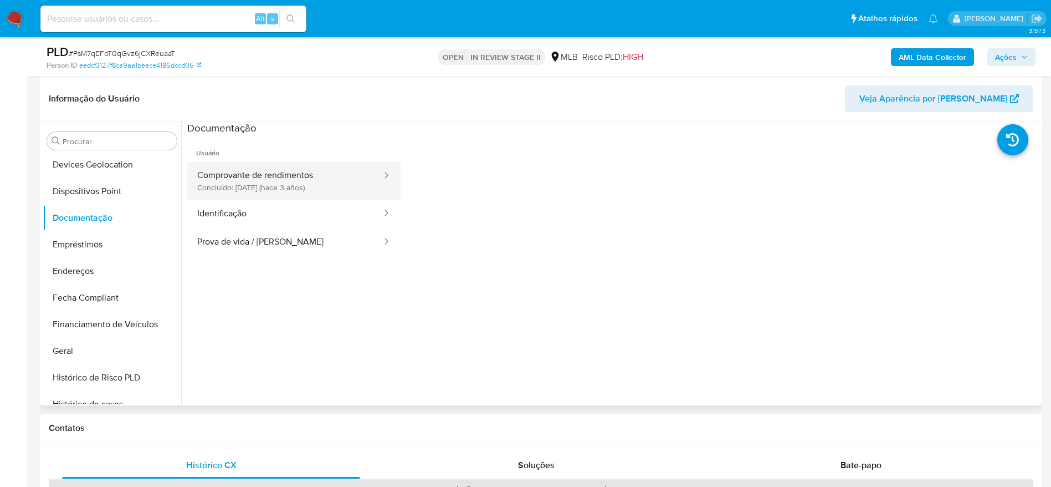
click at [265, 178] on button "Comprovante de rendimentos Concluído: 11/07/2022 (hace 3 años)" at bounding box center [285, 181] width 196 height 38
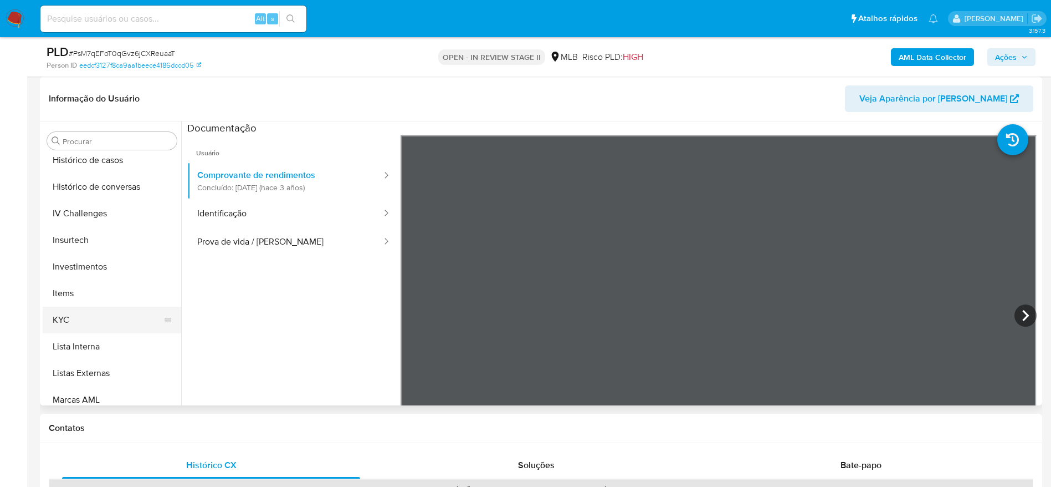
scroll to position [438, 0]
click at [98, 307] on button "KYC" at bounding box center [108, 314] width 130 height 27
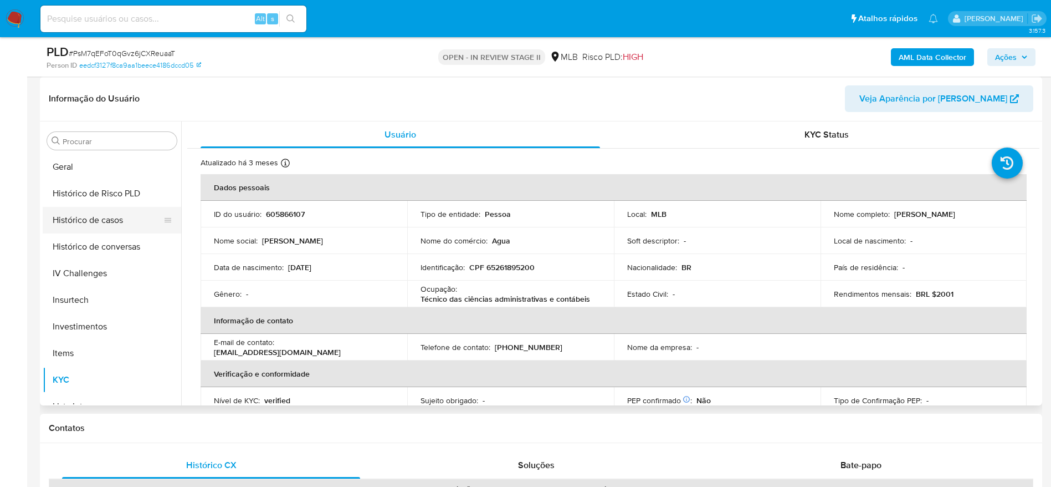
scroll to position [272, 0]
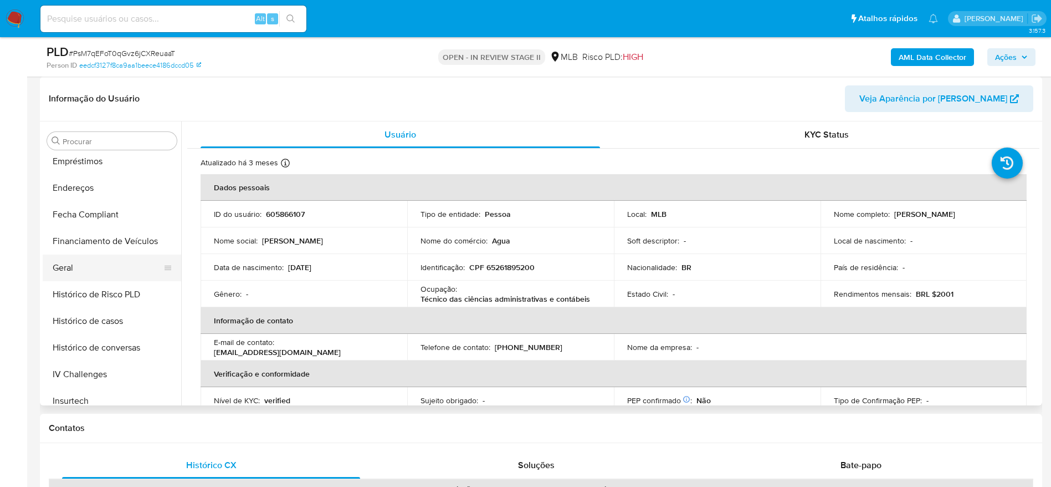
click at [93, 268] on button "Geral" at bounding box center [108, 267] width 130 height 27
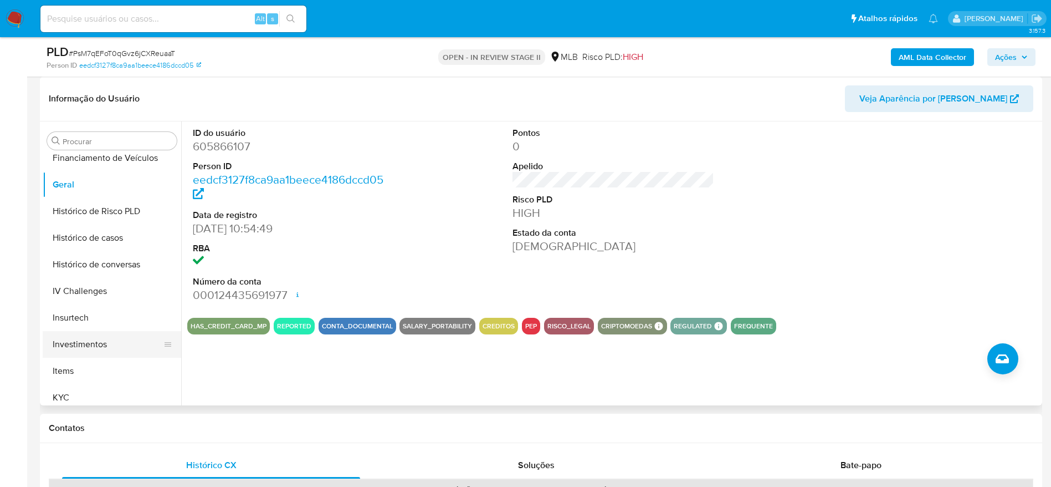
scroll to position [438, 0]
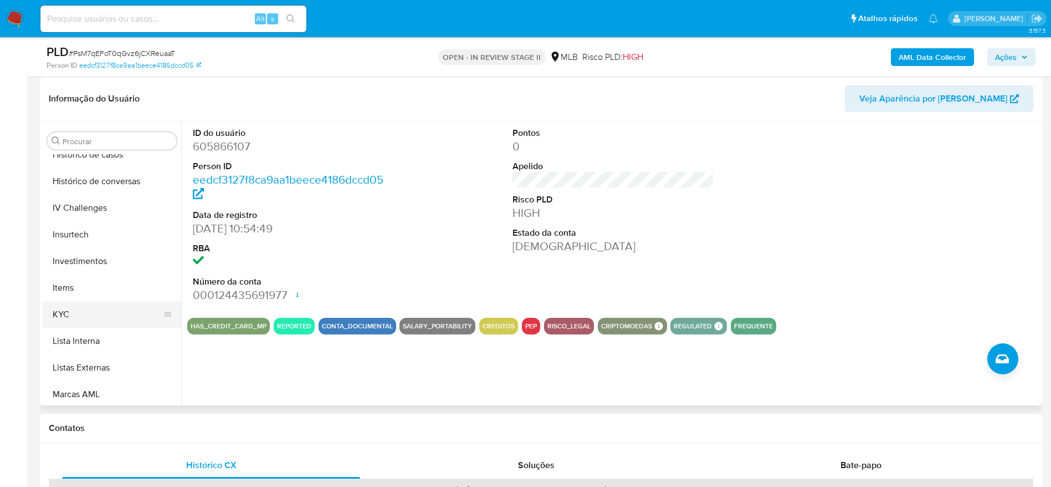
click at [83, 312] on button "KYC" at bounding box center [108, 314] width 130 height 27
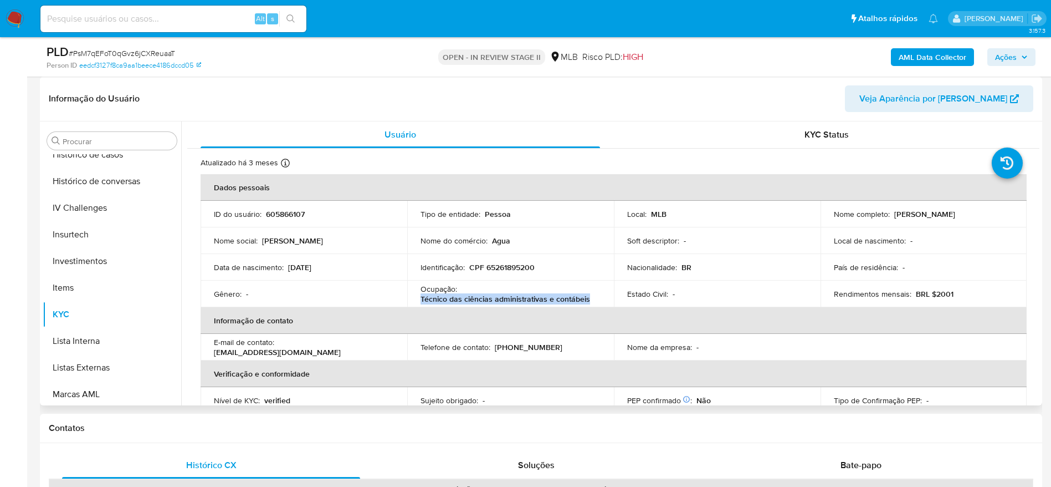
drag, startPoint x: 592, startPoint y: 302, endPoint x: 421, endPoint y: 299, distance: 171.8
click at [421, 299] on div "Ocupação : Técnico das ciências administrativas e contábeis" at bounding box center [511, 294] width 180 height 20
copy p "Técnico das ciências administrativas e contábeis"
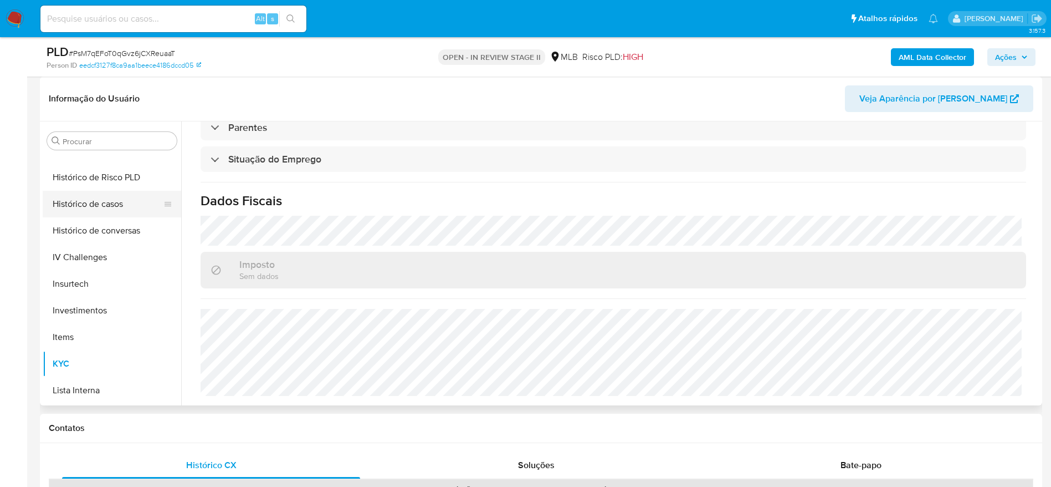
scroll to position [355, 0]
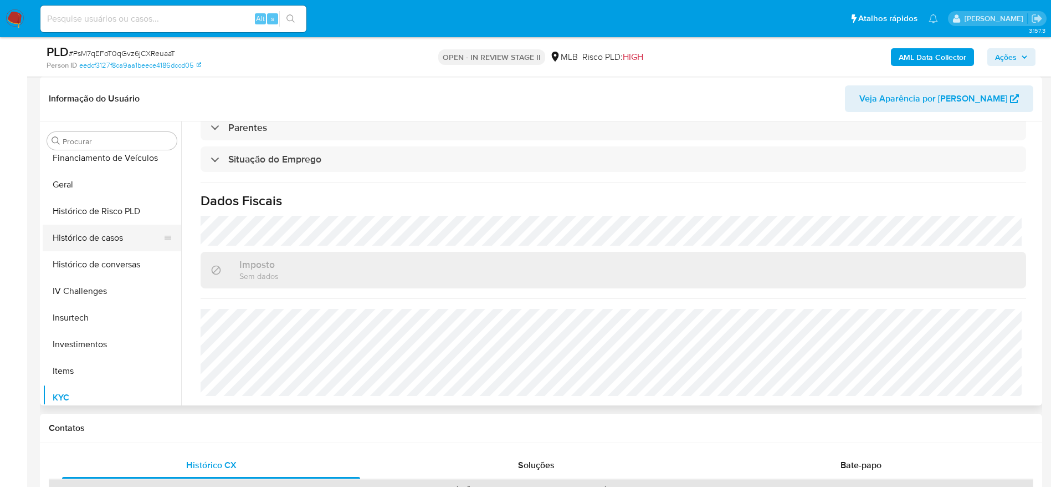
click at [104, 244] on button "Histórico de casos" at bounding box center [108, 237] width 130 height 27
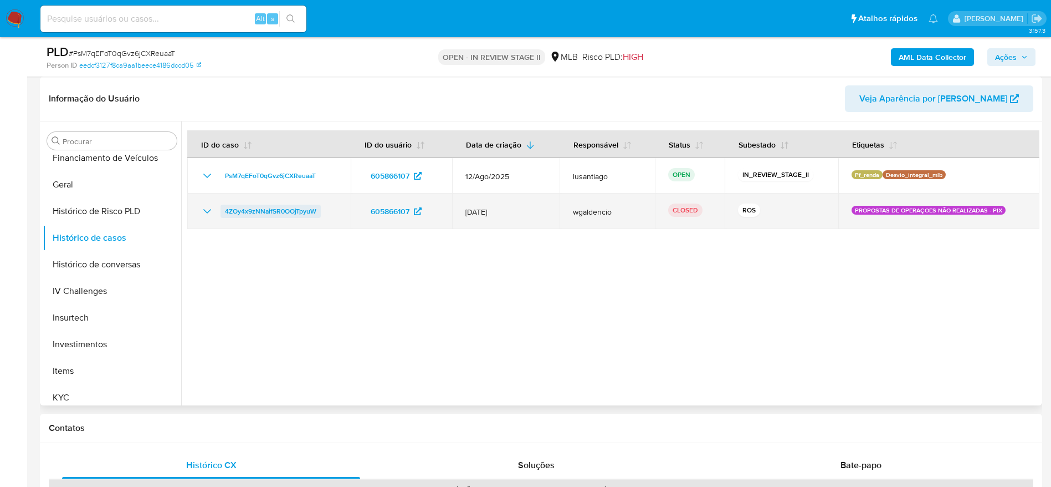
click at [279, 207] on span "4ZOy4x9zNNaifSR0OOjTpyuW" at bounding box center [270, 210] width 91 height 13
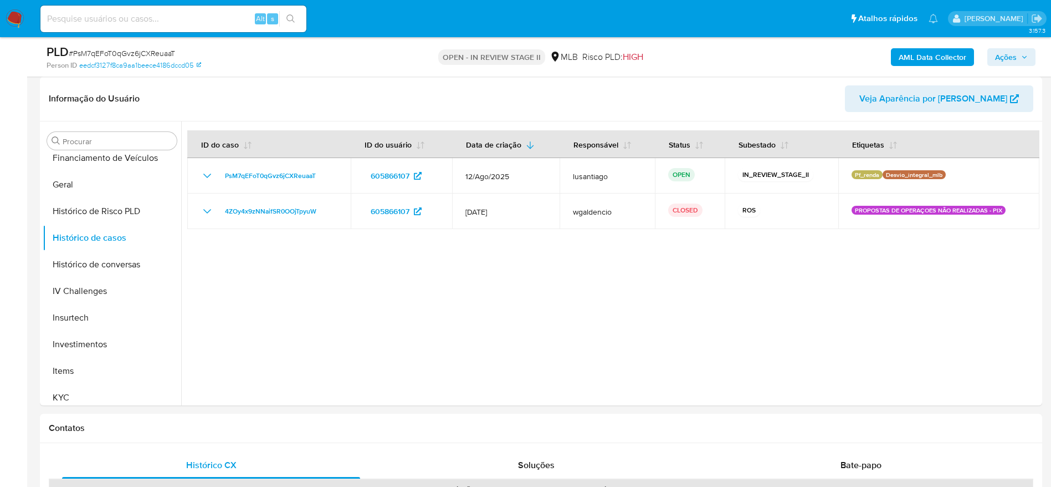
click at [1013, 52] on span "Ações" at bounding box center [1006, 57] width 22 height 18
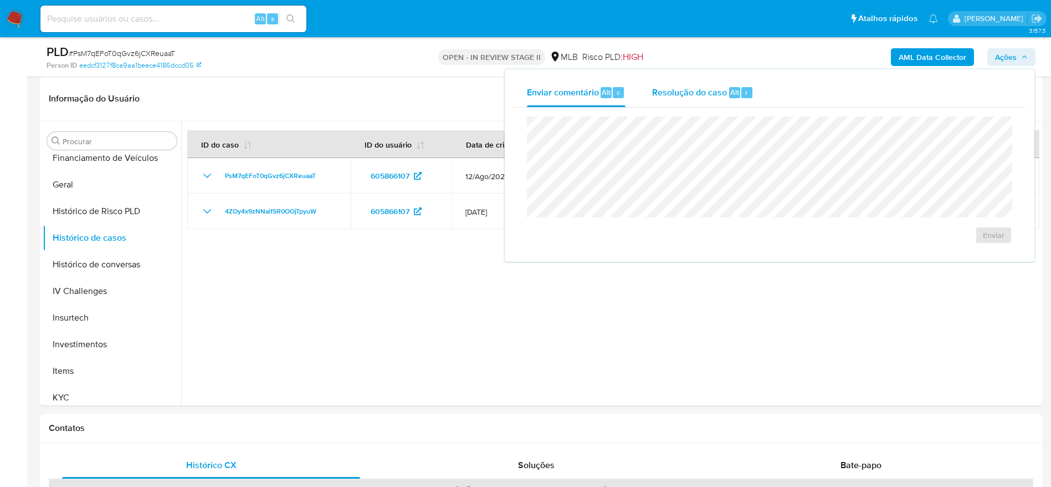
click at [675, 91] on span "Resolução do caso" at bounding box center [689, 91] width 75 height 13
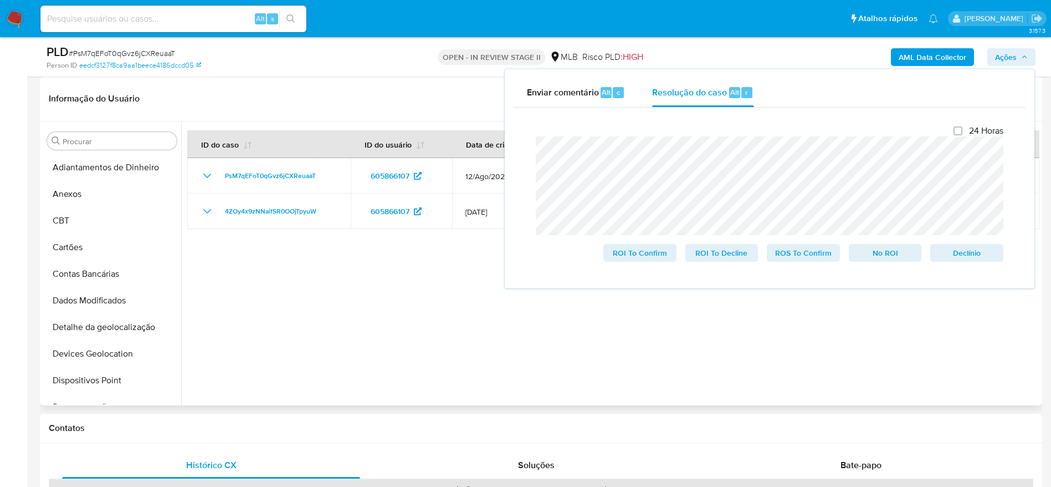
click at [423, 105] on header "Informação do Usuário Veja Aparência por Pessoa" at bounding box center [541, 98] width 985 height 27
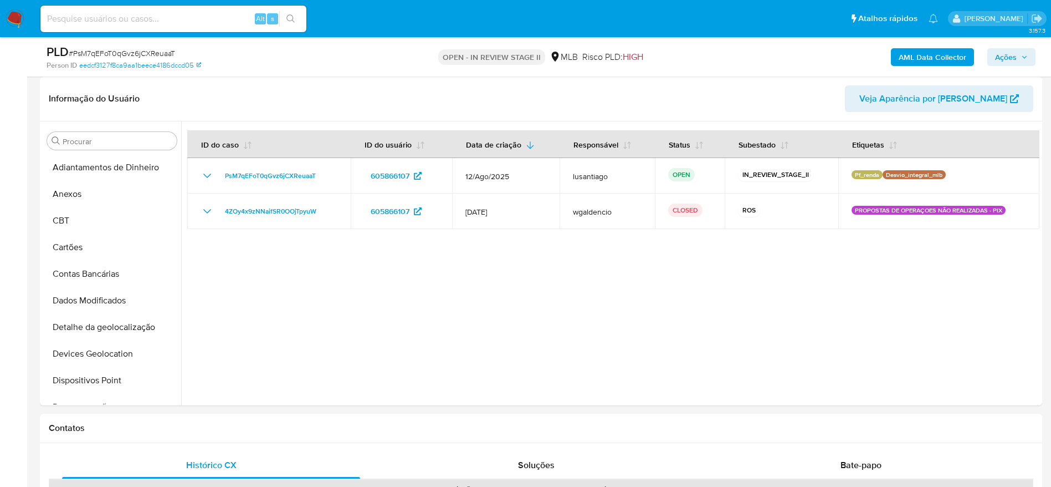
click at [957, 54] on b "AML Data Collector" at bounding box center [933, 57] width 68 height 18
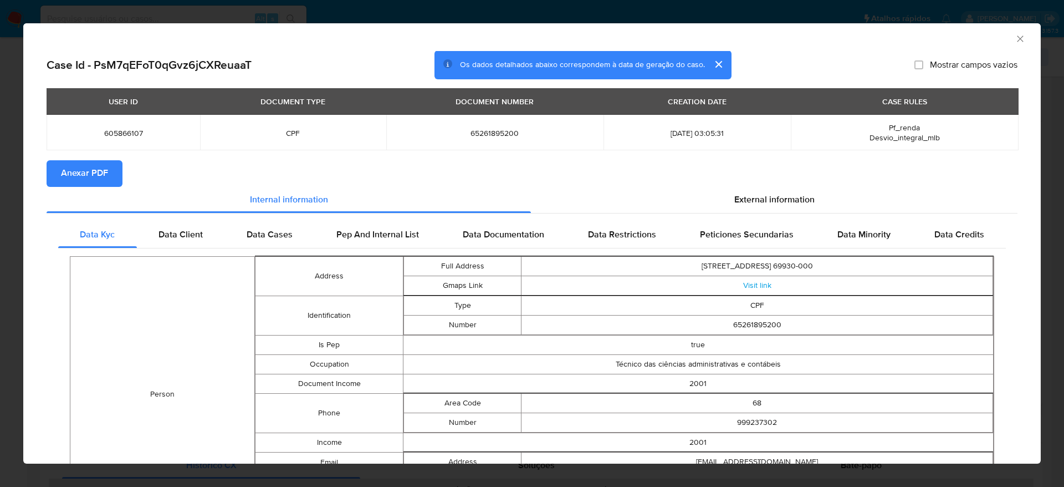
click at [63, 174] on span "Anexar PDF" at bounding box center [84, 173] width 47 height 24
click at [1015, 36] on icon "Fechar a janela" at bounding box center [1020, 38] width 11 height 11
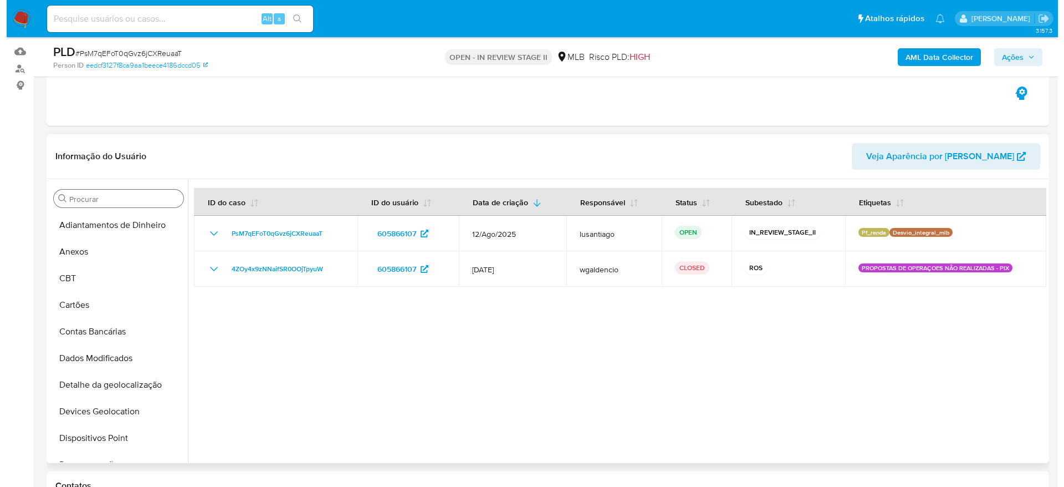
scroll to position [83, 0]
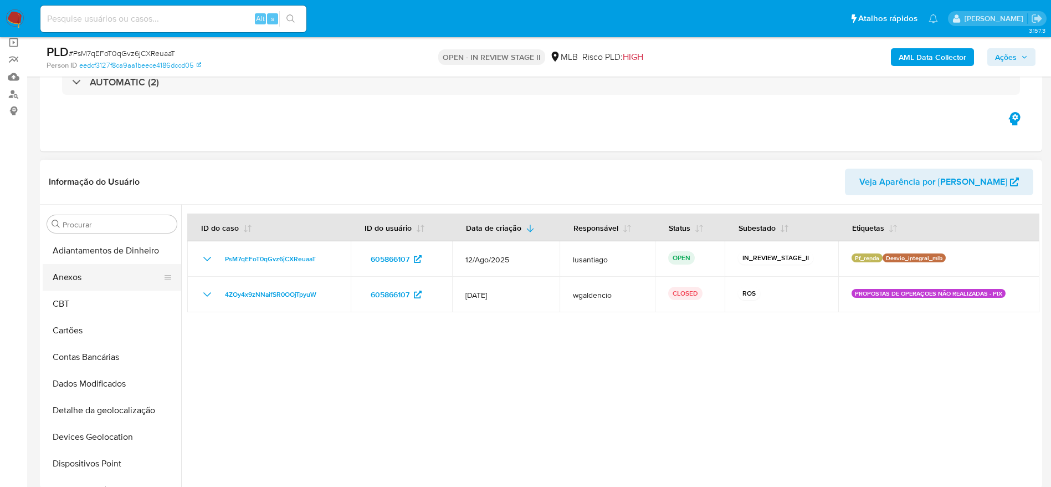
click at [91, 277] on button "Anexos" at bounding box center [108, 277] width 130 height 27
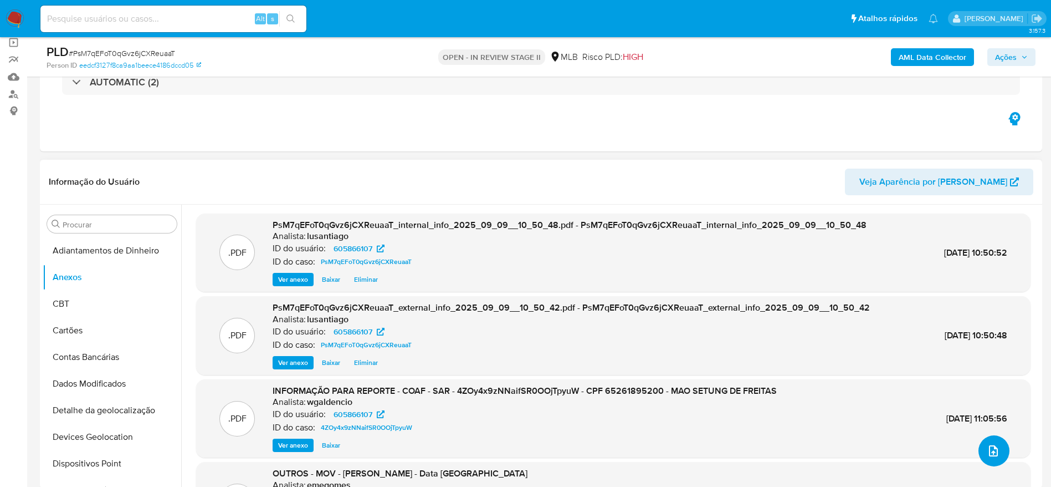
click at [991, 452] on icon "upload-file" at bounding box center [993, 450] width 13 height 13
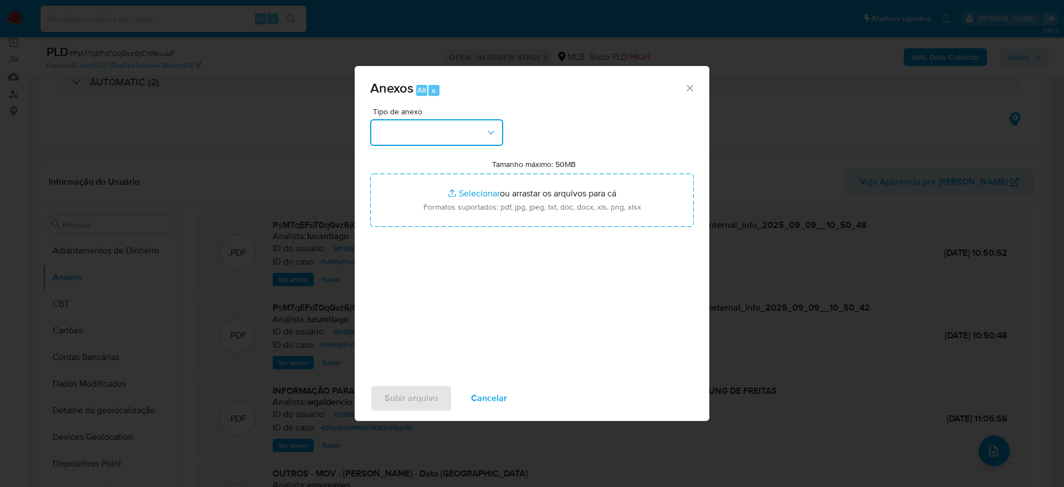
click at [433, 134] on button "button" at bounding box center [436, 132] width 133 height 27
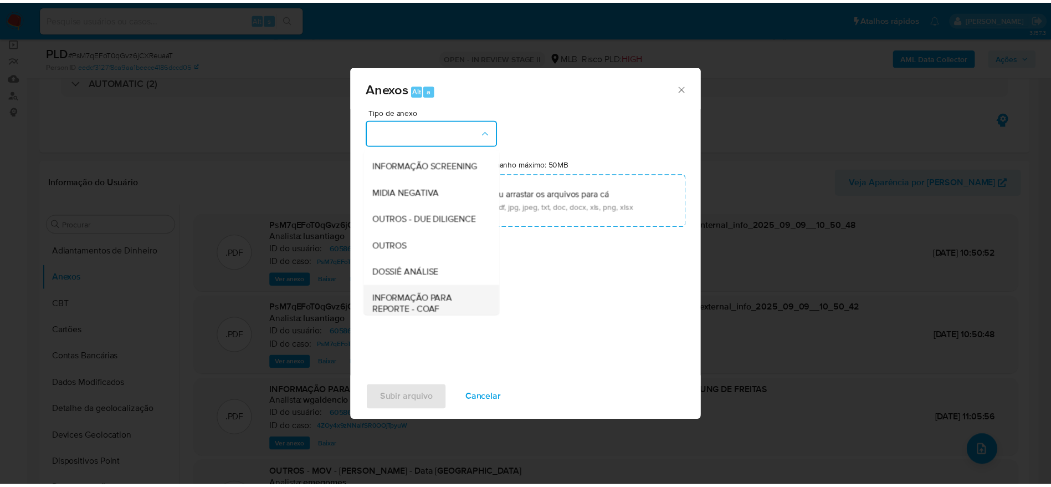
scroll to position [171, 0]
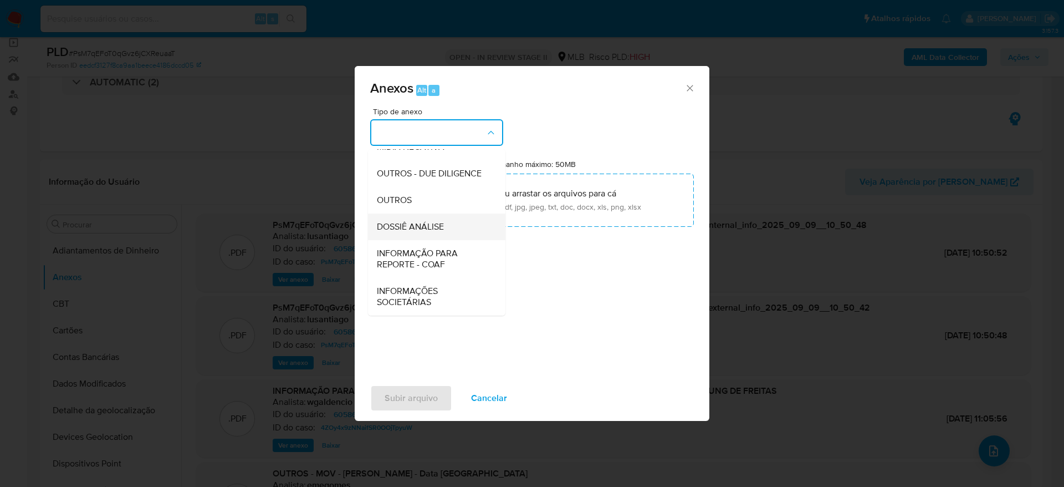
click at [426, 232] on div "DOSSIÊ ANÁLISE" at bounding box center [433, 226] width 113 height 27
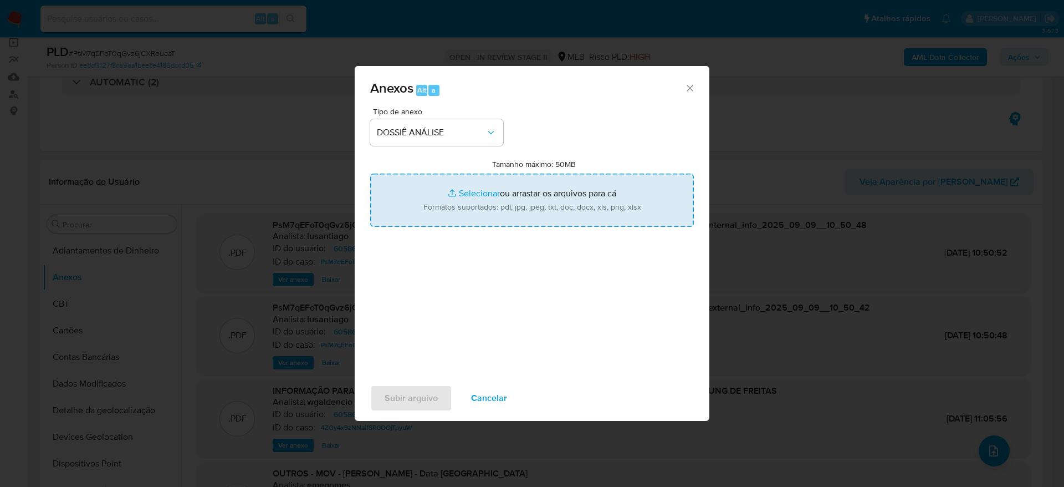
type input "C:\fakepath\Mulan 605866107_2025_09_08_17_22_57.xlsx"
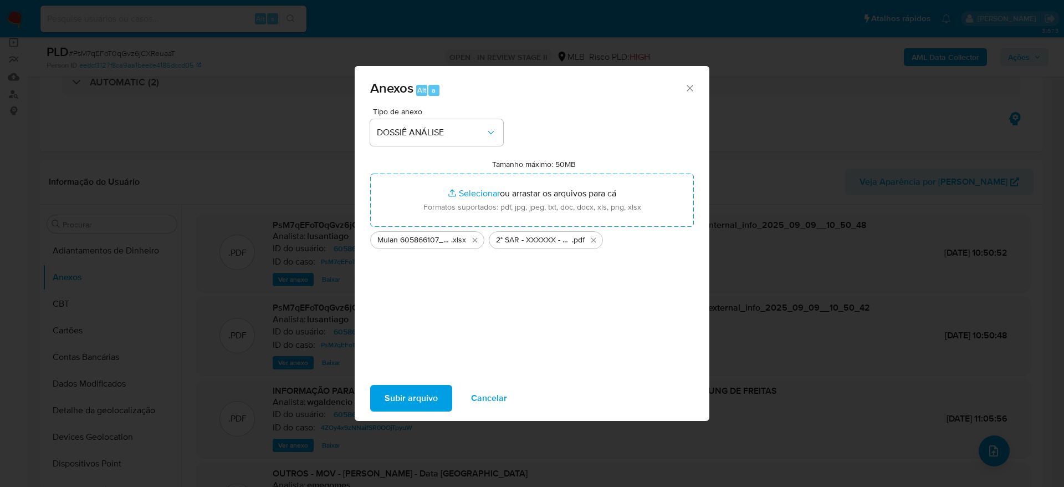
click at [397, 393] on span "Subir arquivo" at bounding box center [411, 398] width 53 height 24
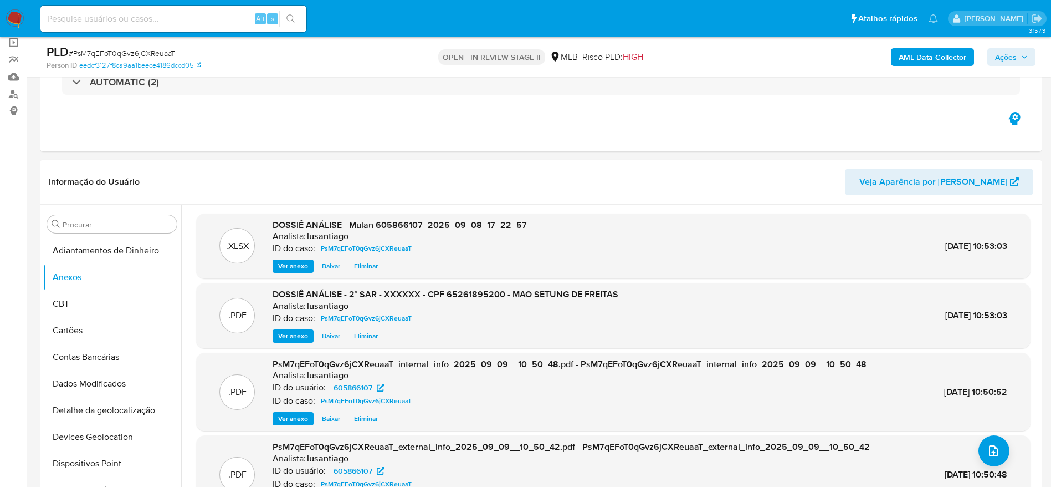
click at [1008, 56] on span "Ações" at bounding box center [1006, 57] width 22 height 18
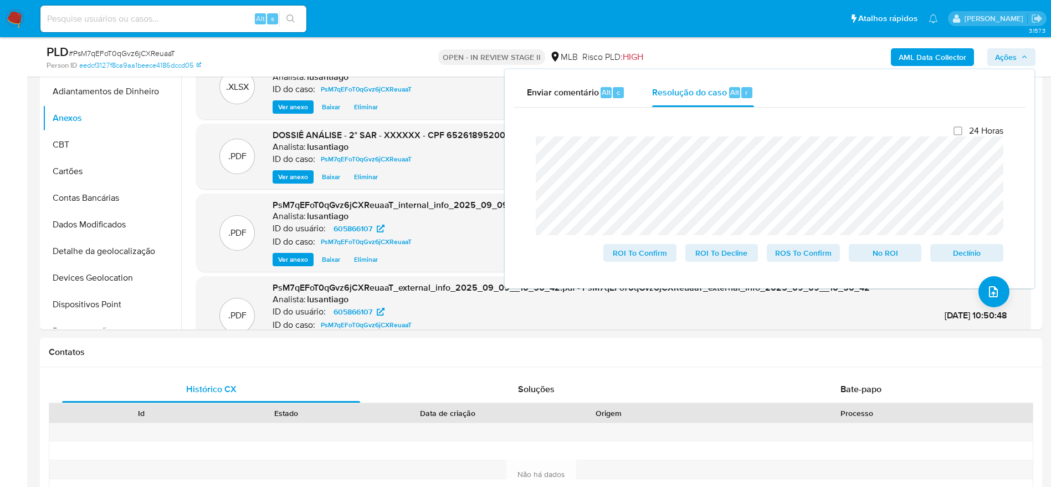
scroll to position [249, 0]
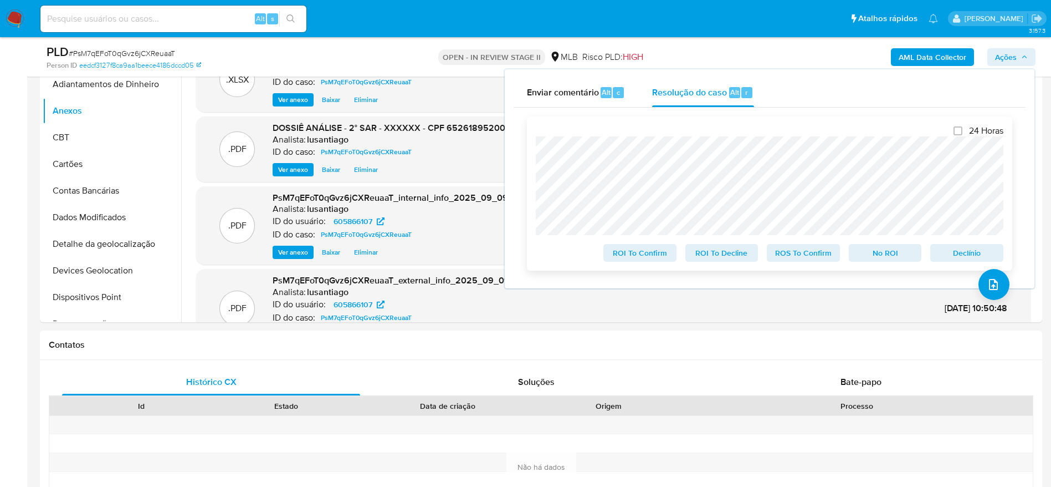
click at [821, 257] on span "ROS To Confirm" at bounding box center [804, 253] width 58 height 16
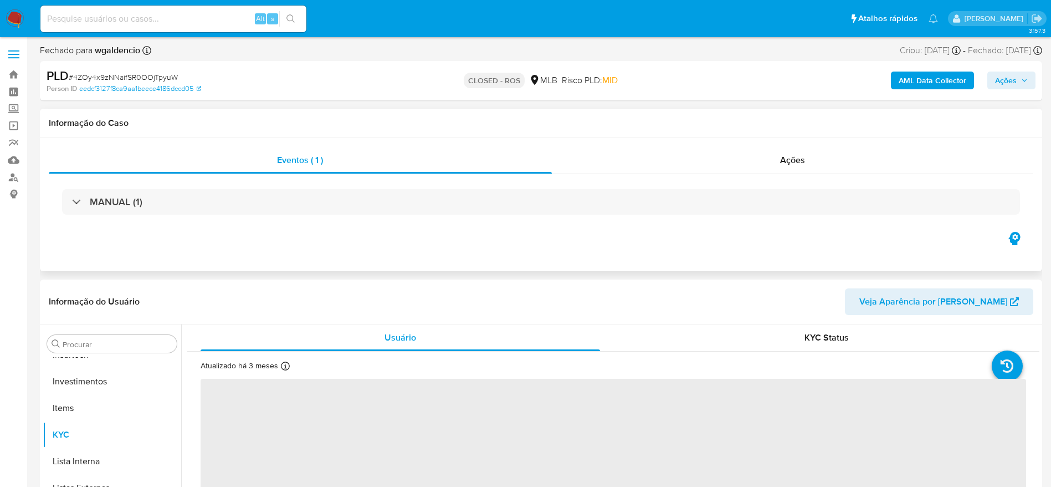
scroll to position [521, 0]
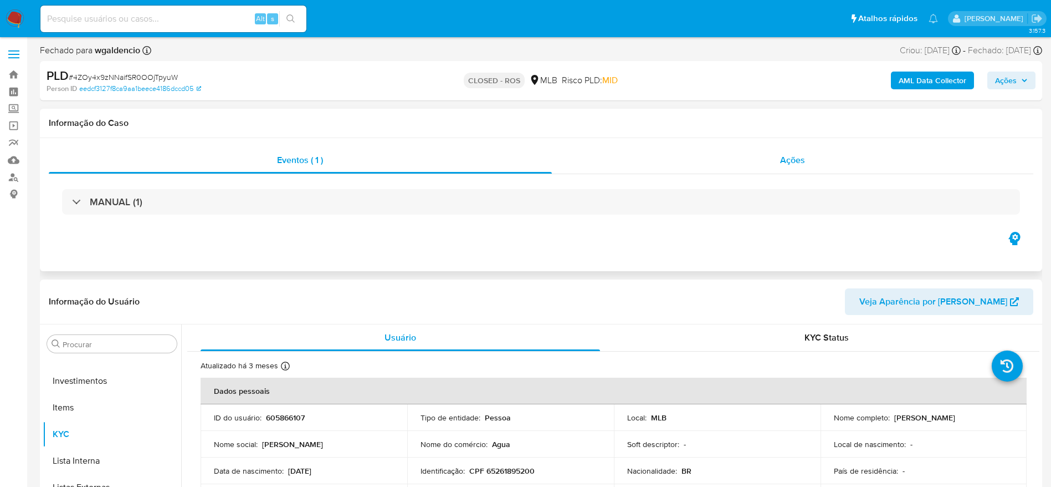
click at [618, 165] on div "Ações" at bounding box center [793, 160] width 482 height 27
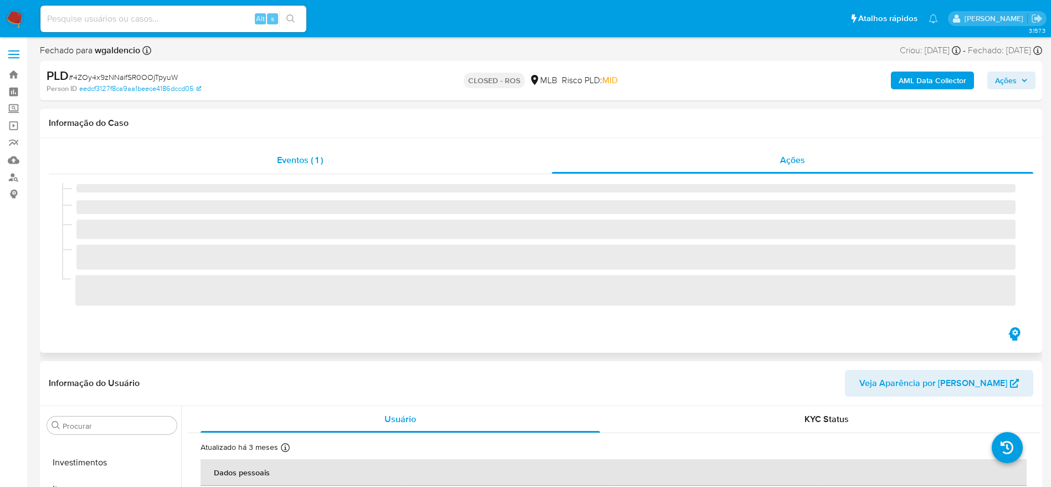
select select "10"
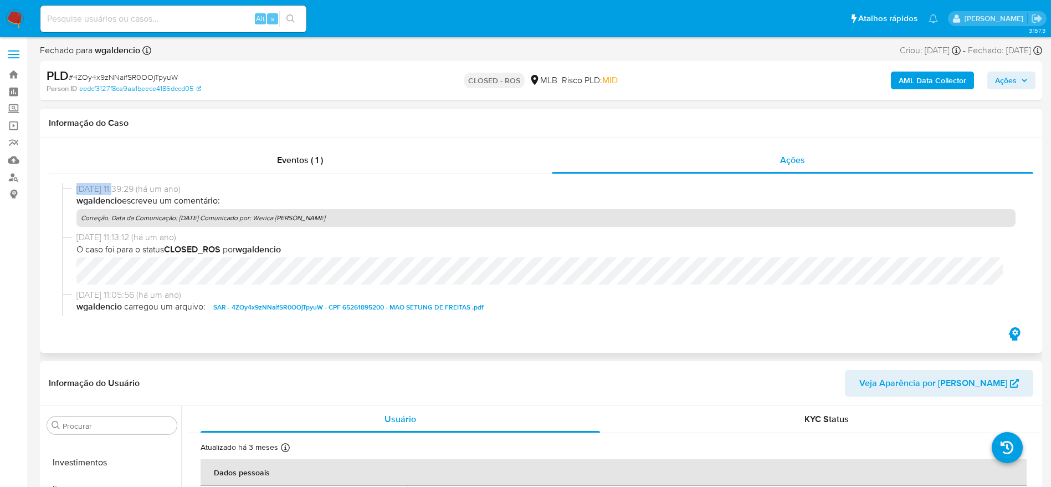
drag, startPoint x: 76, startPoint y: 188, endPoint x: 122, endPoint y: 188, distance: 46.0
click at [122, 188] on div "[DATE] 11:39:29 (há um ano) wgaldencio escreveu um comentário: Correção. Data d…" at bounding box center [541, 207] width 958 height 48
copy span "[DATE]"
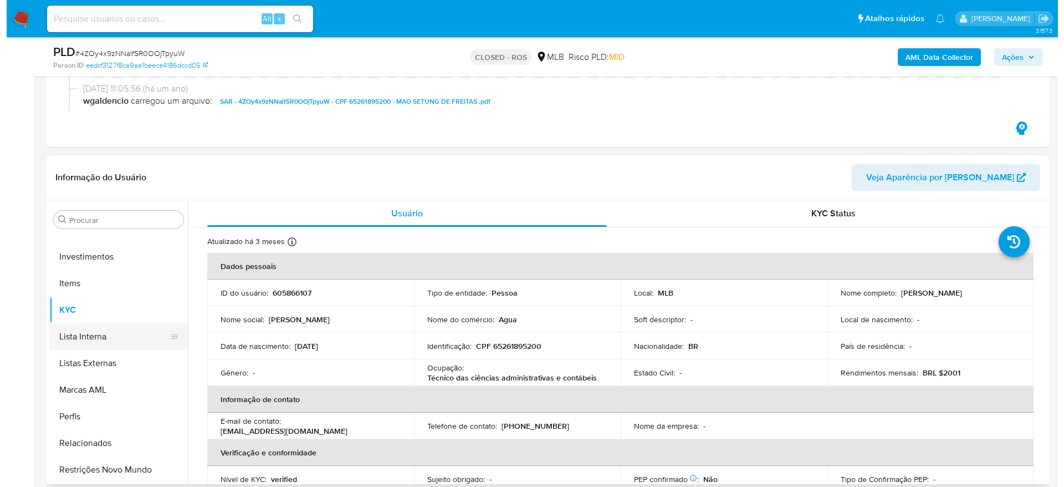
scroll to position [0, 0]
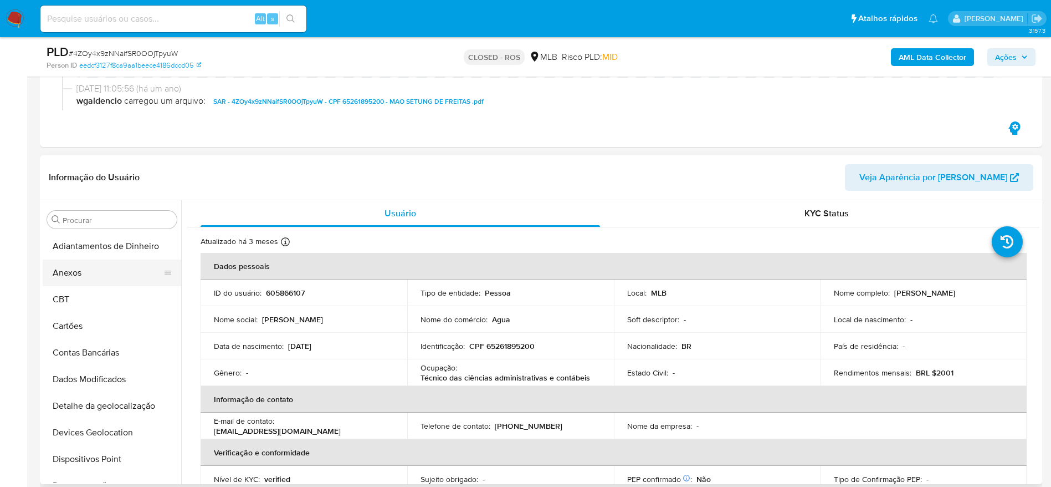
click at [104, 277] on button "Anexos" at bounding box center [108, 272] width 130 height 27
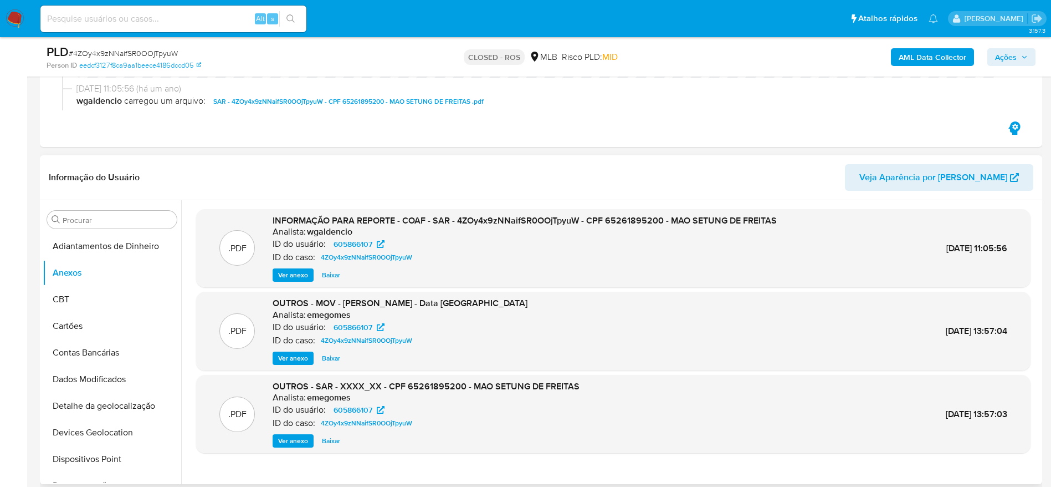
click at [297, 273] on span "Ver anexo" at bounding box center [293, 274] width 30 height 11
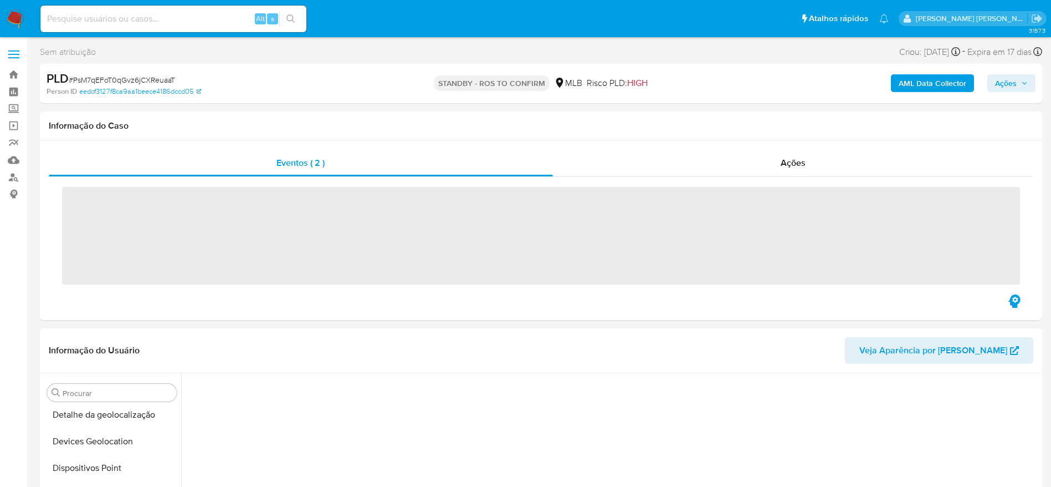
scroll to position [499, 0]
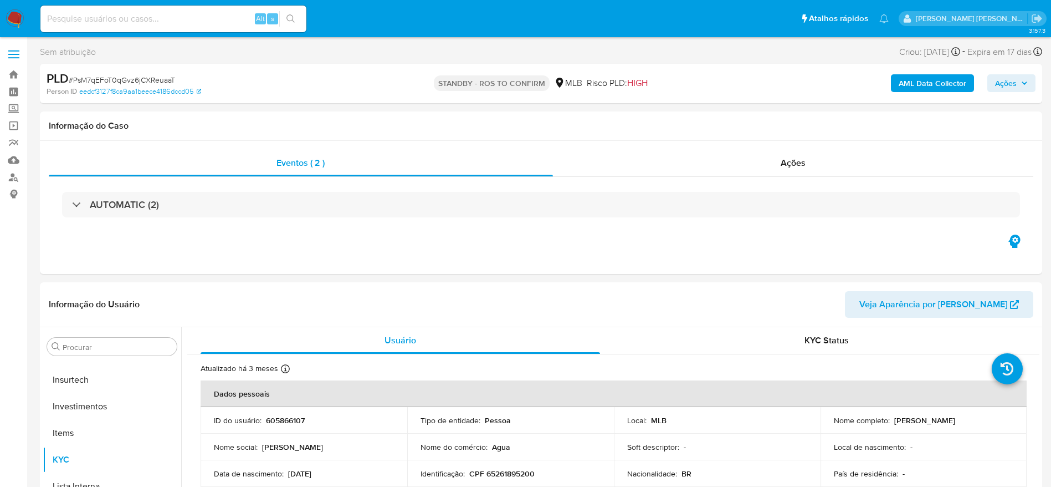
select select "10"
click at [9, 75] on link "Bandeja" at bounding box center [66, 74] width 132 height 17
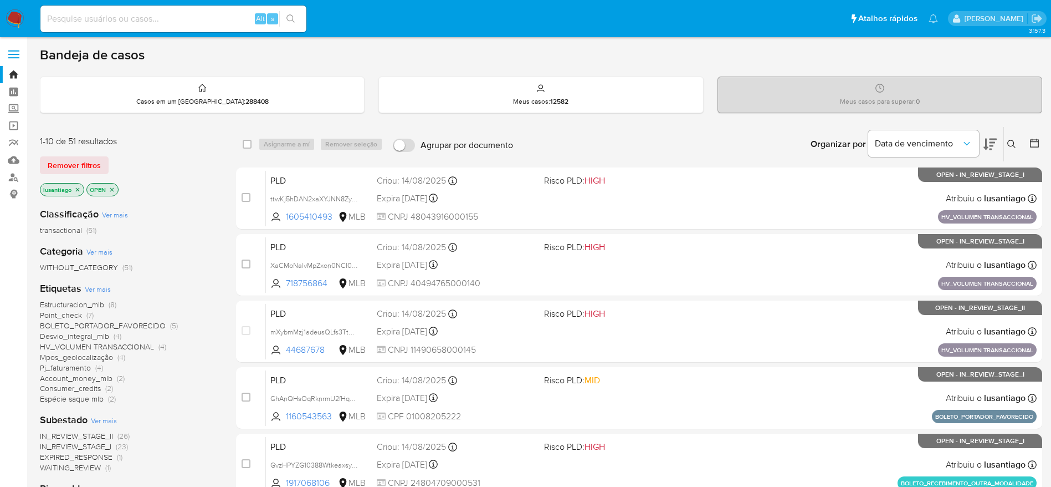
click at [70, 396] on span "Espécie saque mlb" at bounding box center [72, 398] width 64 height 11
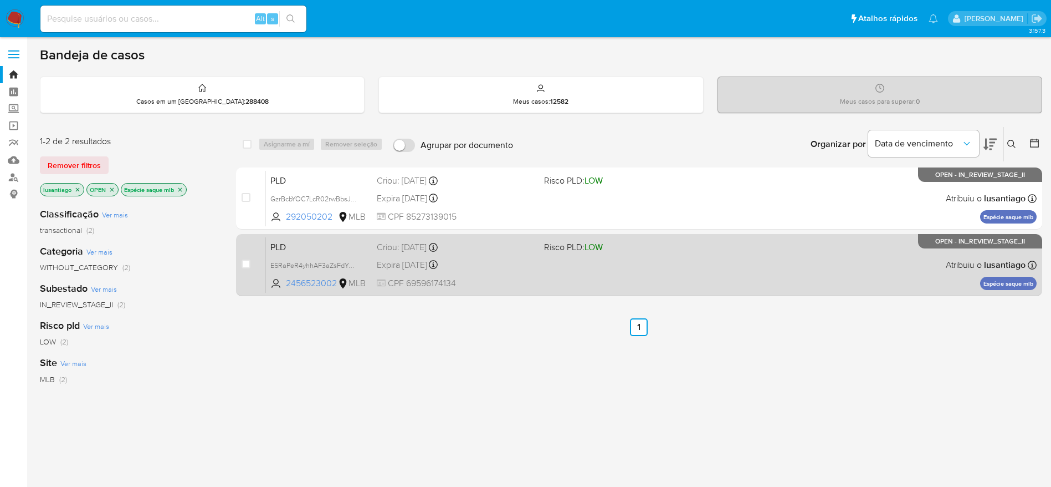
click at [493, 267] on div "Expira [DATE] Expira em [DATE] 00:05:13" at bounding box center [456, 264] width 158 height 15
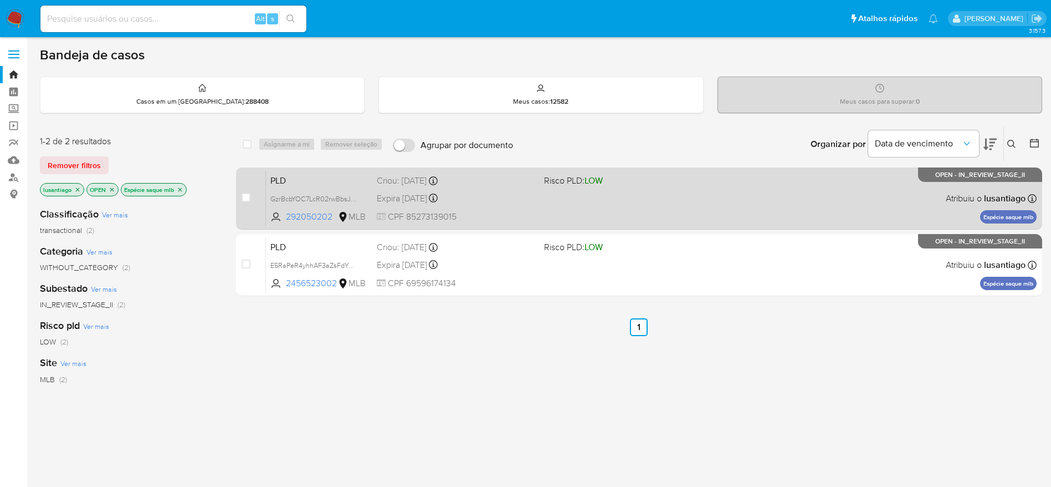
click at [490, 188] on div "PLD GzrBcbYOC7LcR02rwBbsJXfe 292050202 MLB Risco PLD: LOW Criou: [DATE] Criou: …" at bounding box center [651, 198] width 771 height 56
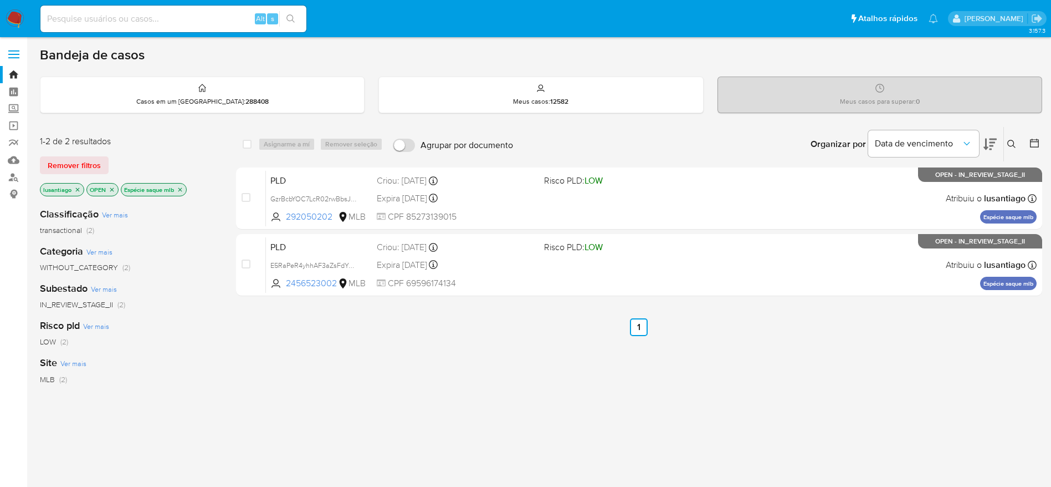
click at [179, 191] on icon "close-filter" at bounding box center [180, 189] width 7 height 7
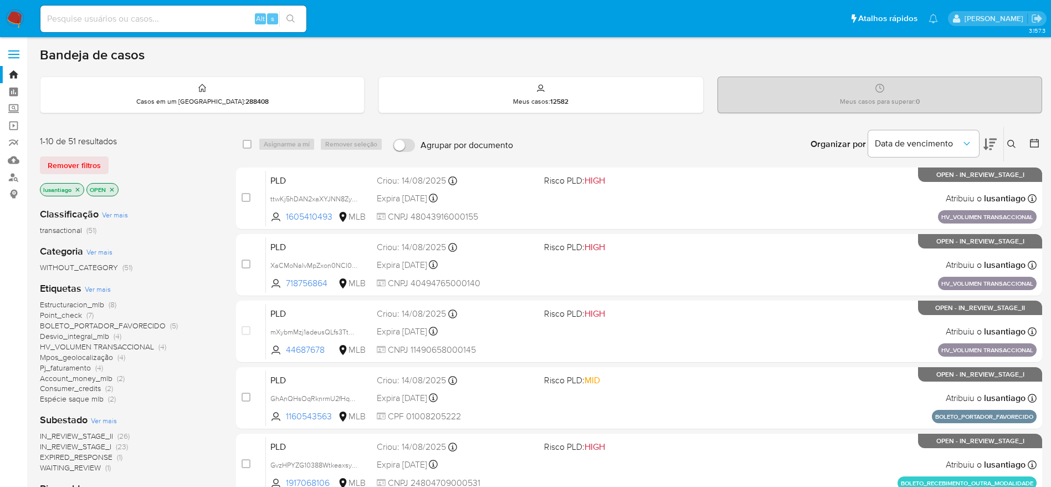
click at [57, 310] on span "Point_check" at bounding box center [61, 314] width 42 height 11
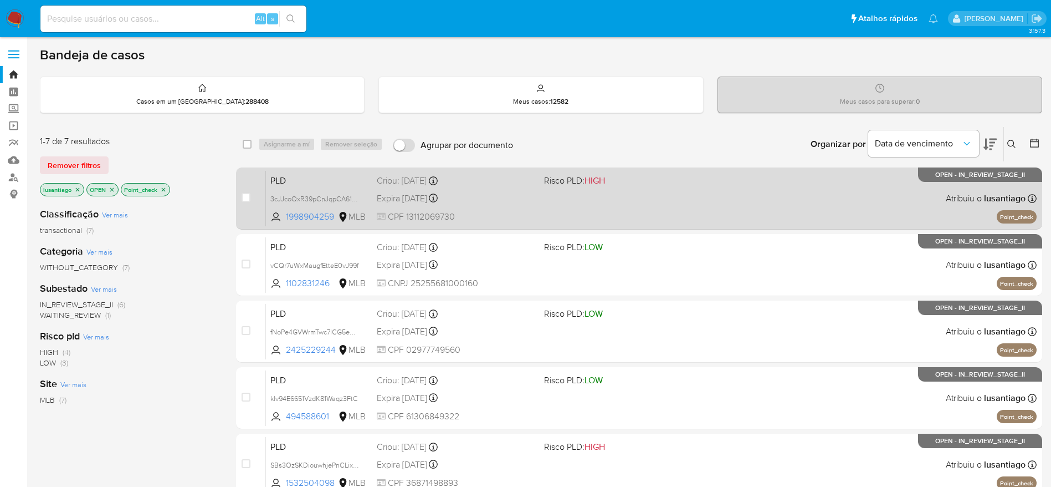
click at [477, 187] on div "PLD 3cJJcoQxR39pCnJqpCA61XiO 1998904259 MLB Risco PLD: HIGH Criou: [DATE] Criou…" at bounding box center [651, 198] width 771 height 56
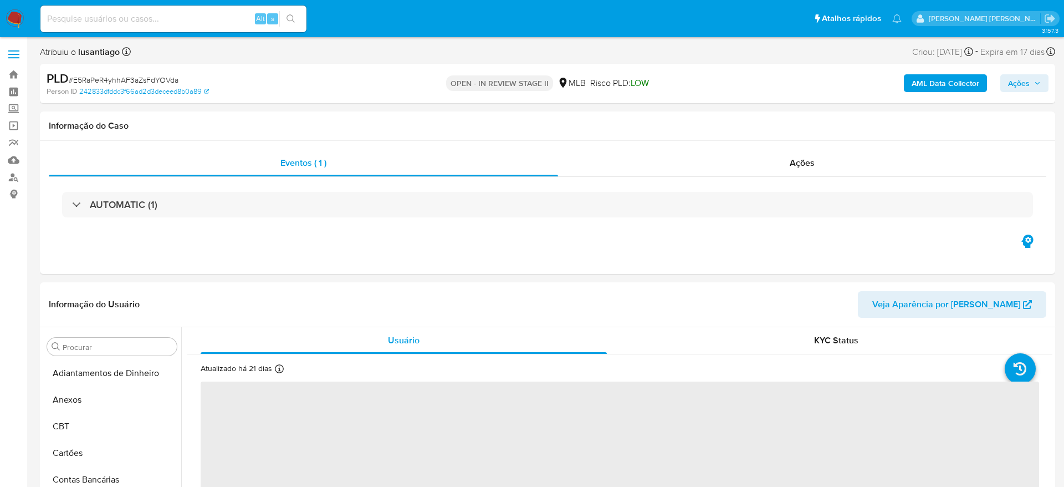
select select "10"
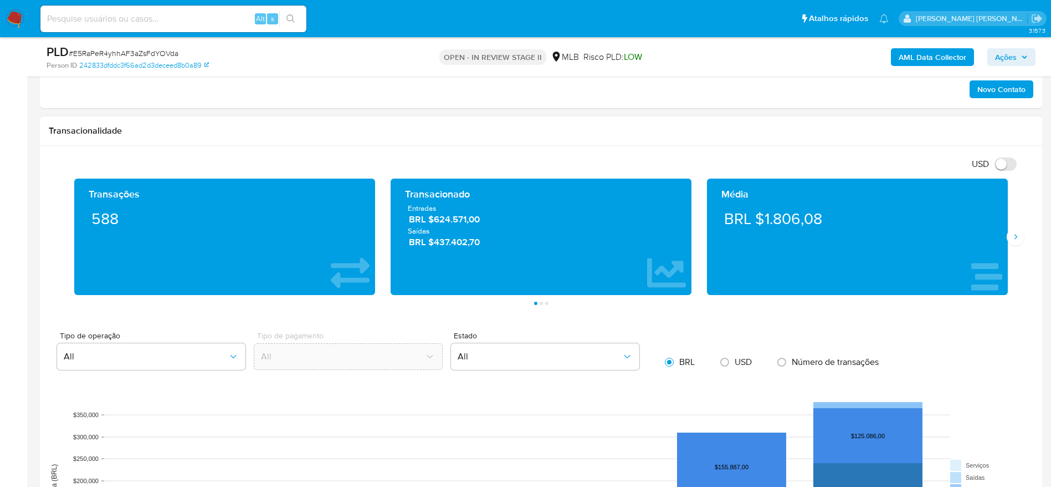
scroll to position [998, 0]
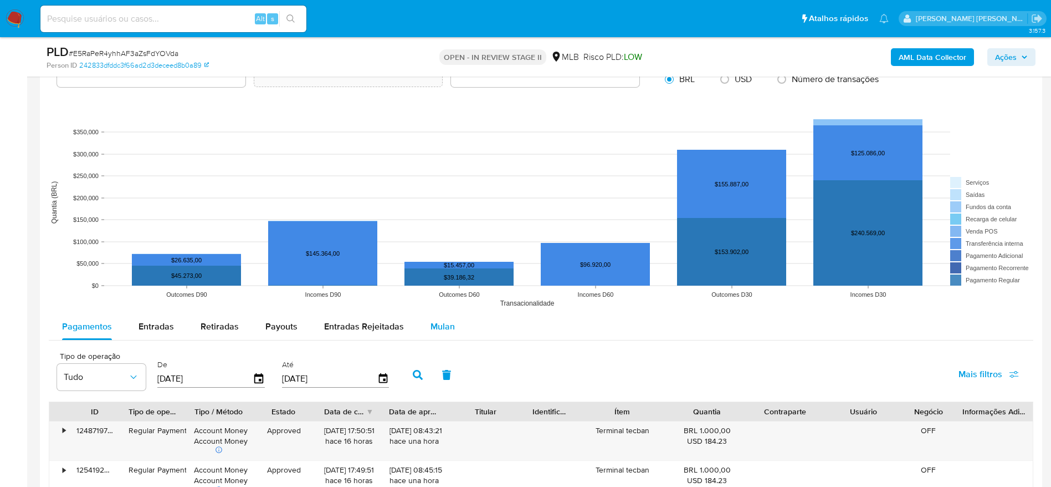
click at [443, 331] on span "Mulan" at bounding box center [443, 326] width 24 height 13
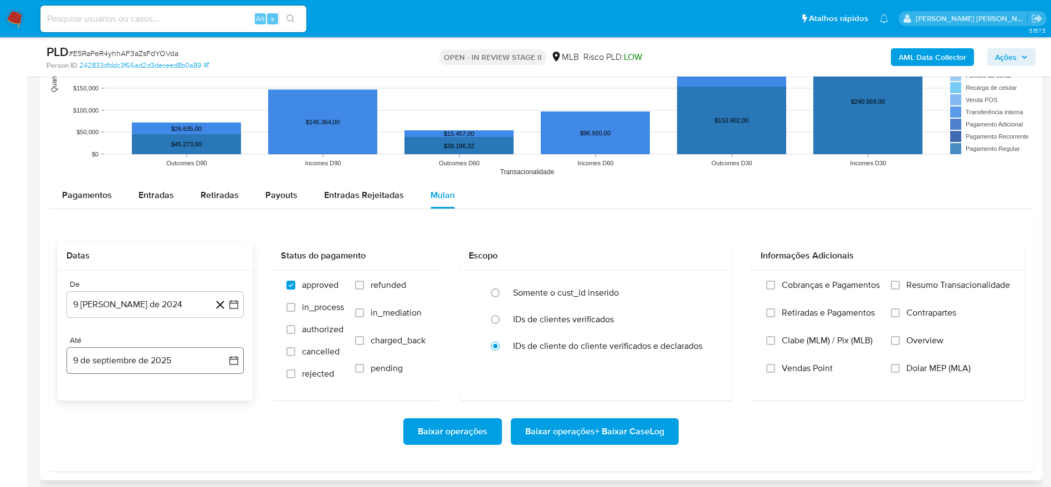
scroll to position [1247, 0]
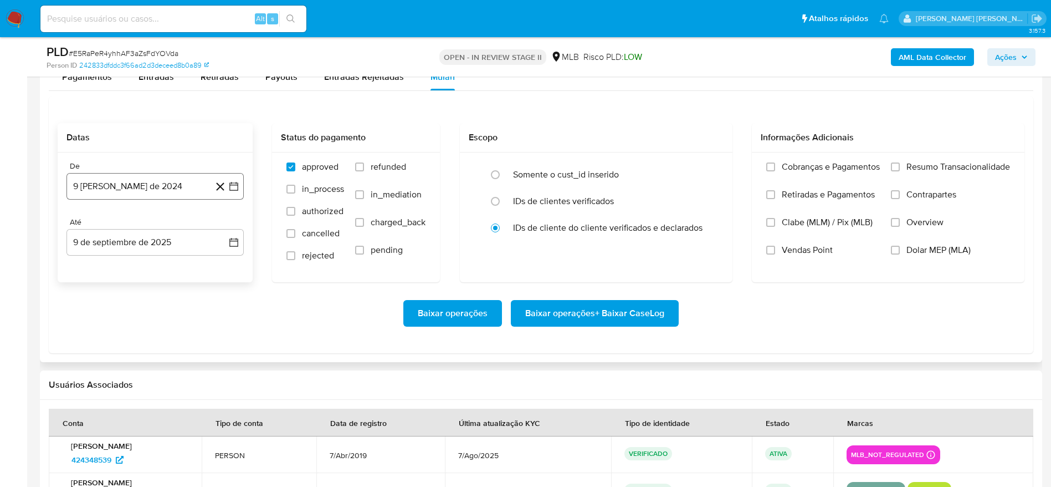
click at [146, 180] on button "9 [PERSON_NAME] de 2024" at bounding box center [155, 186] width 177 height 27
click at [139, 224] on span "agosto 2024" at bounding box center [150, 226] width 50 height 11
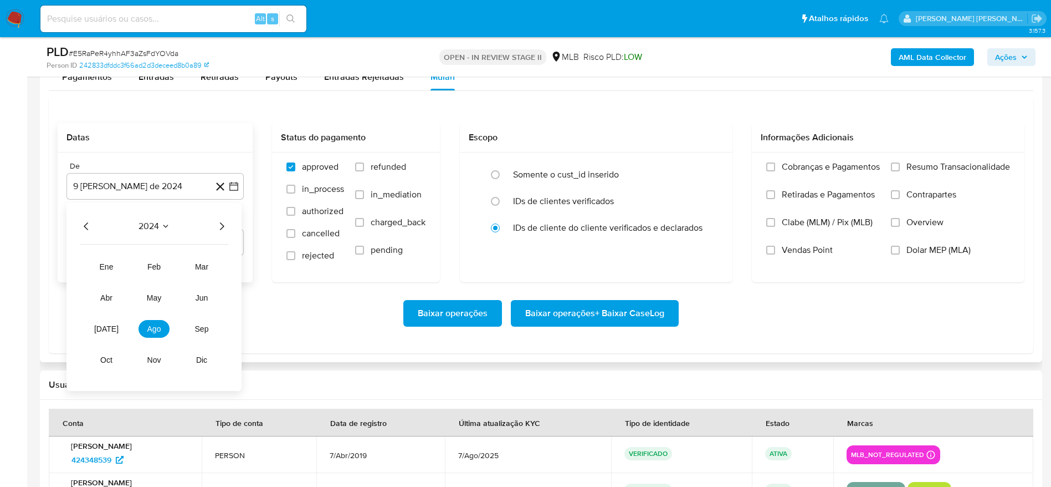
click at [222, 226] on icon "Año siguiente" at bounding box center [221, 225] width 13 height 13
click at [109, 332] on span "[DATE]" at bounding box center [106, 328] width 24 height 9
click at [108, 269] on button "1" at bounding box center [111, 267] width 18 height 18
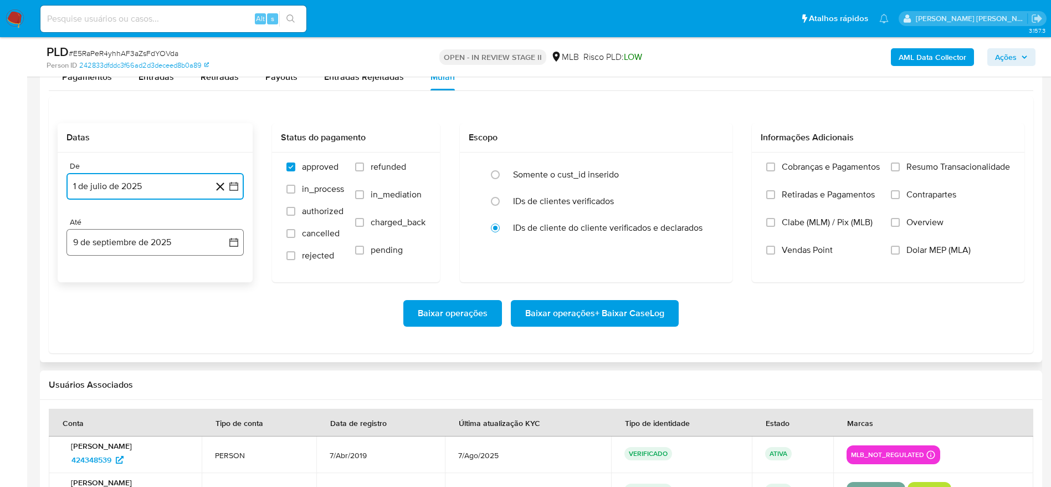
click at [125, 250] on button "9 de septiembre de 2025" at bounding box center [155, 242] width 177 height 27
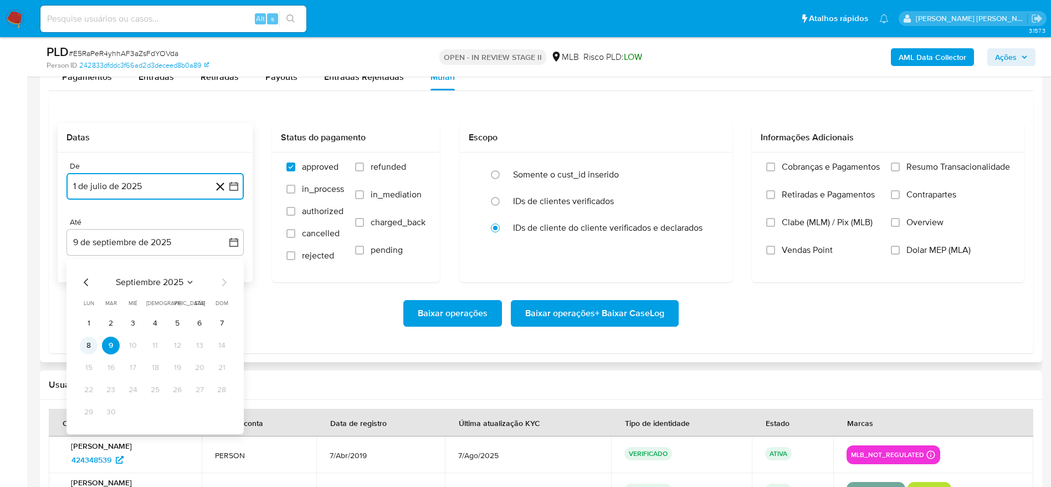
click at [91, 346] on button "8" at bounding box center [89, 345] width 18 height 18
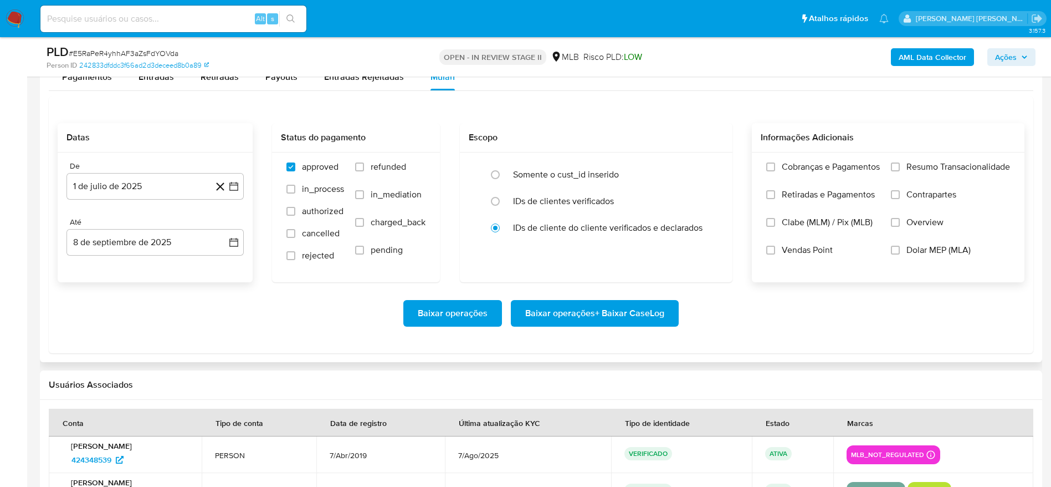
click at [925, 166] on span "Resumo Transacionalidade" at bounding box center [959, 166] width 104 height 11
click at [900, 166] on input "Resumo Transacionalidade" at bounding box center [895, 166] width 9 height 9
click at [576, 316] on span "Baixar operações + Baixar CaseLog" at bounding box center [594, 313] width 139 height 24
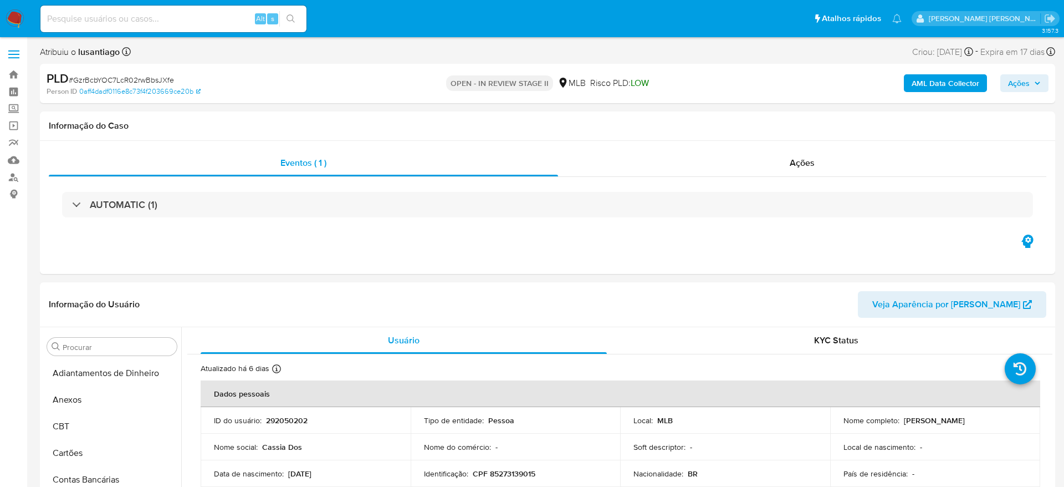
select select "10"
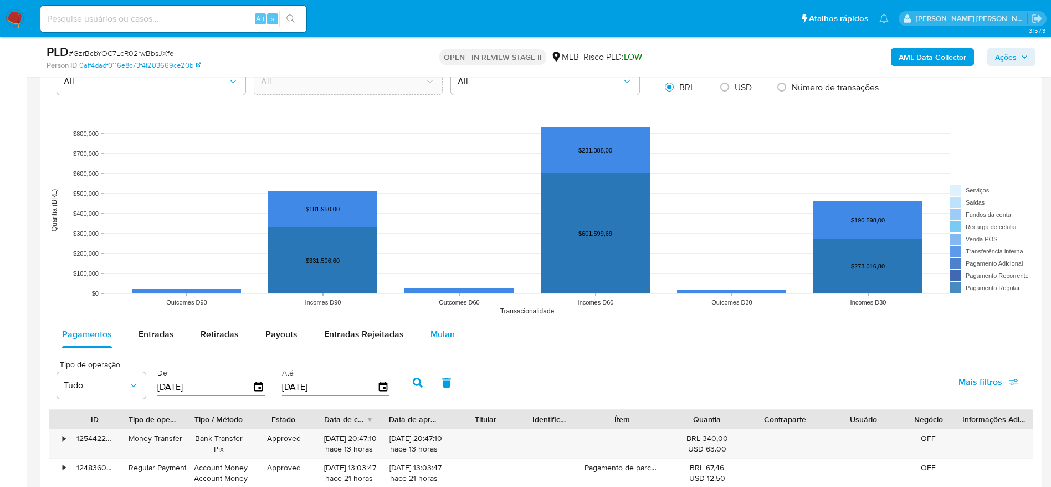
click at [431, 337] on span "Mulan" at bounding box center [443, 334] width 24 height 13
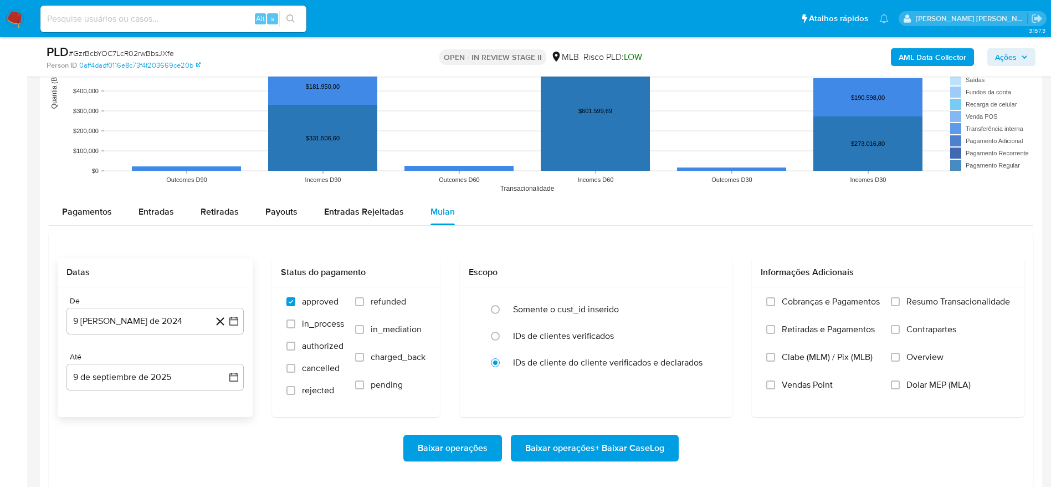
scroll to position [1081, 0]
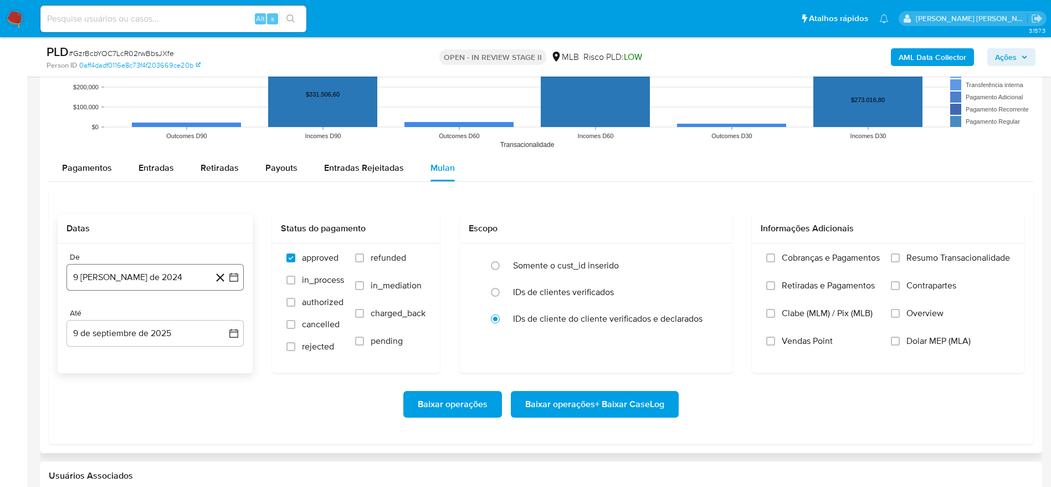
click at [125, 280] on button "9 [PERSON_NAME] de 2024" at bounding box center [155, 277] width 177 height 27
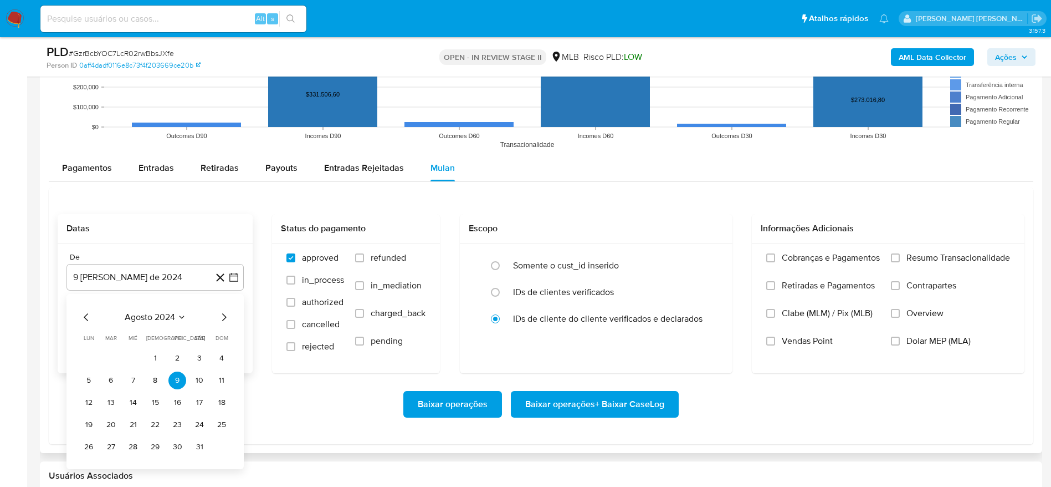
drag, startPoint x: 150, startPoint y: 321, endPoint x: 219, endPoint y: 324, distance: 69.9
click at [151, 323] on div "agosto 2024" at bounding box center [155, 316] width 151 height 13
click at [163, 315] on span "agosto 2024" at bounding box center [150, 316] width 50 height 11
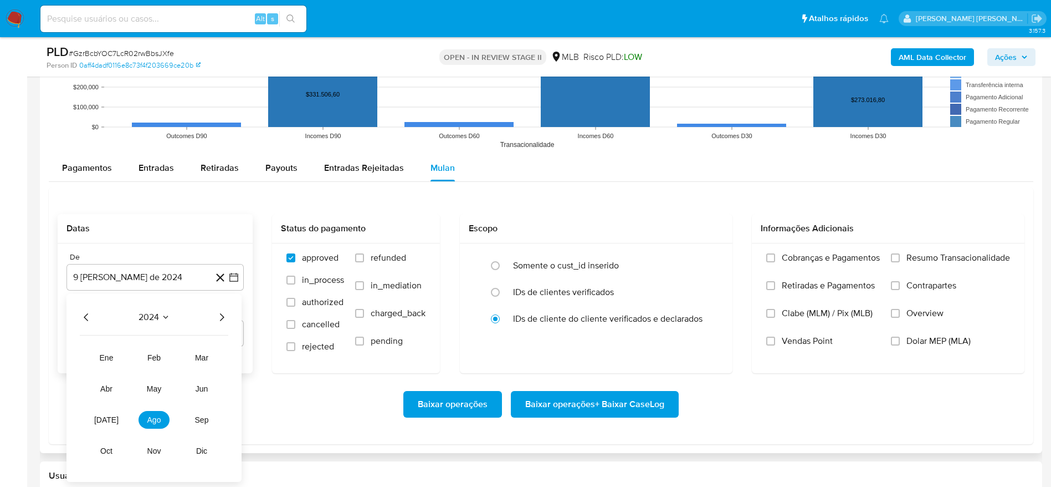
click at [218, 315] on icon "Año siguiente" at bounding box center [221, 316] width 13 height 13
click at [110, 418] on span "[DATE]" at bounding box center [106, 419] width 24 height 9
click at [110, 359] on button "1" at bounding box center [111, 358] width 18 height 18
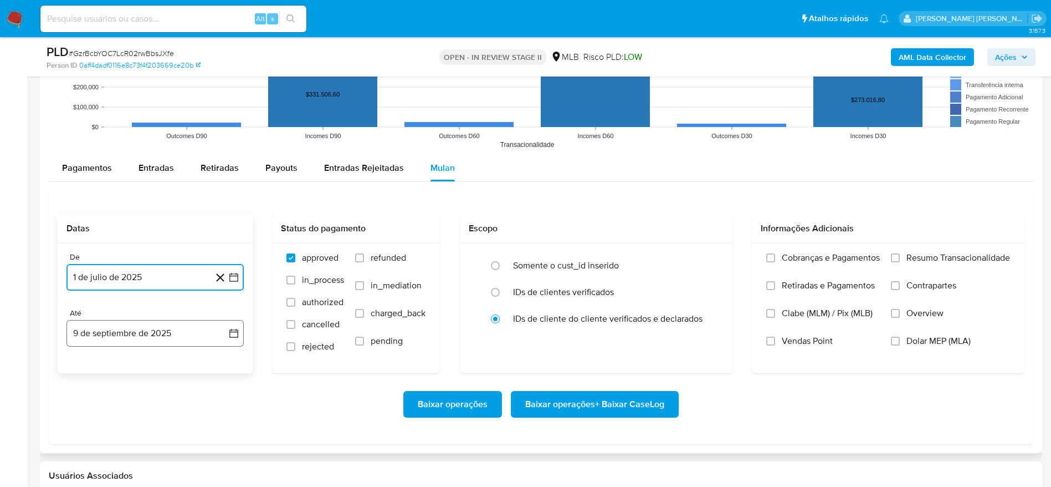
click at [118, 331] on button "9 de septiembre de 2025" at bounding box center [155, 333] width 177 height 27
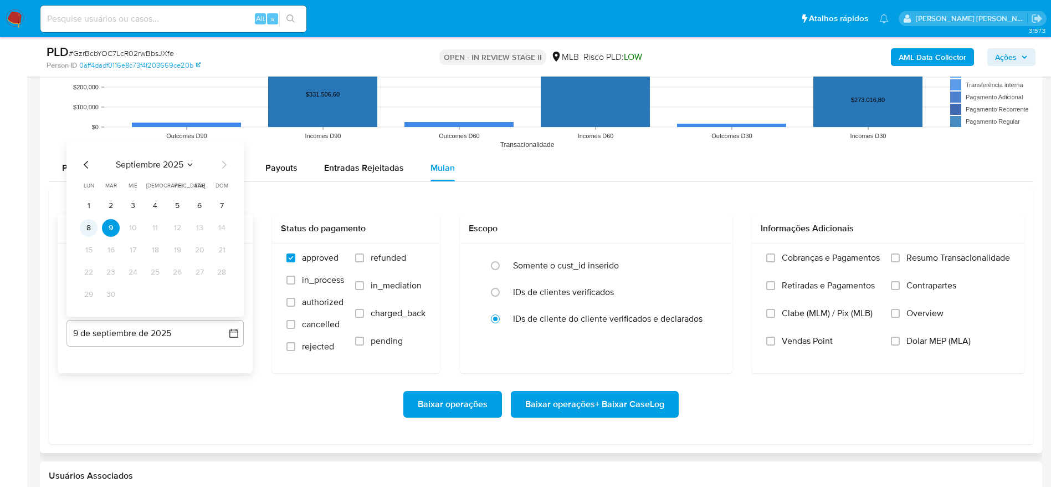
click at [84, 227] on button "8" at bounding box center [89, 228] width 18 height 18
click at [943, 258] on span "Resumo Transacionalidade" at bounding box center [959, 257] width 104 height 11
click at [900, 258] on input "Resumo Transacionalidade" at bounding box center [895, 257] width 9 height 9
click at [556, 410] on span "Baixar operações + Baixar CaseLog" at bounding box center [594, 404] width 139 height 24
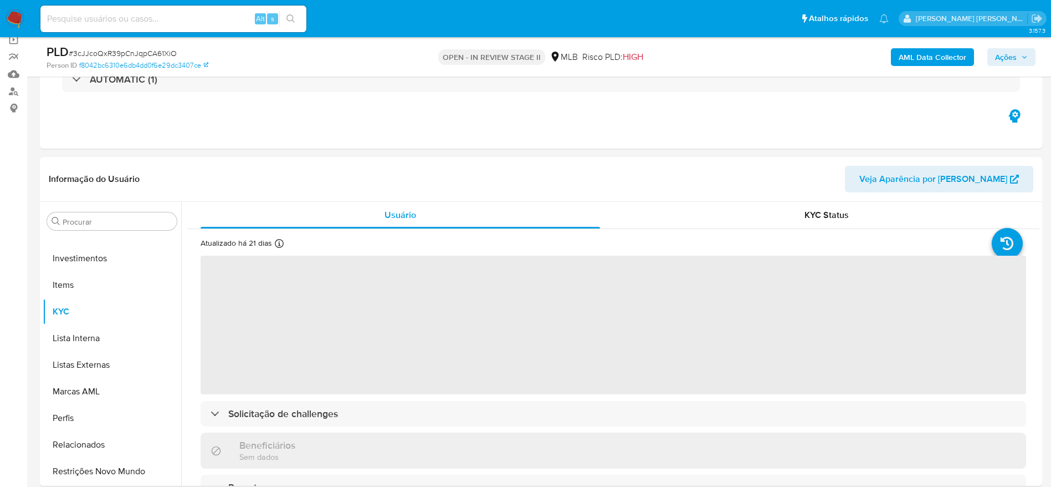
scroll to position [416, 0]
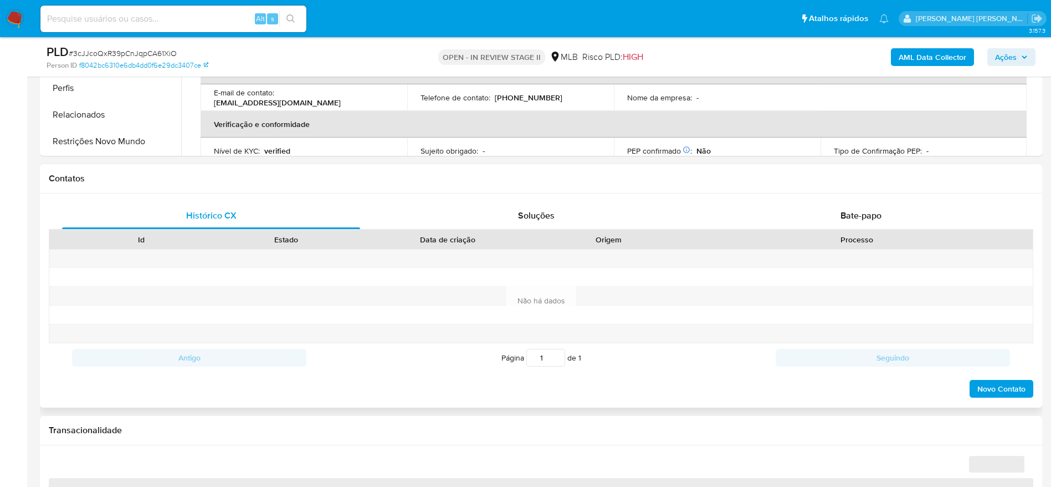
select select "10"
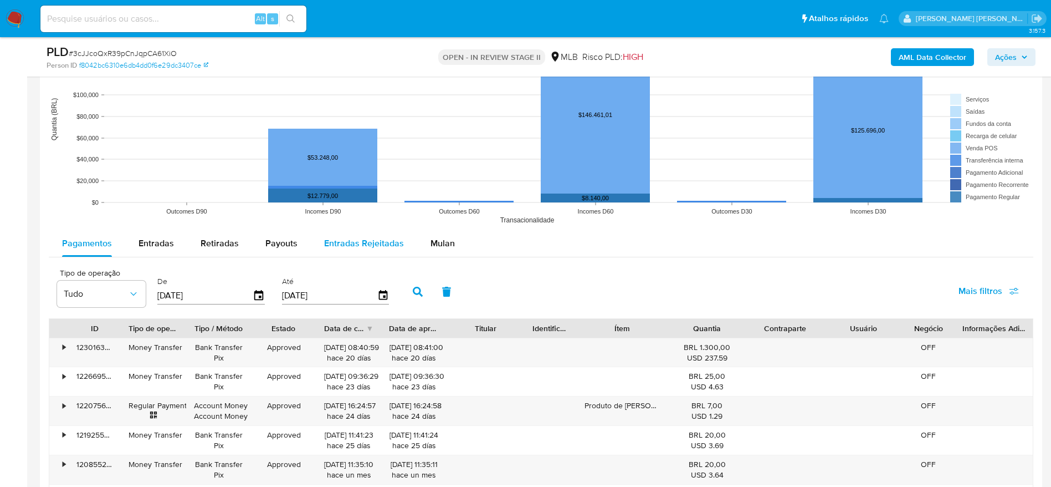
click at [439, 246] on span "Mulan" at bounding box center [443, 243] width 24 height 13
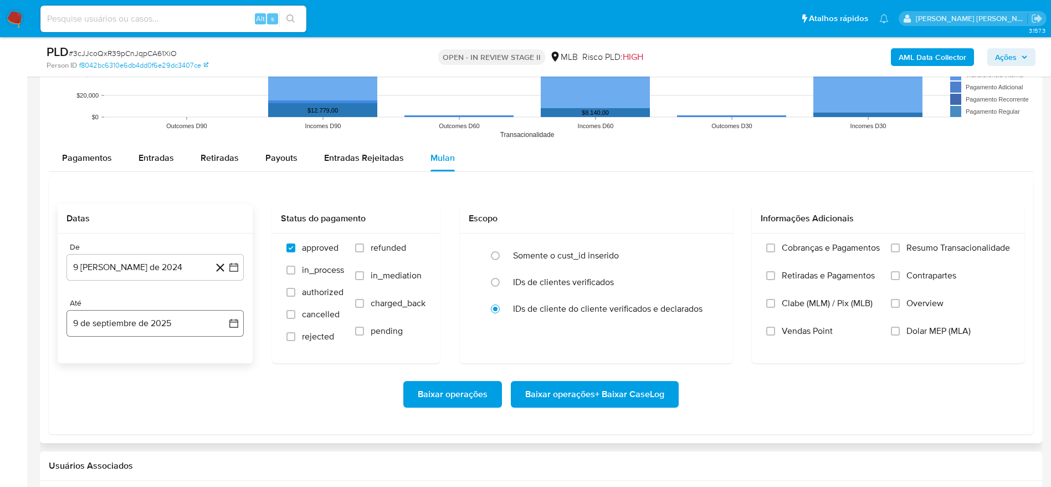
scroll to position [1247, 0]
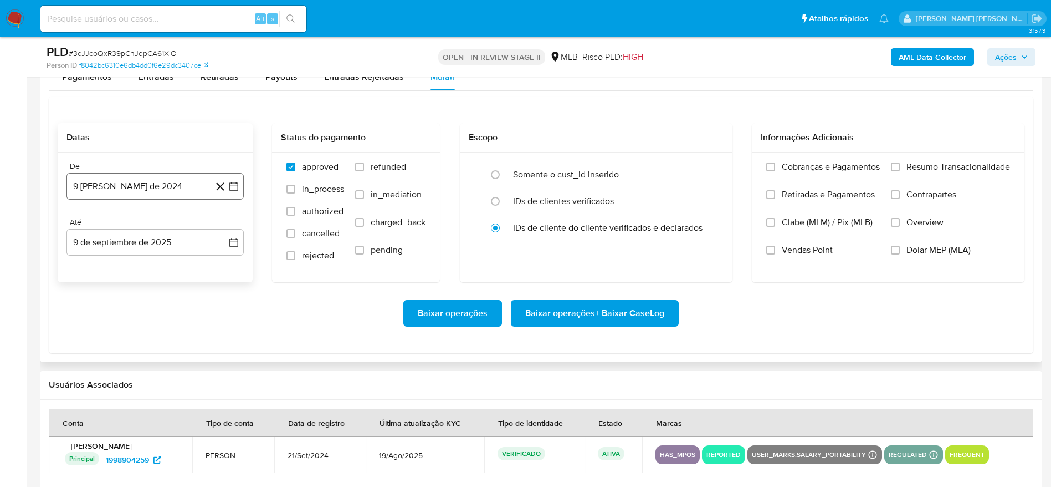
click at [127, 179] on button "9 [PERSON_NAME] de 2024" at bounding box center [155, 186] width 177 height 27
click at [130, 228] on span "agosto 2024" at bounding box center [150, 226] width 50 height 11
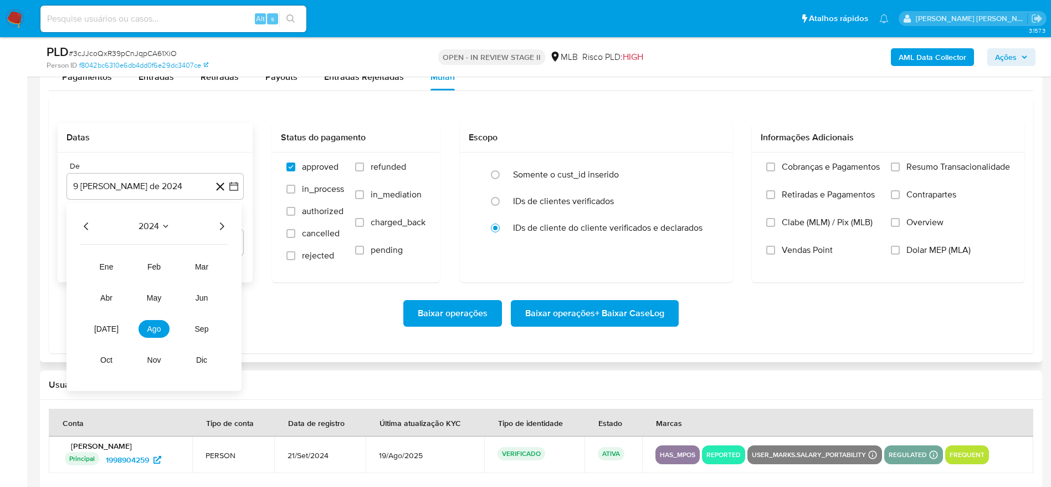
click at [222, 227] on icon "Año siguiente" at bounding box center [222, 226] width 4 height 8
click at [110, 325] on span "[DATE]" at bounding box center [106, 328] width 24 height 9
click at [119, 267] on button "1" at bounding box center [111, 267] width 18 height 18
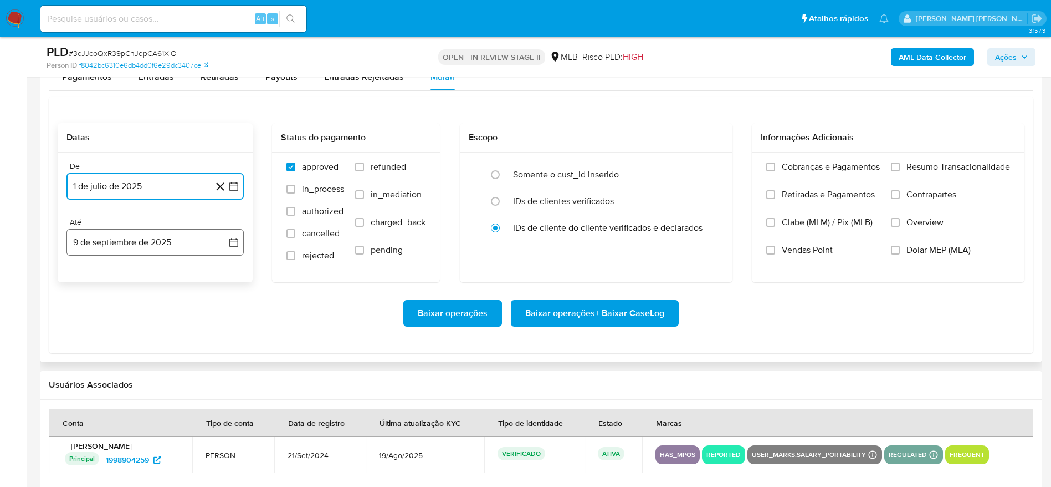
click at [121, 246] on button "9 de septiembre de 2025" at bounding box center [155, 242] width 177 height 27
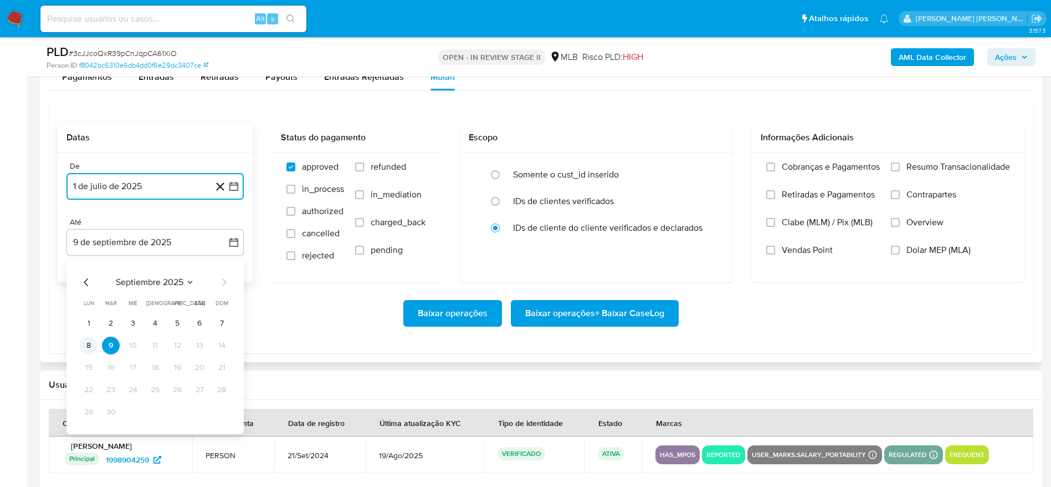
click at [94, 341] on button "8" at bounding box center [89, 345] width 18 height 18
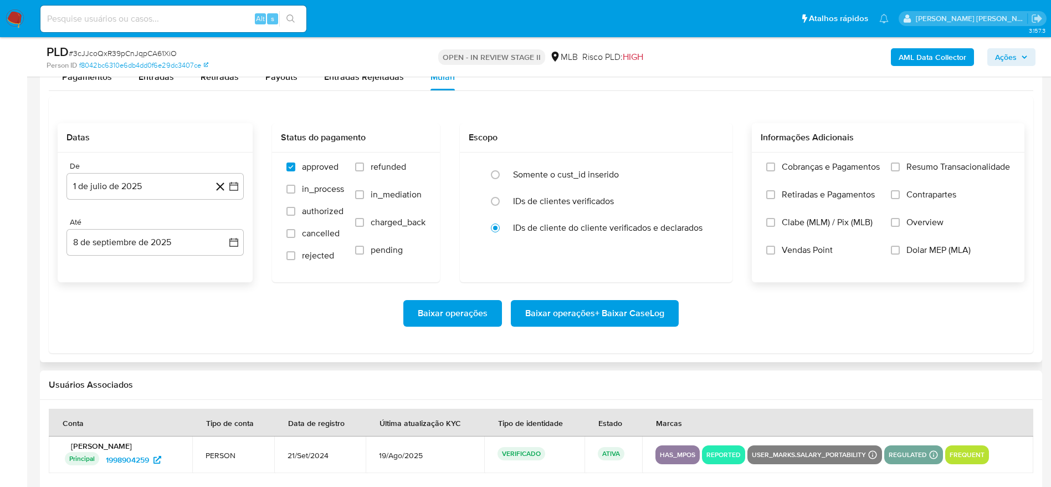
click at [922, 166] on span "Resumo Transacionalidade" at bounding box center [959, 166] width 104 height 11
click at [900, 166] on input "Resumo Transacionalidade" at bounding box center [895, 166] width 9 height 9
click at [650, 311] on span "Baixar operações + Baixar CaseLog" at bounding box center [594, 313] width 139 height 24
